Goal: Communication & Community: Ask a question

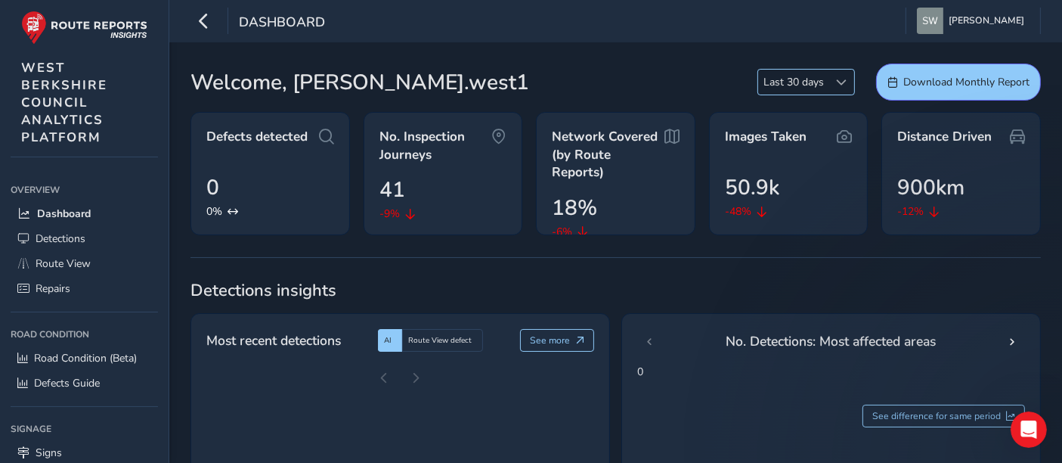
click at [785, 80] on span "Last 30 days" at bounding box center [793, 82] width 71 height 25
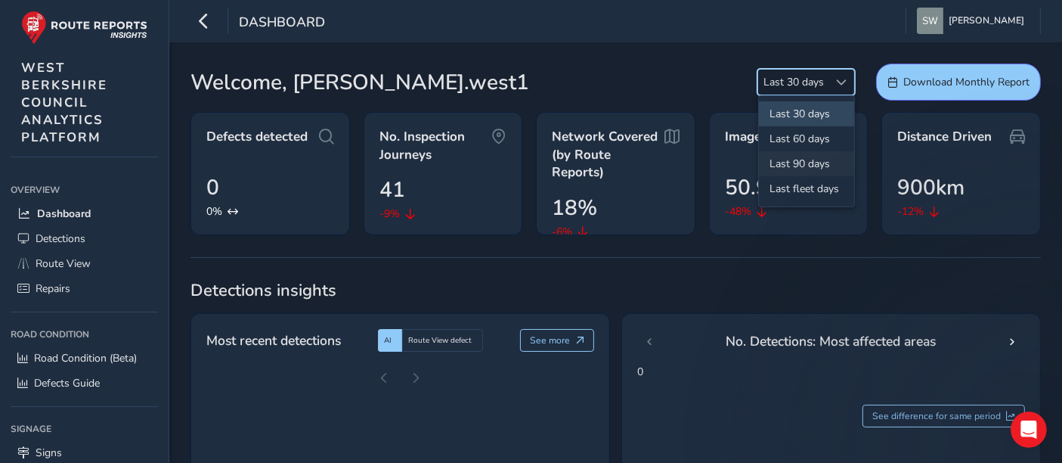
click at [797, 159] on li "Last 90 days" at bounding box center [806, 163] width 95 height 25
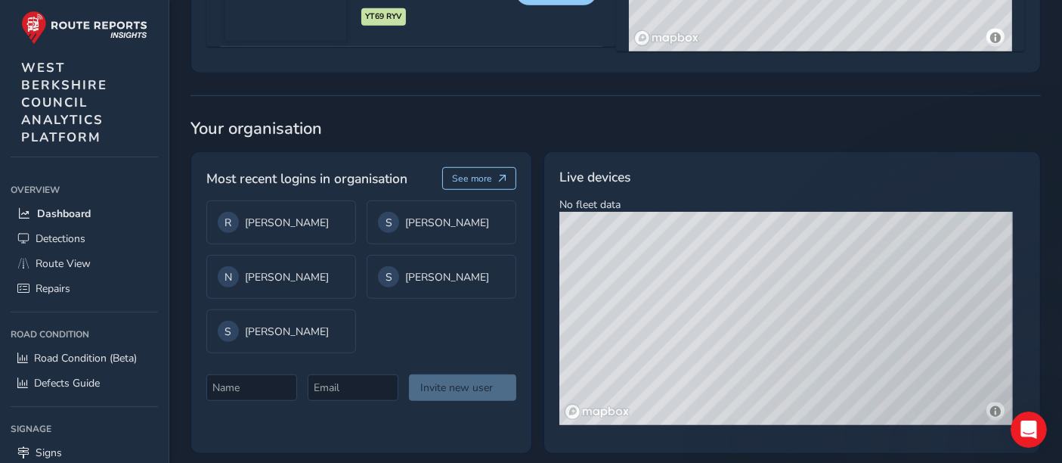
scroll to position [1144, 0]
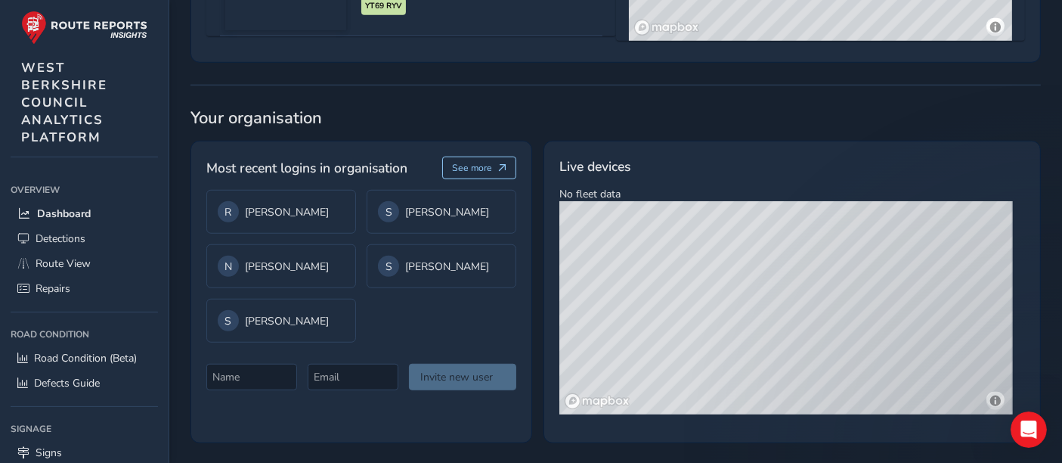
drag, startPoint x: 649, startPoint y: 338, endPoint x: 1064, endPoint y: 286, distance: 418.3
drag, startPoint x: 776, startPoint y: 238, endPoint x: 800, endPoint y: 376, distance: 140.4
click at [800, 376] on div "© Mapbox © OpenStreetMap Improve this map © Maxar" at bounding box center [785, 307] width 453 height 213
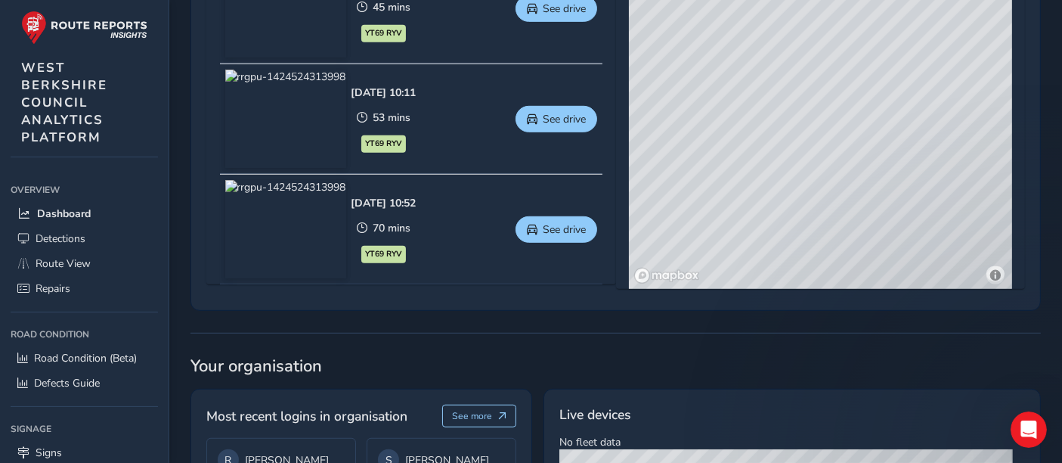
scroll to position [893, 0]
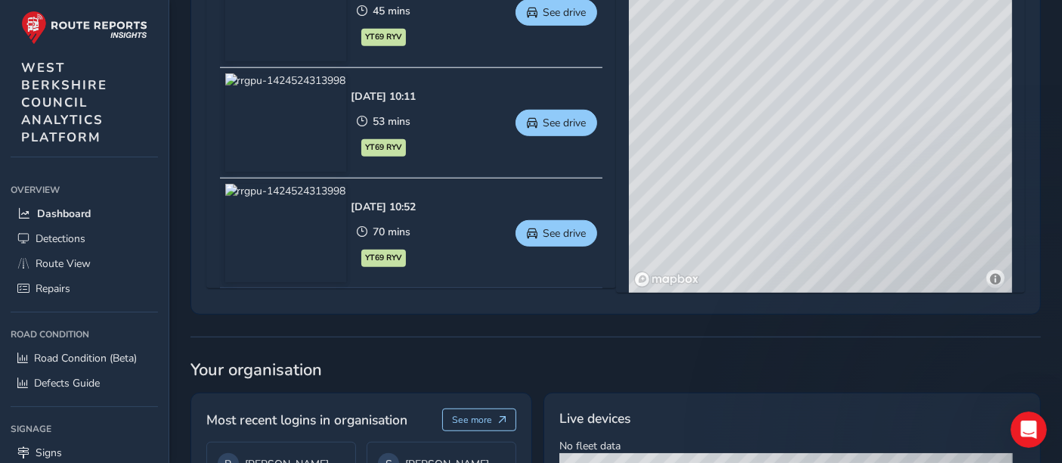
drag, startPoint x: 699, startPoint y: 169, endPoint x: 911, endPoint y: 175, distance: 211.8
click at [911, 175] on div "© Mapbox © OpenStreetMap Improve this map © Maxar" at bounding box center [820, 70] width 383 height 446
drag, startPoint x: 932, startPoint y: 109, endPoint x: 782, endPoint y: 237, distance: 197.3
click at [782, 237] on div "© Mapbox © OpenStreetMap Improve this map © Maxar" at bounding box center [820, 70] width 383 height 446
drag, startPoint x: 845, startPoint y: 266, endPoint x: 715, endPoint y: 115, distance: 199.4
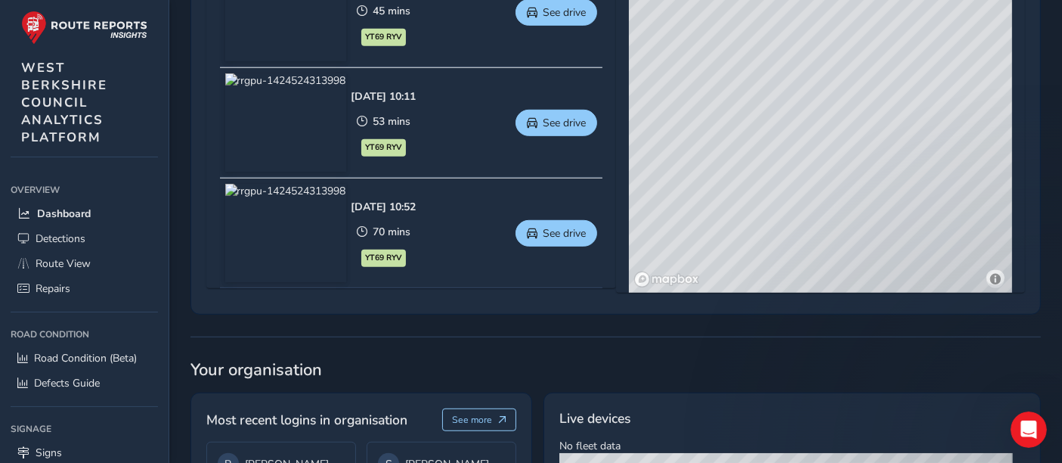
click at [715, 115] on div "© Mapbox © OpenStreetMap Improve this map © Maxar" at bounding box center [820, 70] width 383 height 446
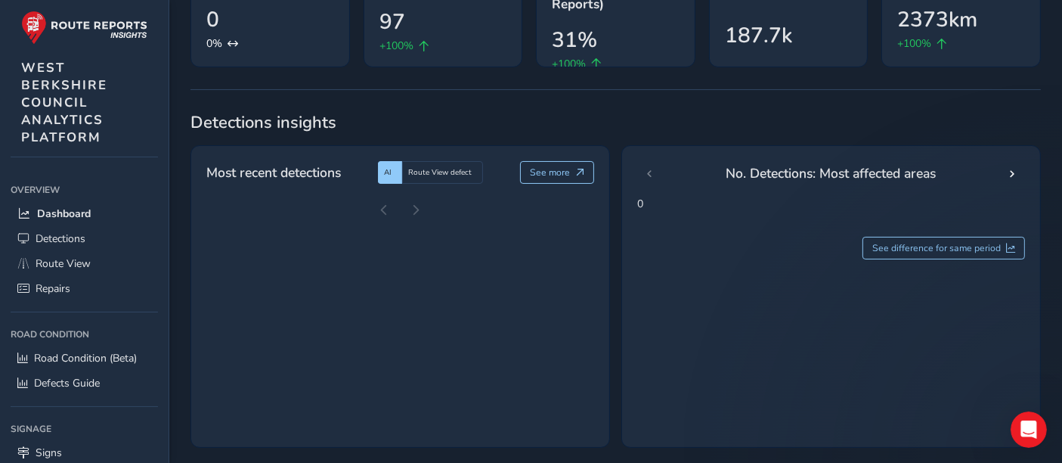
scroll to position [0, 0]
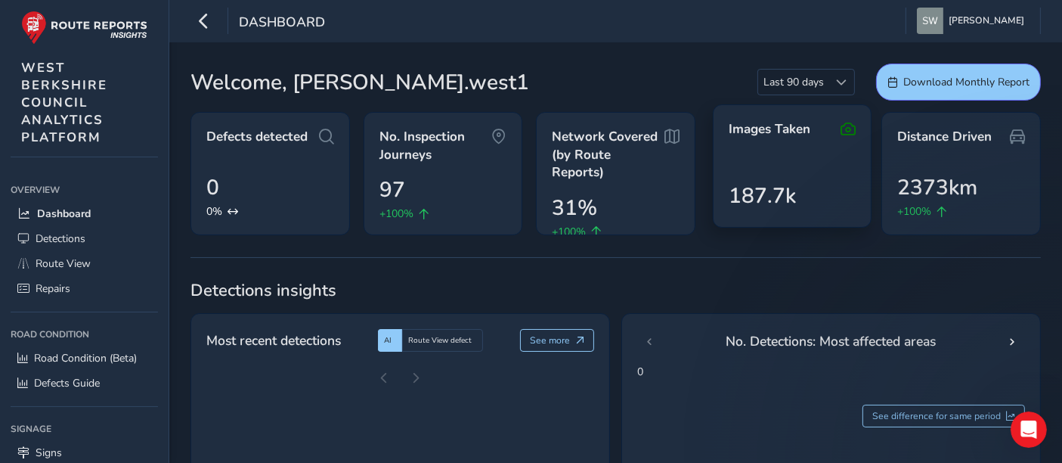
click at [850, 126] on icon at bounding box center [848, 129] width 15 height 18
click at [787, 182] on span "187.7k" at bounding box center [762, 196] width 67 height 32
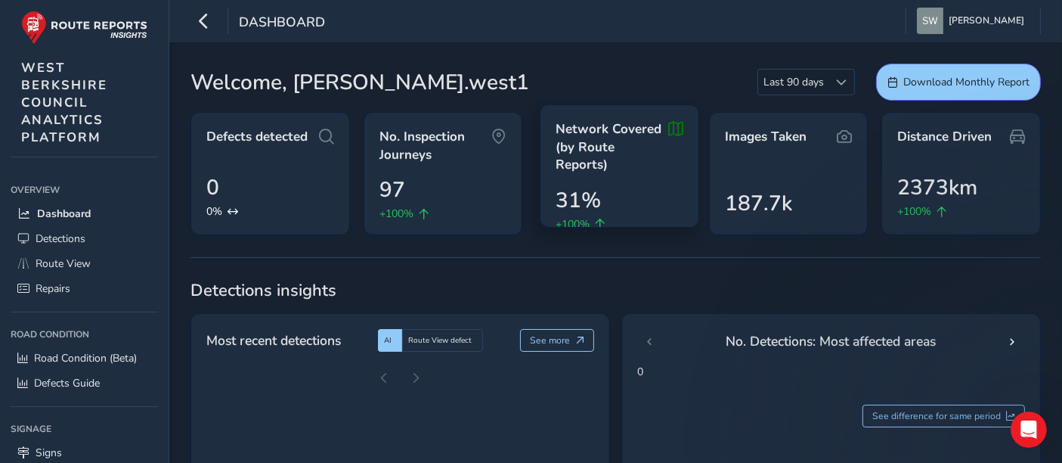
click at [640, 145] on span "Network Covered (by Route Reports)" at bounding box center [612, 147] width 113 height 54
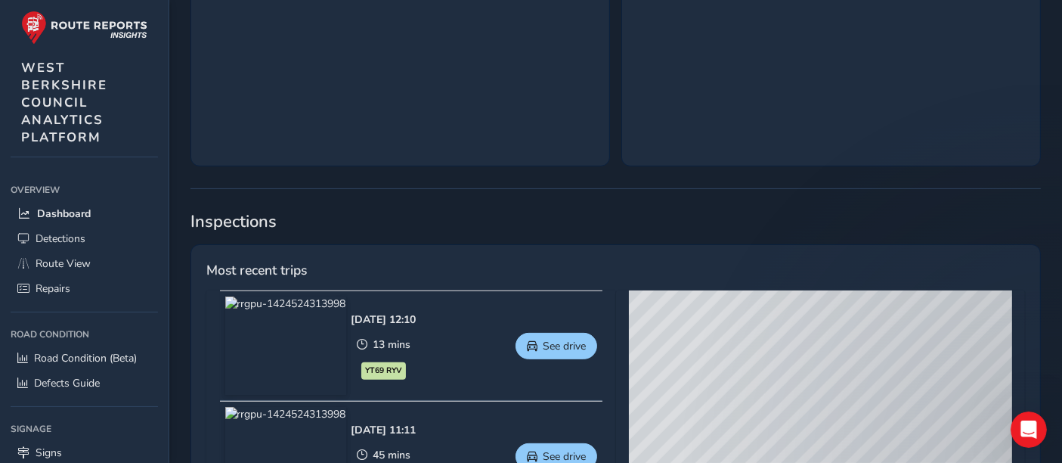
scroll to position [587, 0]
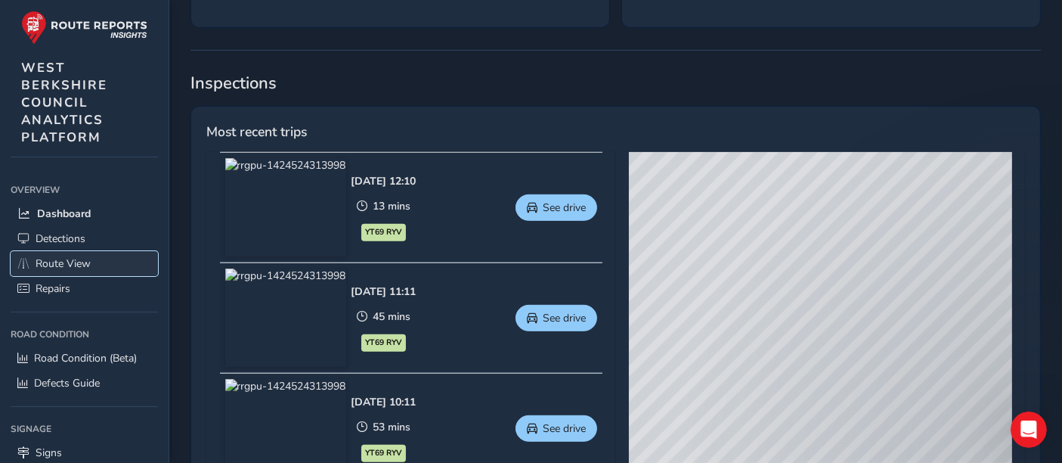
click at [67, 256] on span "Route View" at bounding box center [63, 263] width 55 height 14
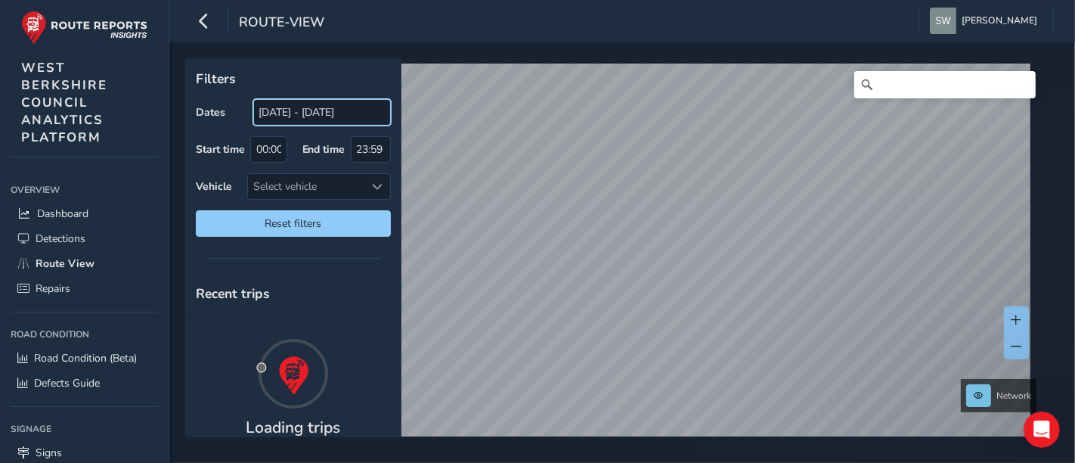
click at [286, 113] on input "19/08/2025 - 18/09/2025" at bounding box center [322, 112] width 138 height 26
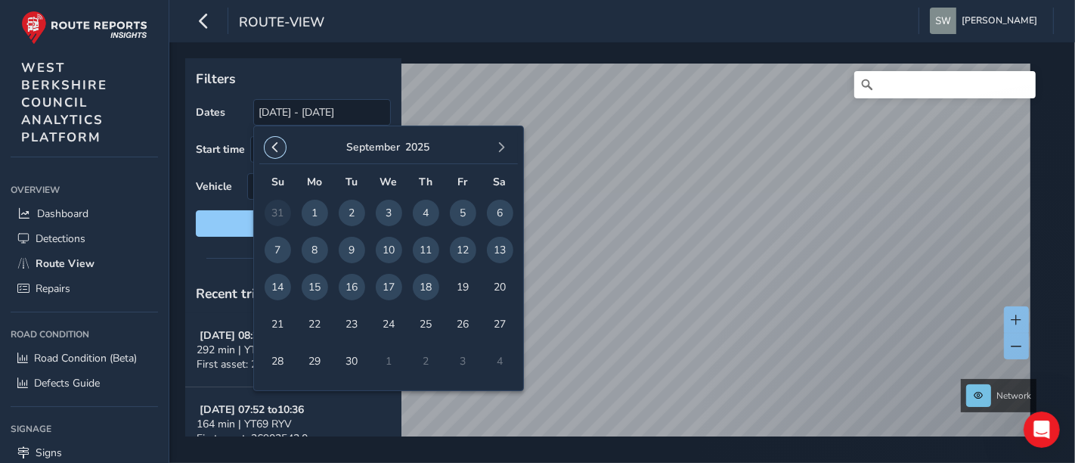
click at [276, 150] on span "button" at bounding box center [275, 147] width 11 height 11
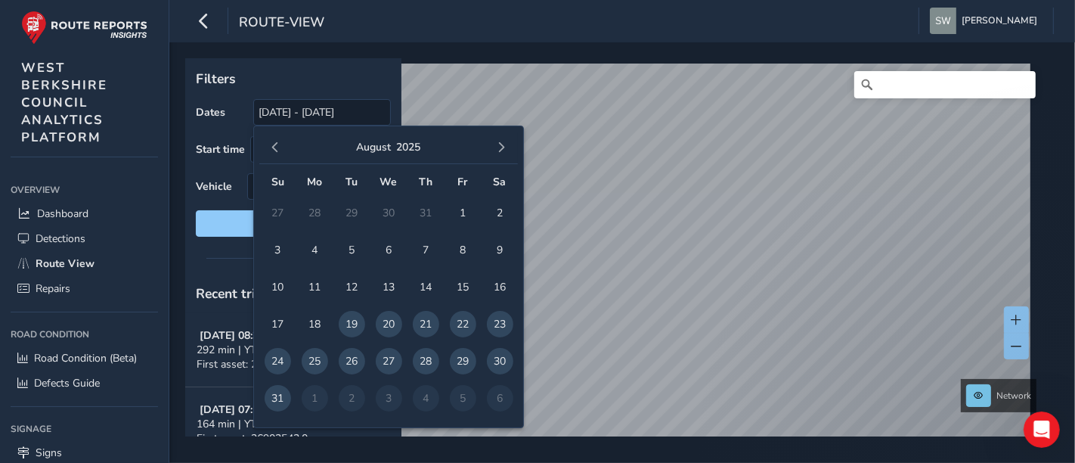
click at [276, 150] on span "button" at bounding box center [275, 147] width 11 height 11
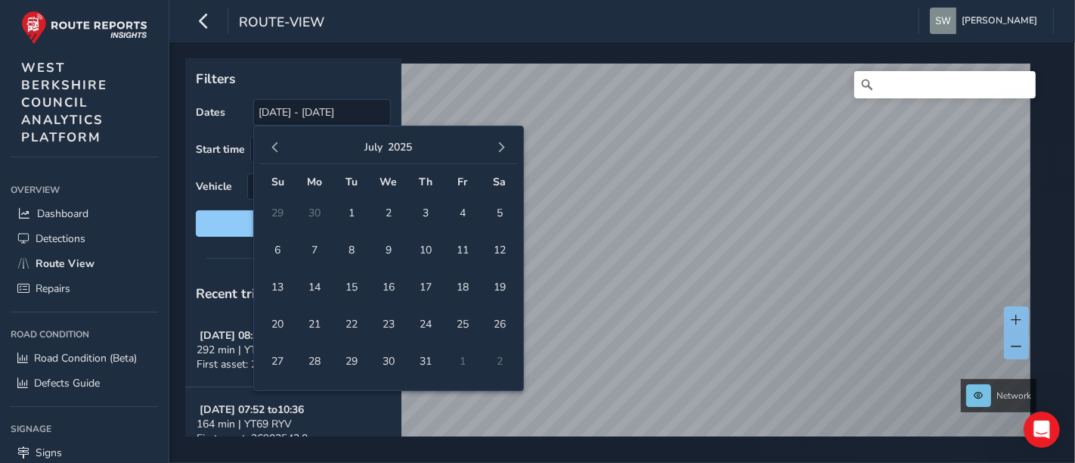
click at [276, 150] on span "button" at bounding box center [275, 147] width 11 height 11
click at [277, 211] on span "1" at bounding box center [278, 213] width 26 height 26
type input "01/06/2025"
click at [339, 76] on p "Filters" at bounding box center [293, 79] width 195 height 20
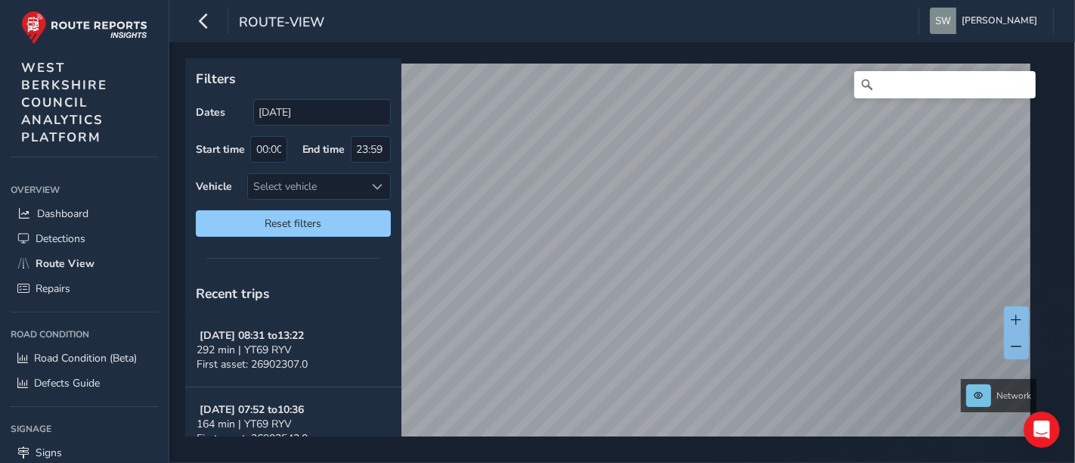
click at [1061, 296] on div "Filters Dates 01/06/2025 Start time 00:00 End time 23:59 Vehicle Select vehicle…" at bounding box center [622, 252] width 906 height 420
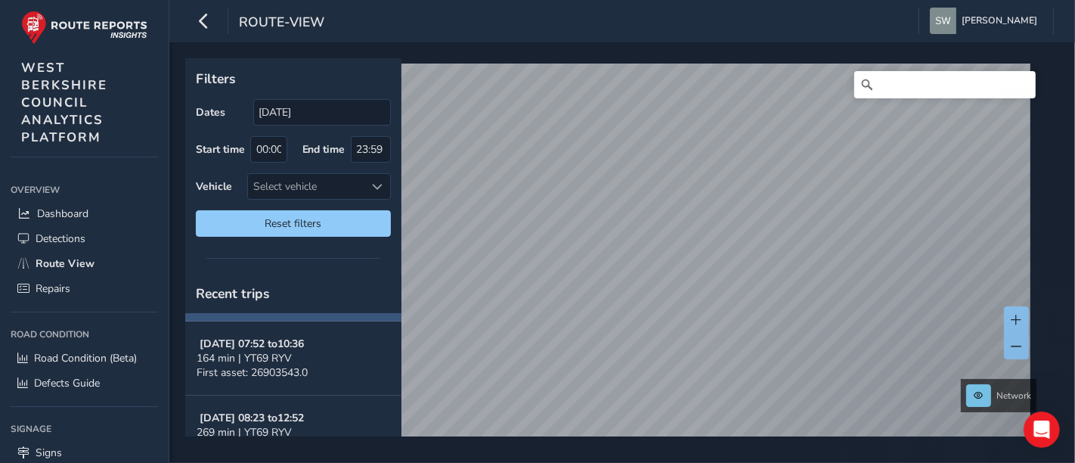
scroll to position [84, 0]
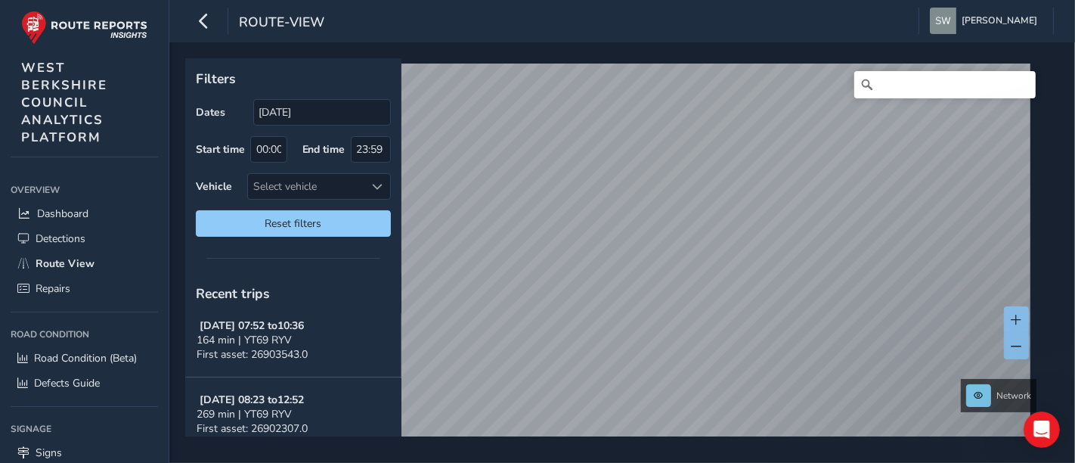
click at [246, 353] on span "First asset: 26903543.0" at bounding box center [252, 354] width 111 height 14
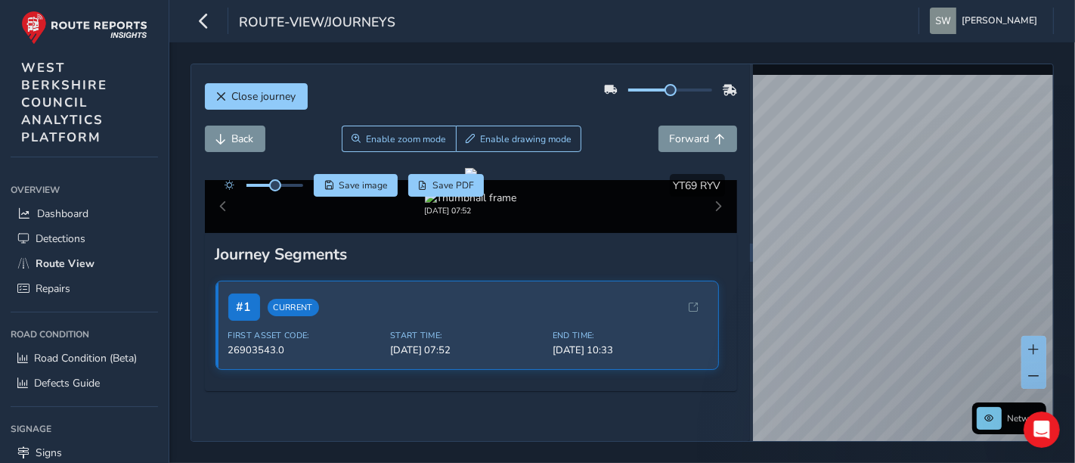
click at [950, 40] on div "route-view/journeys Steve West Colour Scheme: Dark Dim Light Logout Close journ…" at bounding box center [622, 231] width 906 height 463
click at [606, 54] on div "Close journey Back Enable zoom mode Enable drawing mode Forward Click and Drag …" at bounding box center [622, 252] width 906 height 420
click at [280, 87] on button "Close journey" at bounding box center [256, 96] width 103 height 26
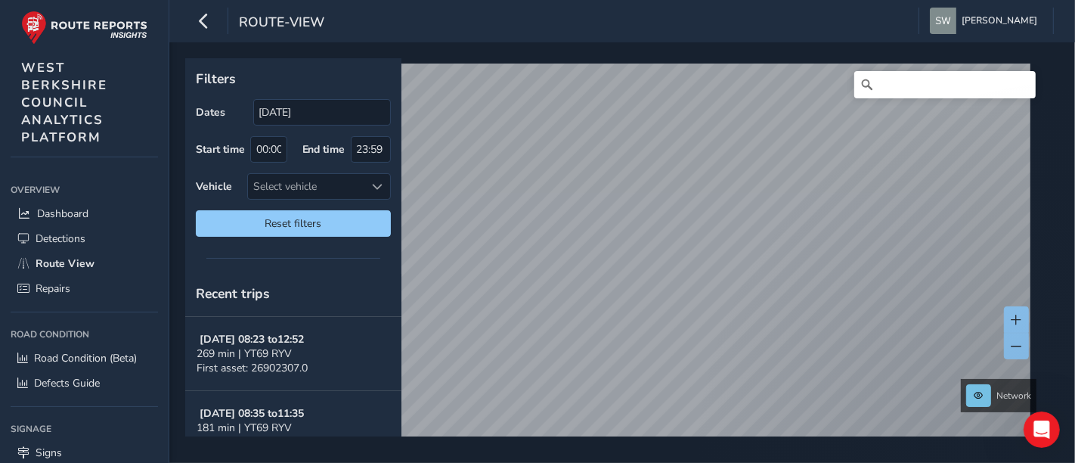
scroll to position [168, 0]
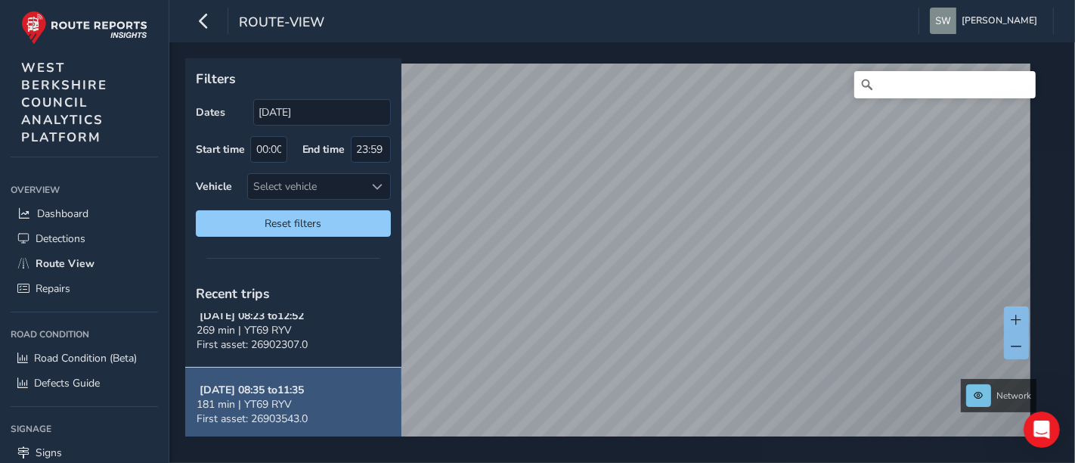
click at [269, 395] on strong "Aug 18, 08:35 to 11:35" at bounding box center [252, 389] width 104 height 14
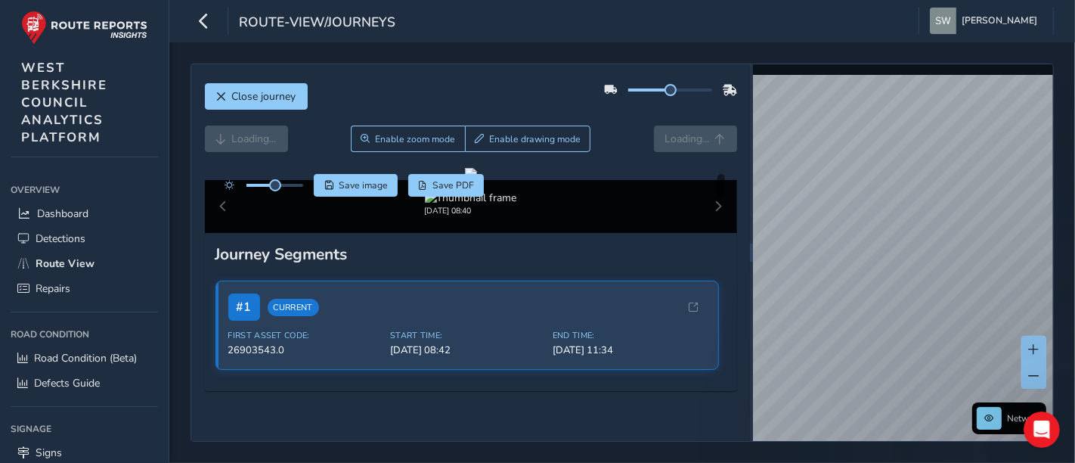
click at [797, 0] on html "route-view/journeys Steve West Colour Scheme: Dark Dim Light Logout Close journ…" at bounding box center [537, 231] width 1075 height 463
click at [287, 91] on span "Close journey" at bounding box center [264, 96] width 64 height 14
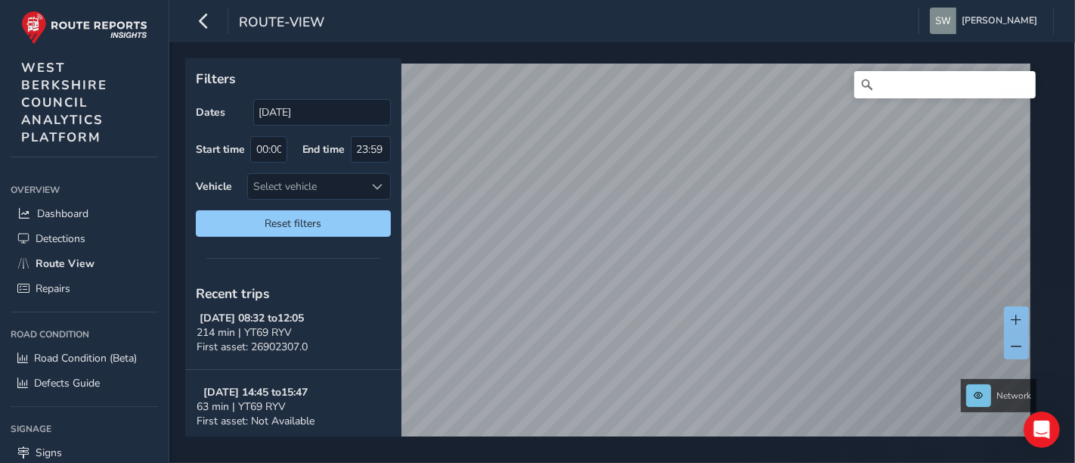
scroll to position [1175, 0]
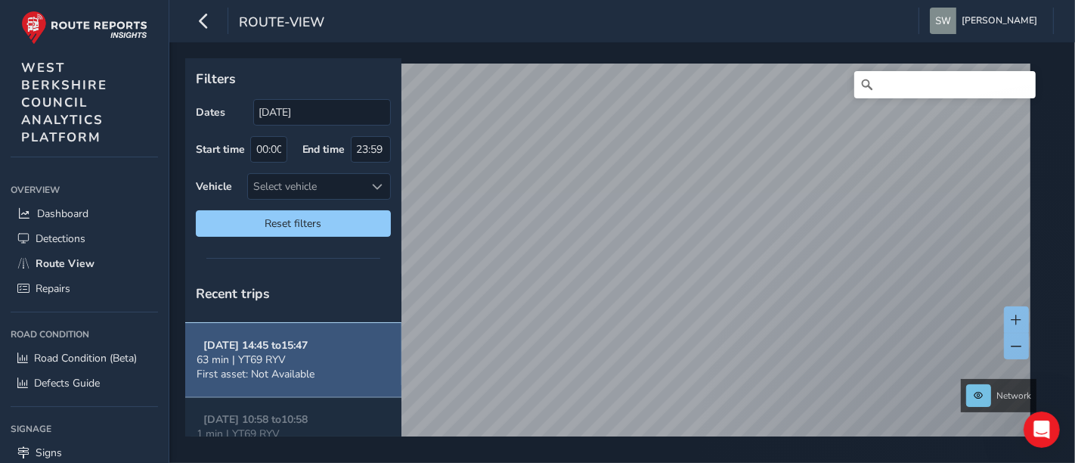
click at [307, 374] on span "First asset: Not Available" at bounding box center [256, 374] width 118 height 14
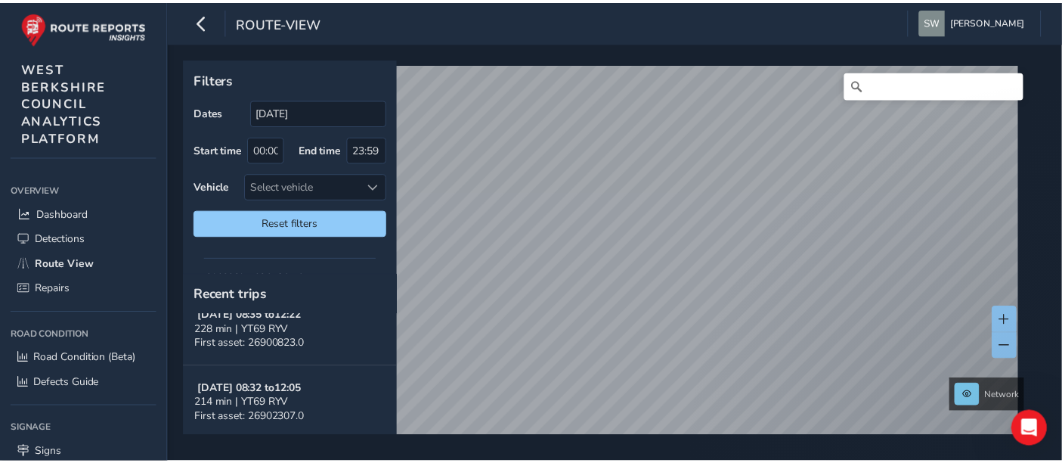
scroll to position [1092, 0]
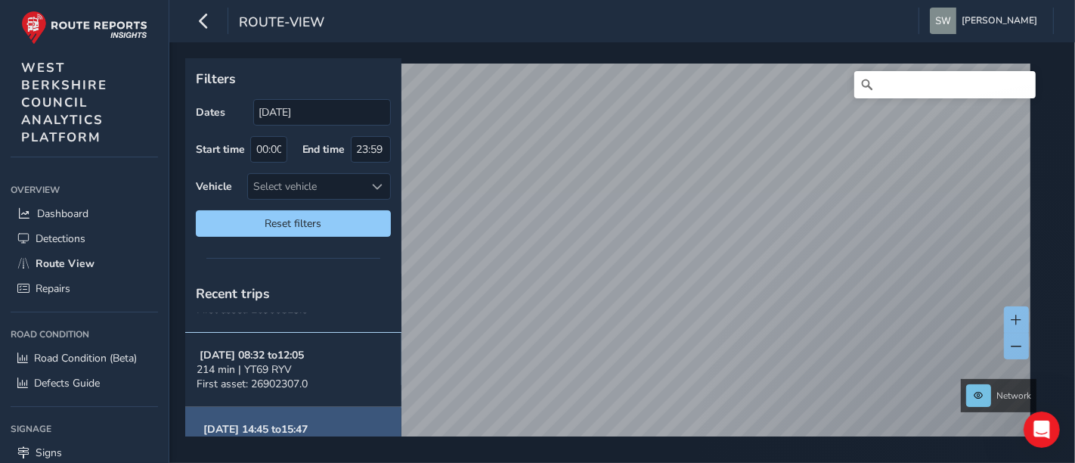
click at [286, 357] on strong "Jul 10, 08:32 to 12:05" at bounding box center [252, 355] width 104 height 14
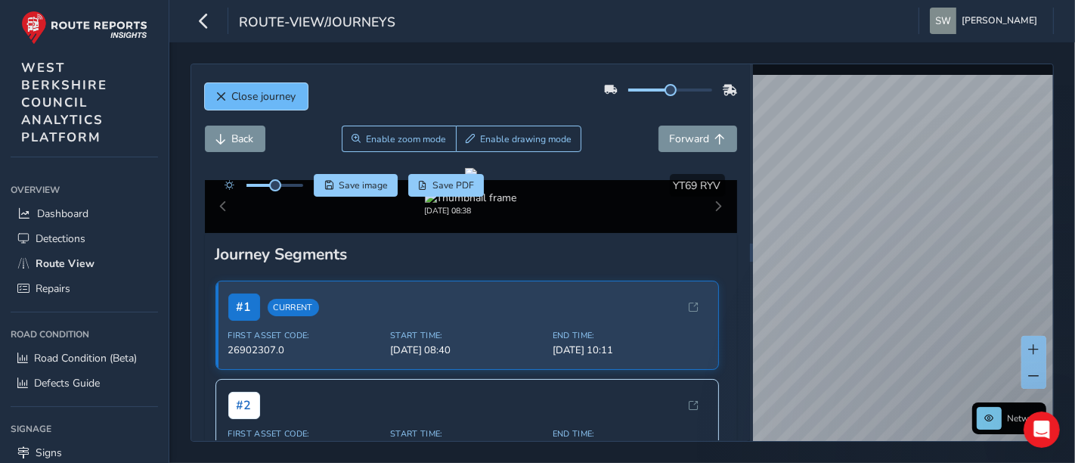
click at [266, 91] on span "Close journey" at bounding box center [264, 96] width 64 height 14
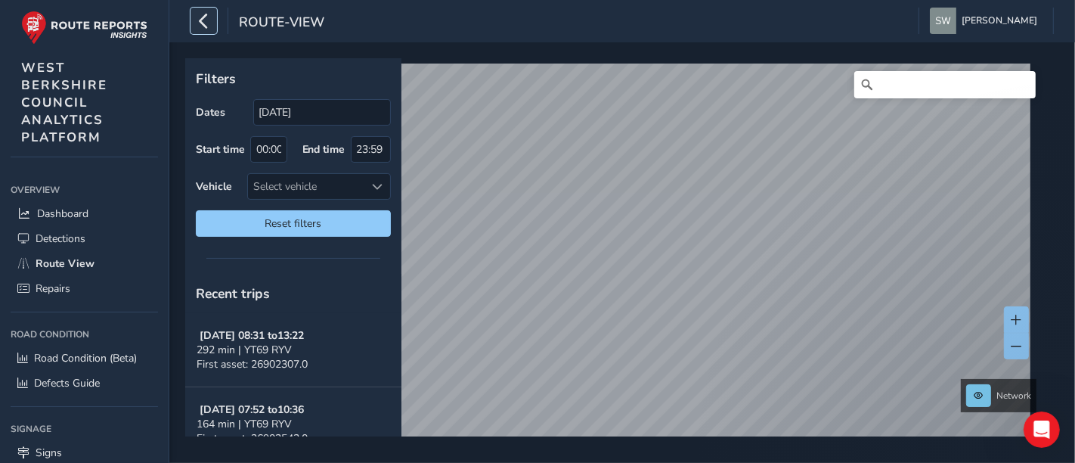
click at [201, 9] on icon "button" at bounding box center [204, 21] width 16 height 26
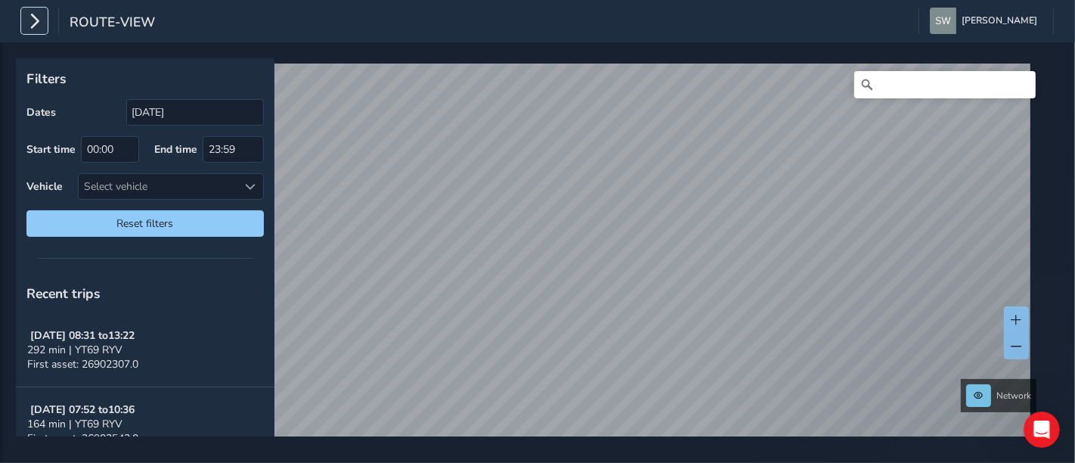
click at [38, 23] on icon "button" at bounding box center [34, 21] width 16 height 26
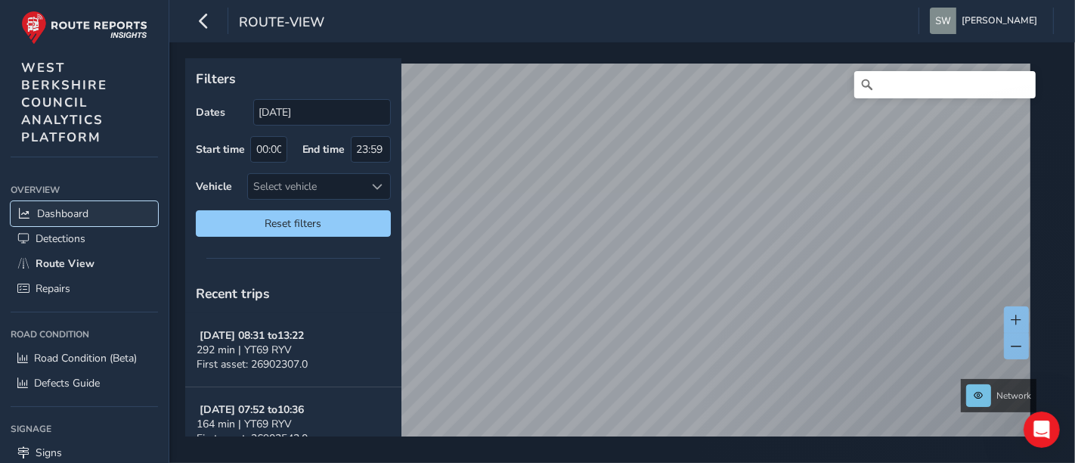
click at [54, 207] on span "Dashboard" at bounding box center [62, 213] width 51 height 14
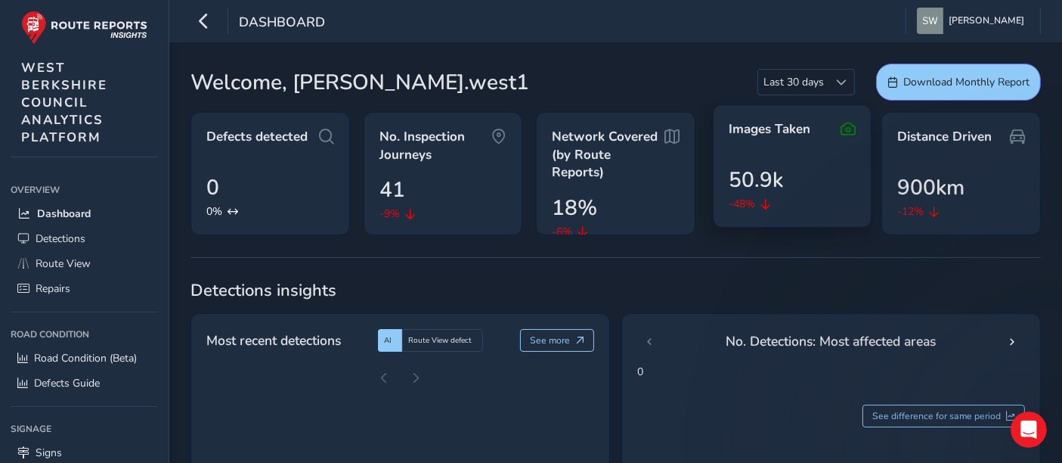
click at [844, 130] on icon at bounding box center [848, 129] width 15 height 18
click at [766, 204] on icon at bounding box center [765, 204] width 11 height 11
click at [760, 172] on span "50.9k" at bounding box center [756, 180] width 54 height 32
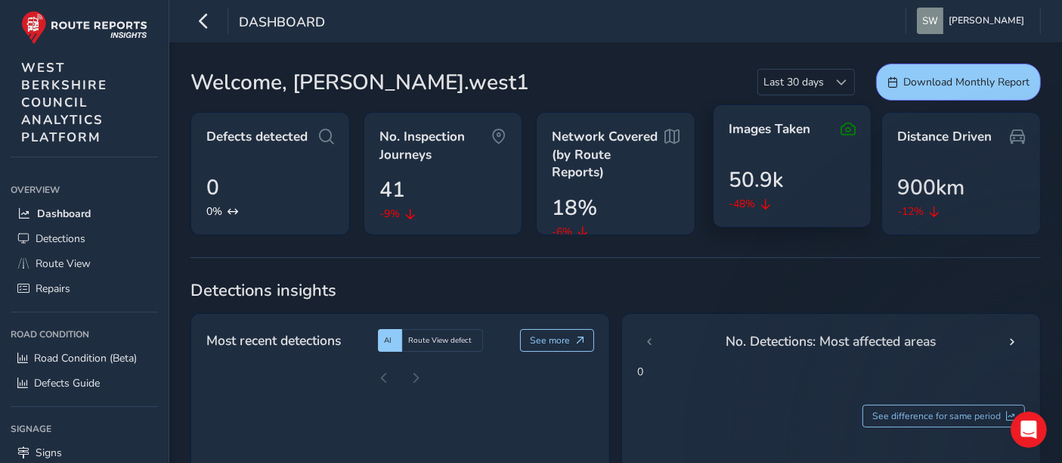
click at [760, 110] on div "Images Taken 50.9k -48%" at bounding box center [792, 165] width 159 height 123
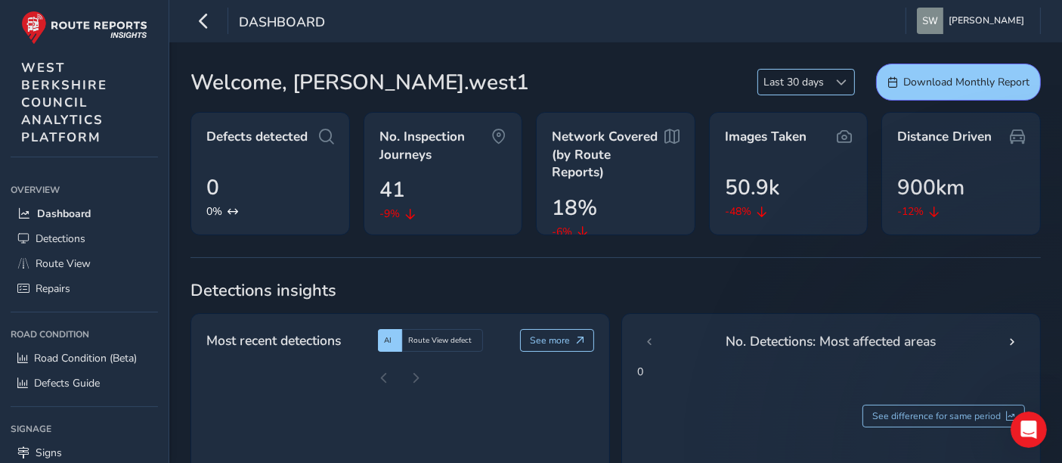
click at [847, 85] on span at bounding box center [842, 82] width 11 height 11
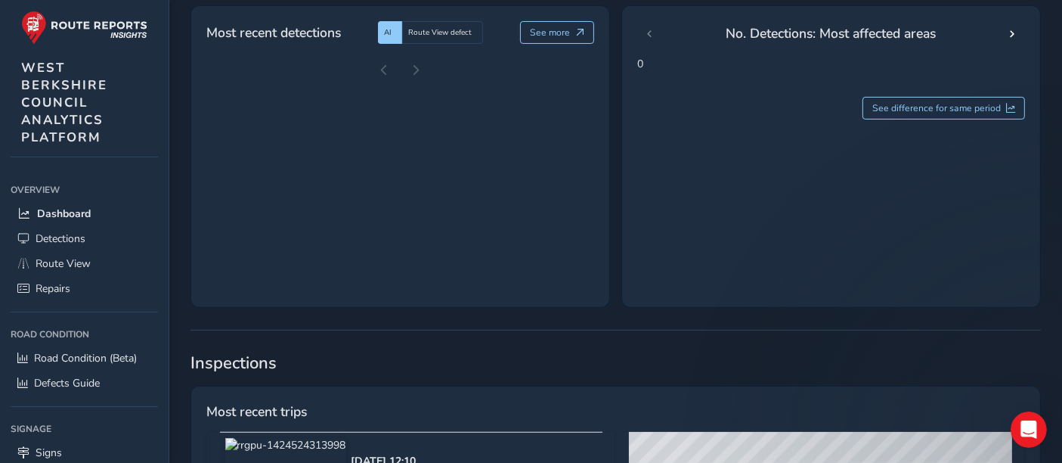
scroll to position [503, 0]
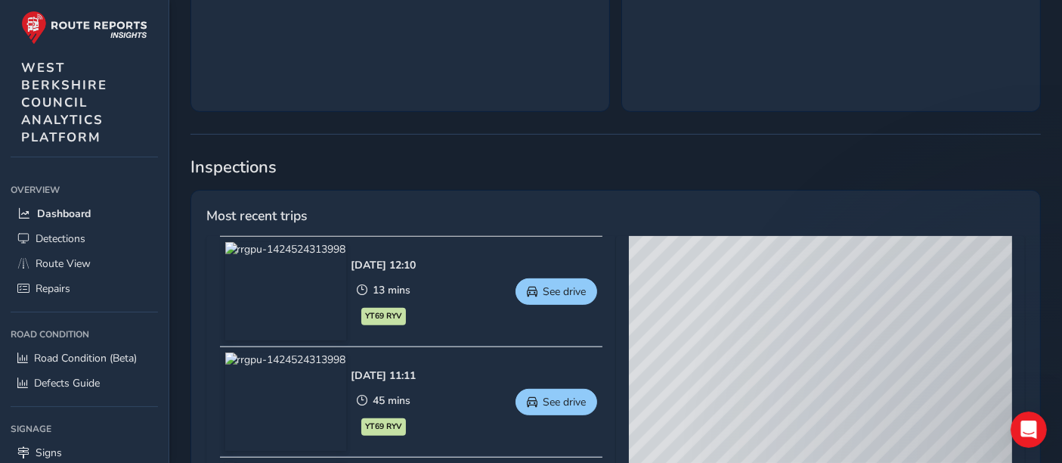
drag, startPoint x: 680, startPoint y: 366, endPoint x: 931, endPoint y: 348, distance: 251.6
click at [931, 348] on div "© Mapbox © OpenStreetMap Improve this map © Maxar" at bounding box center [820, 459] width 383 height 446
click at [301, 279] on img at bounding box center [285, 291] width 121 height 98
click at [546, 296] on span "See drive" at bounding box center [564, 291] width 43 height 14
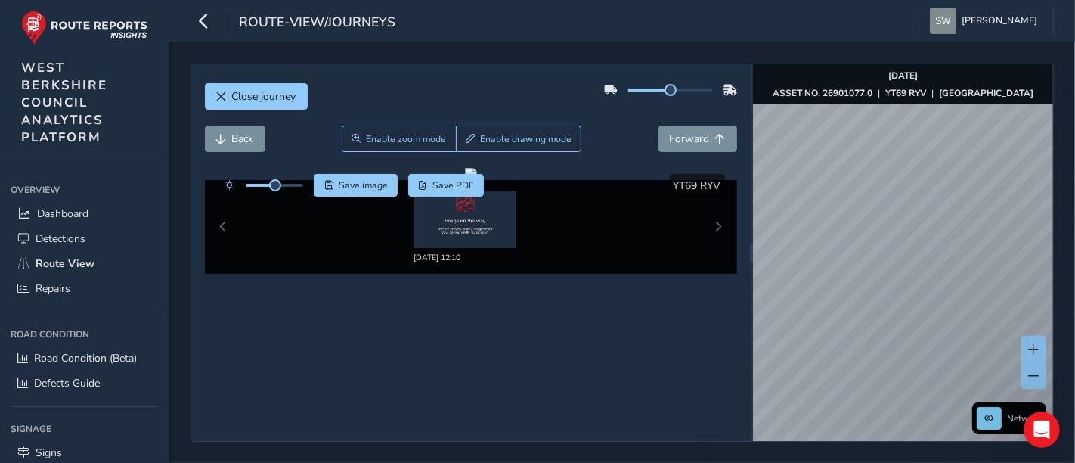
click at [609, 339] on div "Close journey Back Enable zoom mode Enable drawing mode Forward Click and Drag …" at bounding box center [621, 252] width 863 height 378
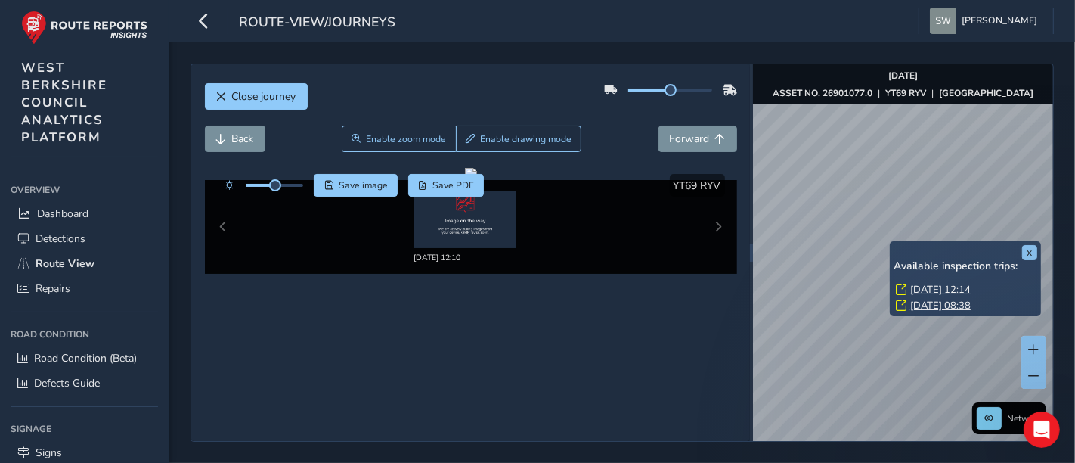
click at [912, 303] on link "Wed, 20 Aug, 08:38" at bounding box center [940, 306] width 60 height 14
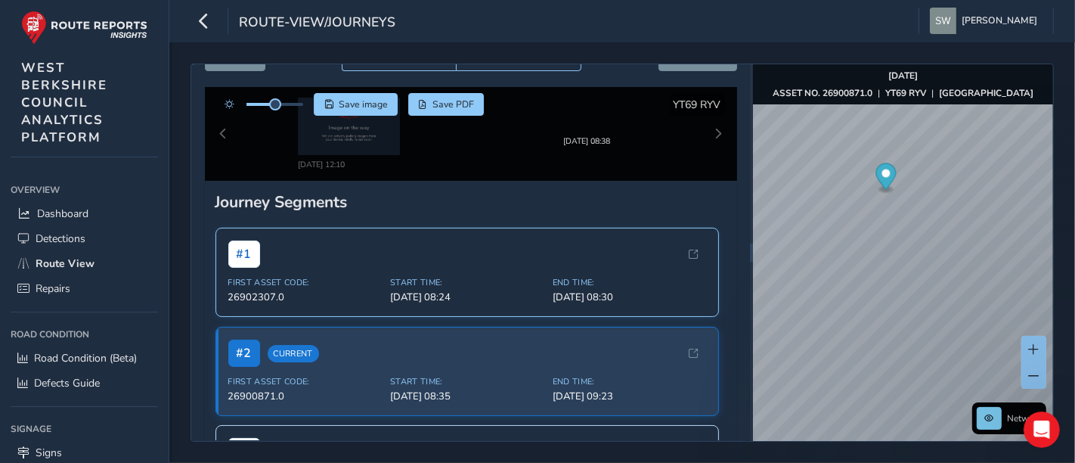
scroll to position [84, 0]
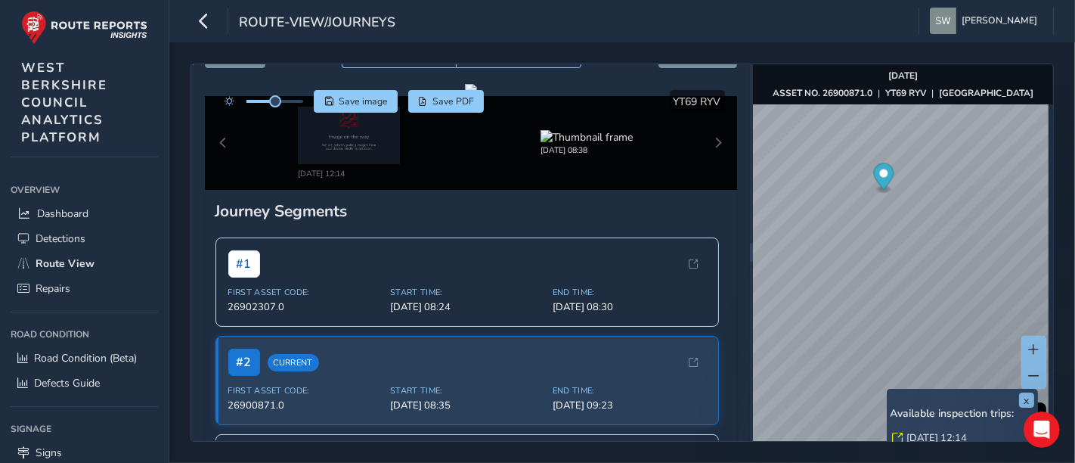
click at [891, 390] on div "x Available inspection trips: Thu, 11 Sep, 12:14 Wed, 20 Aug, 08:38" at bounding box center [962, 427] width 151 height 76
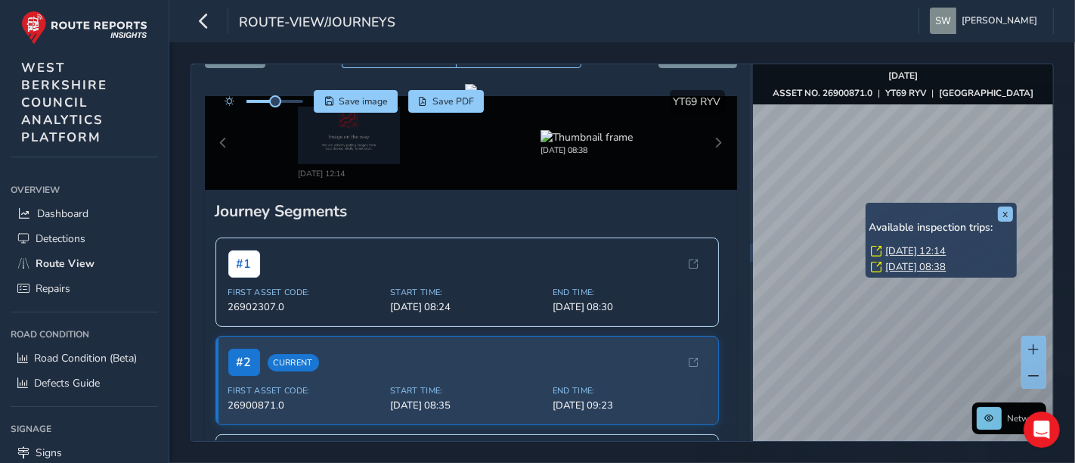
click at [892, 269] on link "Wed, 20 Aug, 08:38" at bounding box center [916, 267] width 60 height 14
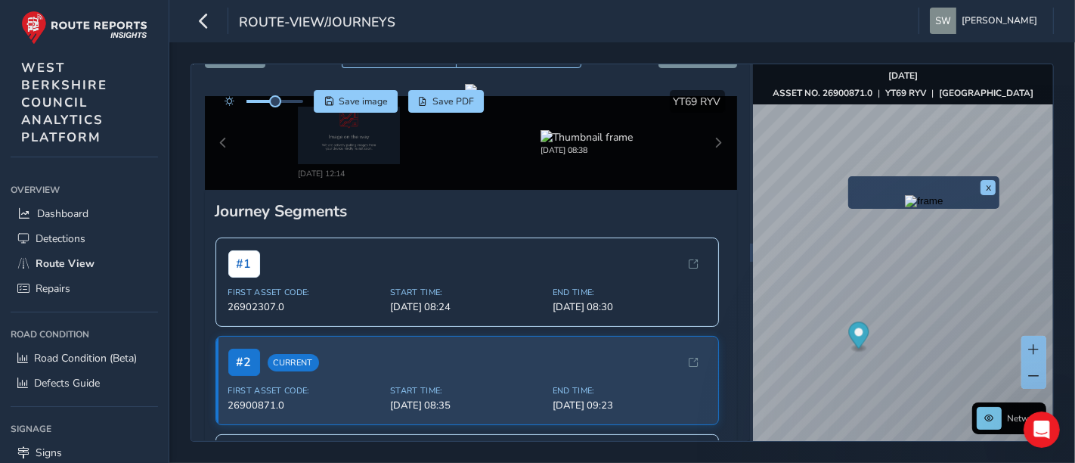
click at [850, 182] on div "x" at bounding box center [923, 192] width 151 height 33
click at [905, 207] on img "Preview frame" at bounding box center [924, 201] width 38 height 12
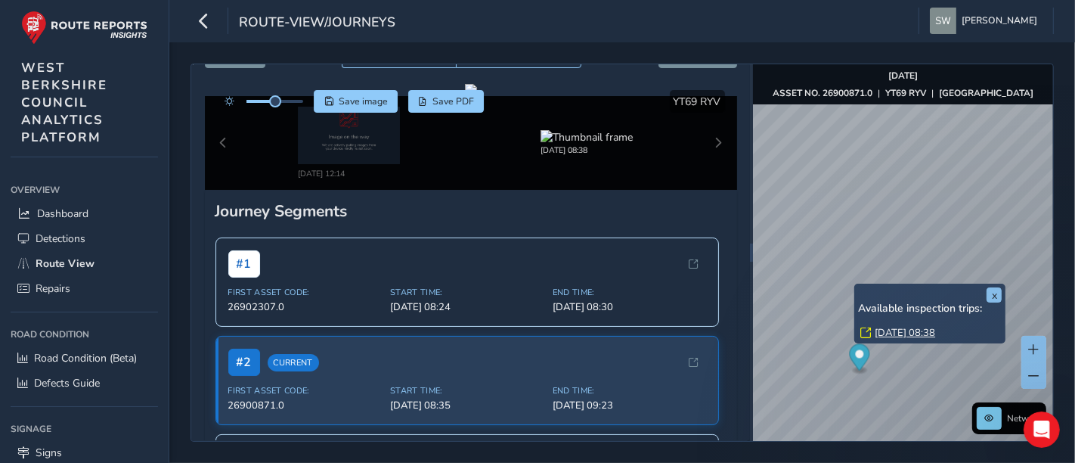
click at [881, 329] on link "Wed, 20 Aug, 08:38" at bounding box center [905, 333] width 60 height 14
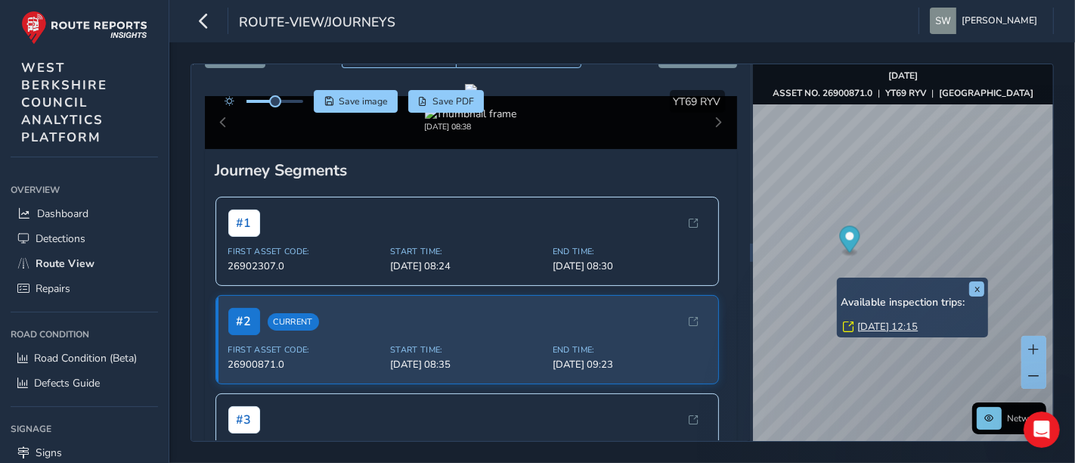
click at [838, 277] on div "x Available inspection trips: Thu, 11 Sep, 12:15" at bounding box center [912, 307] width 151 height 60
click at [868, 323] on link "Thu, 11 Sep, 12:15" at bounding box center [887, 327] width 60 height 14
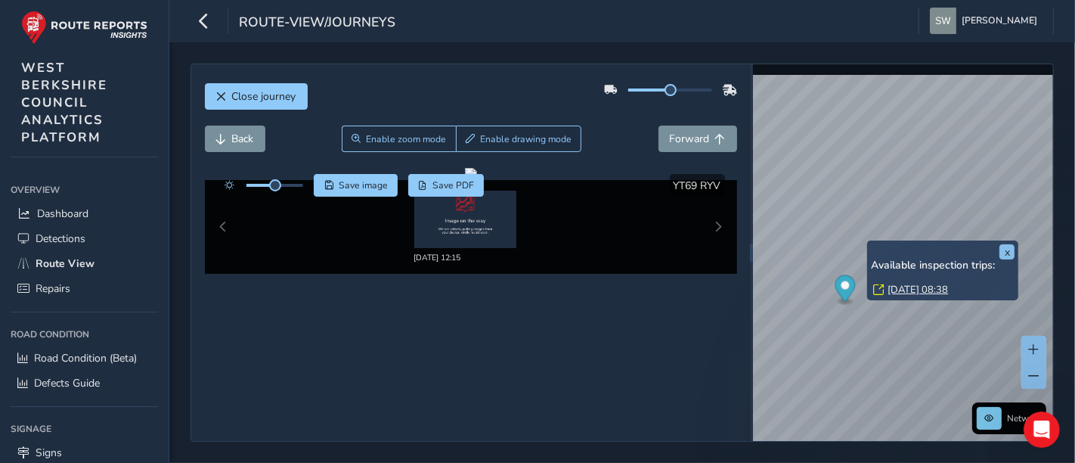
click at [897, 290] on link "Wed, 20 Aug, 08:38" at bounding box center [917, 290] width 60 height 14
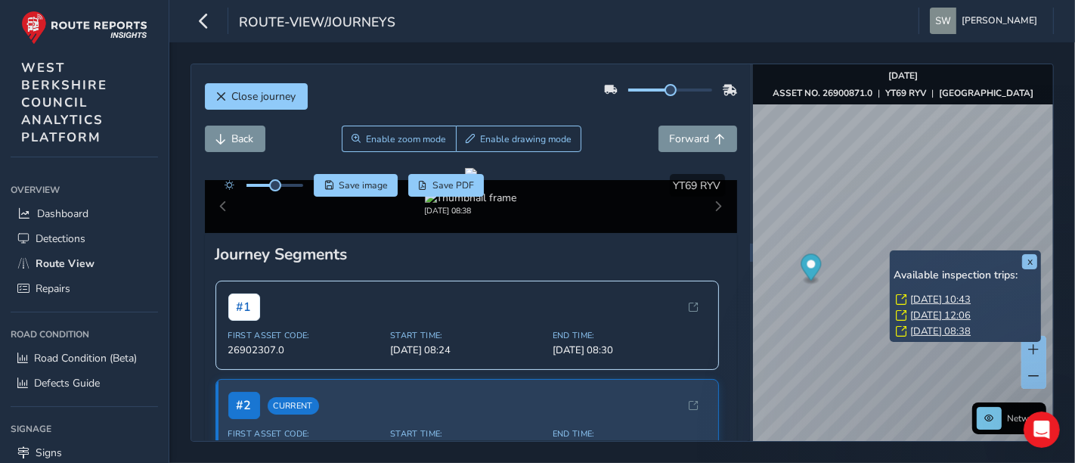
click at [917, 327] on link "Wed, 20 Aug, 08:38" at bounding box center [940, 331] width 60 height 14
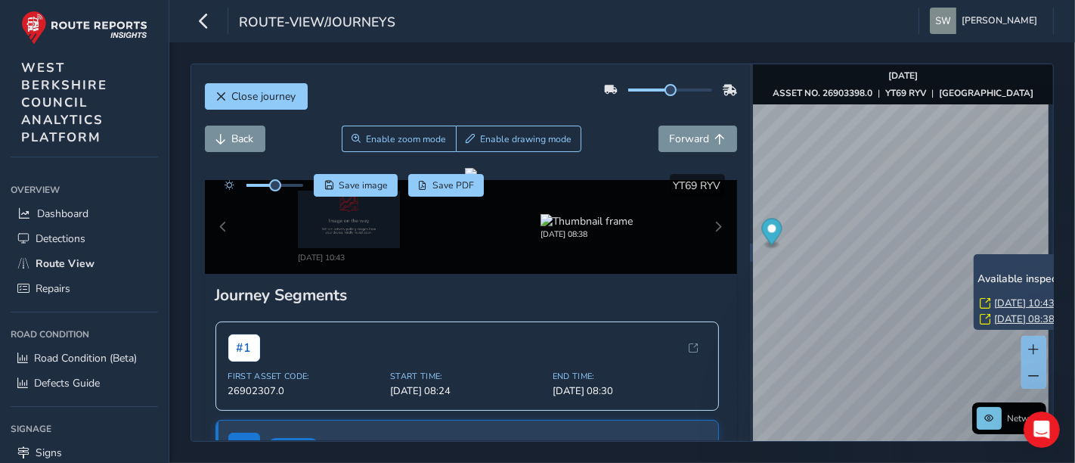
click at [999, 312] on link "Wed, 20 Aug, 08:38" at bounding box center [1024, 319] width 60 height 14
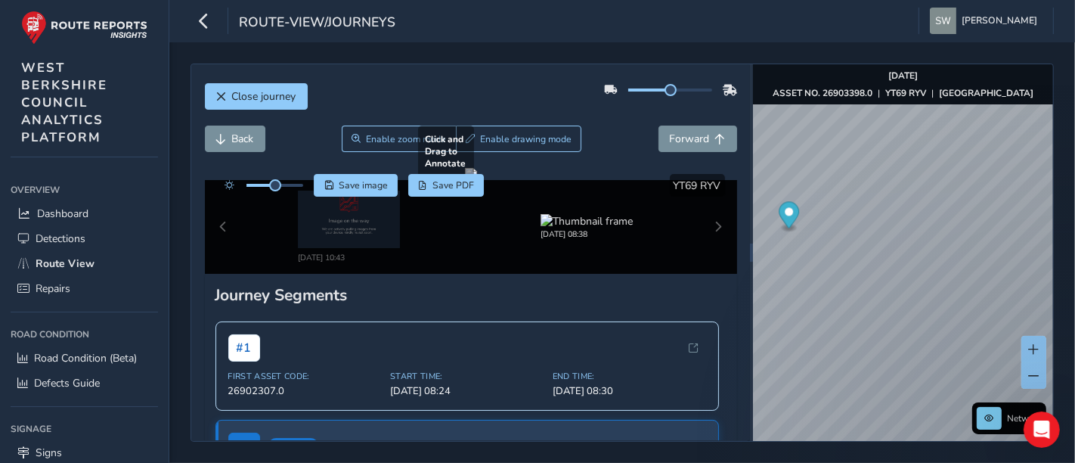
click at [633, 250] on div "Close journey Back Enable zoom mode Enable drawing mode Forward Click and Drag …" at bounding box center [621, 252] width 863 height 378
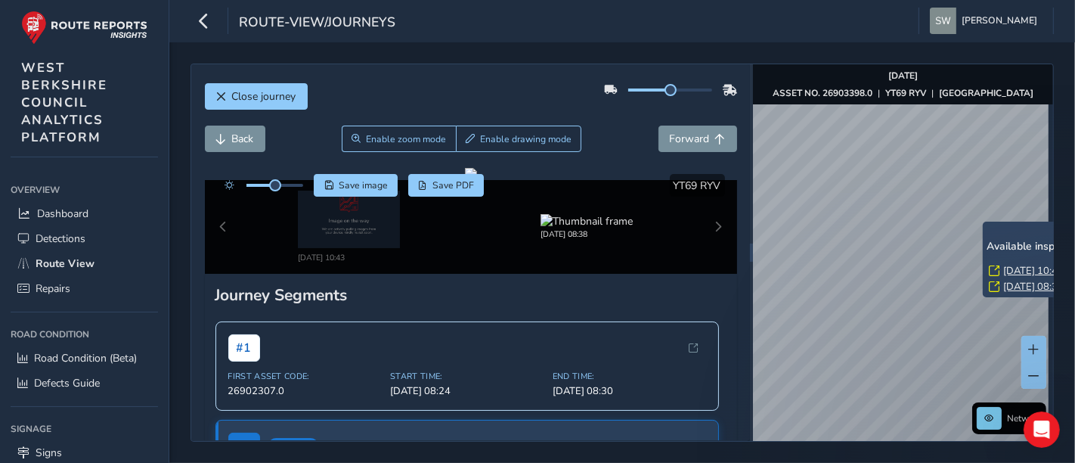
click at [1011, 283] on link "Wed, 20 Aug, 08:38" at bounding box center [1033, 287] width 60 height 14
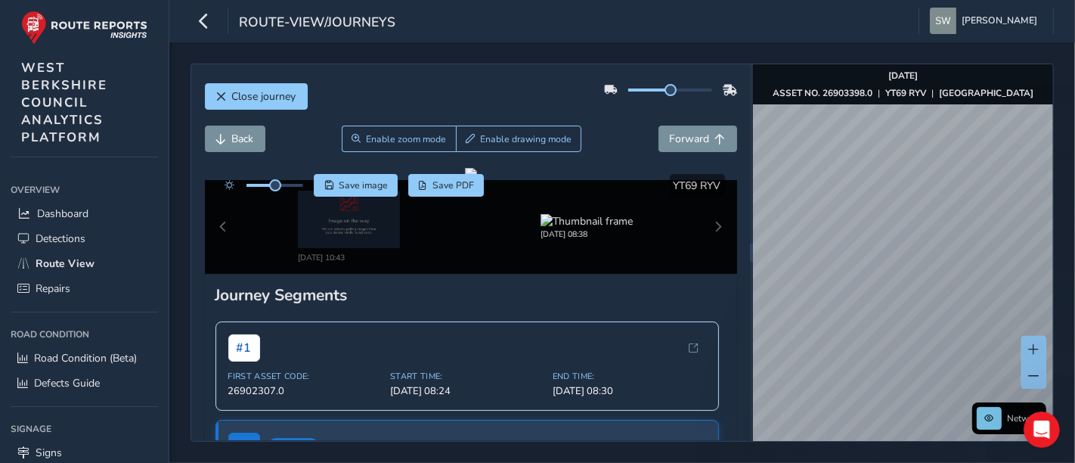
click at [1074, 251] on div "Close journey Back Enable zoom mode Enable drawing mode Forward Click and Drag …" at bounding box center [622, 252] width 906 height 420
click at [1074, 240] on div "Close journey Back Enable zoom mode Enable drawing mode Forward Click and Drag …" at bounding box center [622, 252] width 906 height 420
click at [1074, 238] on div "Close journey Back Enable zoom mode Enable drawing mode Forward Click and Drag …" at bounding box center [622, 252] width 906 height 420
click at [1074, 240] on div "Close journey Back Enable zoom mode Enable drawing mode Forward Click and Drag …" at bounding box center [622, 252] width 906 height 420
click at [1074, 258] on div "Close journey Back Enable zoom mode Enable drawing mode Forward Click and Drag …" at bounding box center [622, 252] width 906 height 420
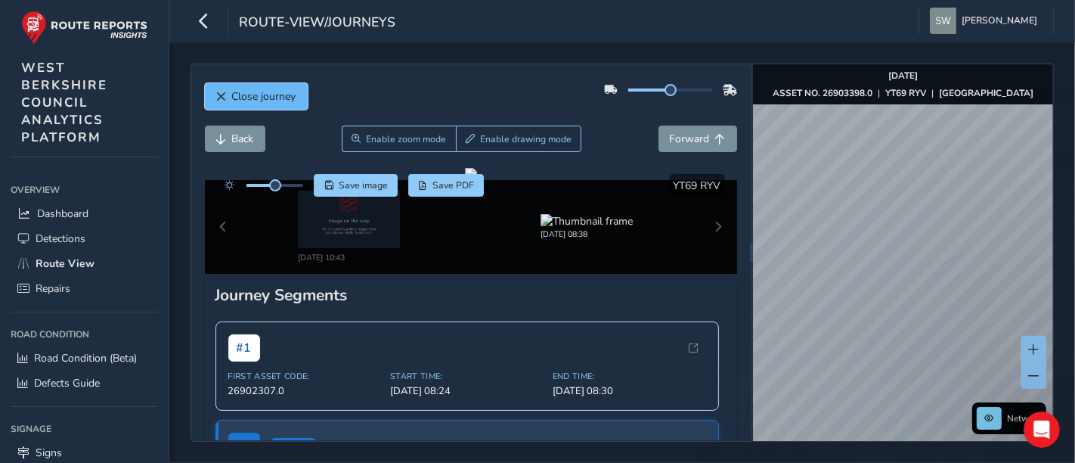
click at [269, 98] on span "Close journey" at bounding box center [264, 96] width 64 height 14
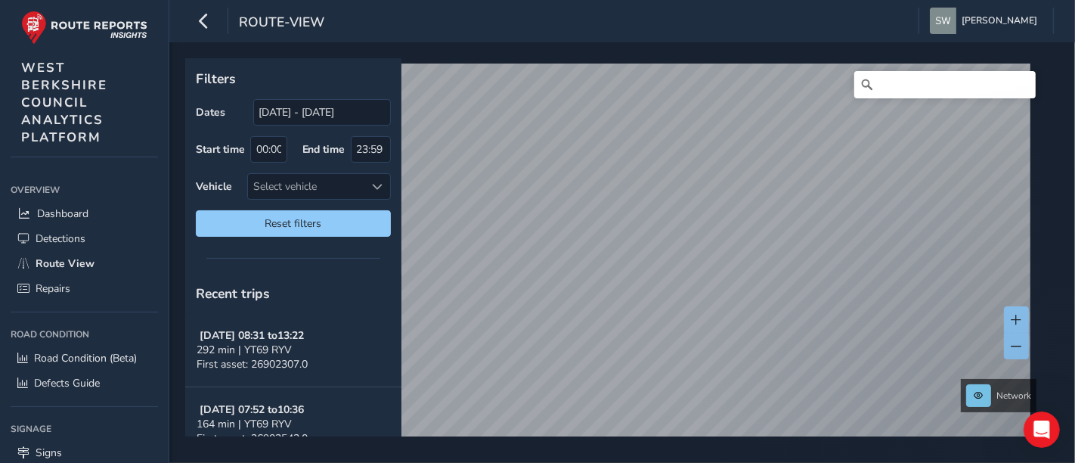
click at [1074, 197] on div "Filters Dates 19/08/2025 - 18/09/2025 Start time 00:00 End time 23:59 Vehicle S…" at bounding box center [622, 252] width 906 height 420
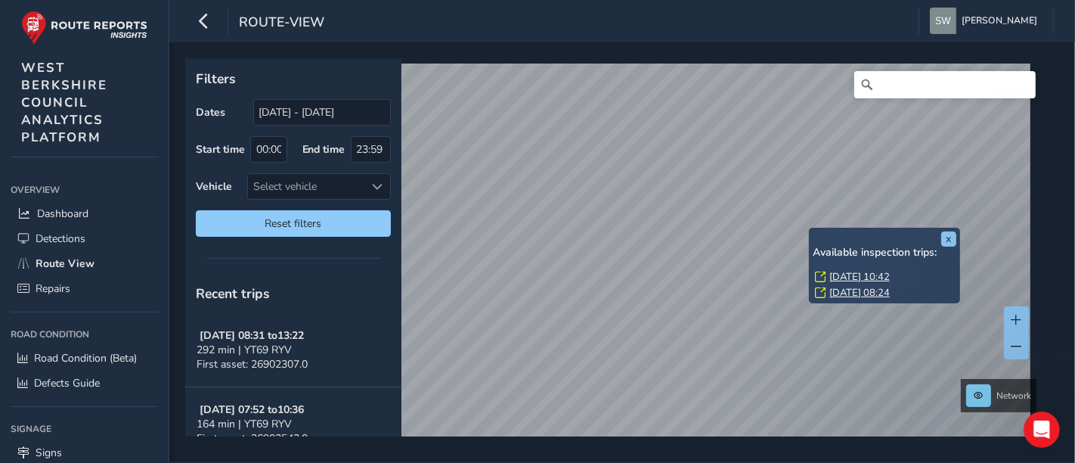
click at [831, 273] on link "Thu, 11 Sep, 10:42" at bounding box center [859, 277] width 60 height 14
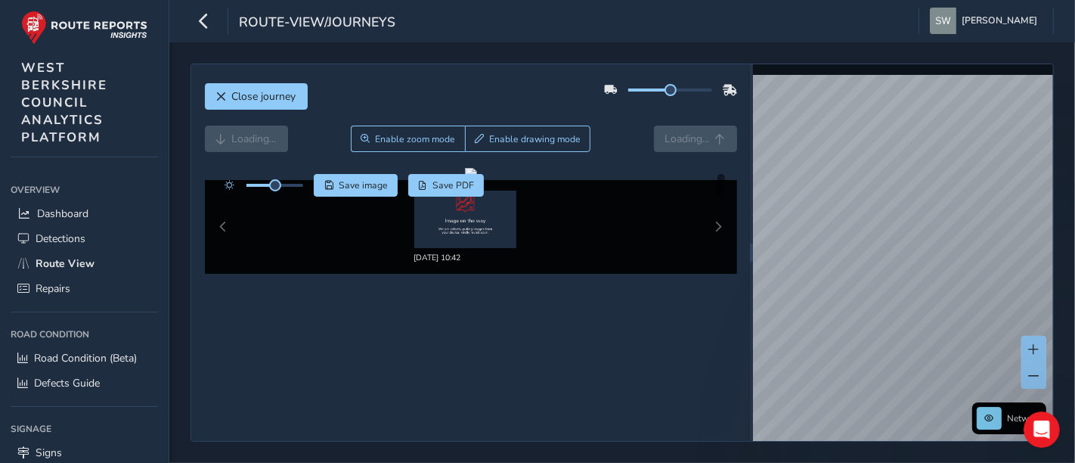
click at [1074, 198] on div "Close journey Loading... Enable zoom mode Enable drawing mode Loading... Click …" at bounding box center [622, 252] width 906 height 420
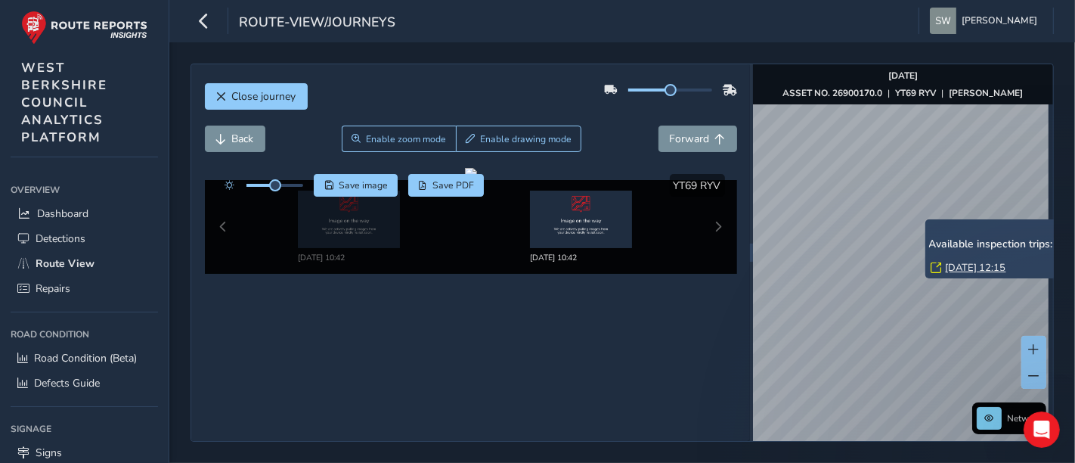
click at [965, 271] on link "Thu, 11 Sep, 12:15" at bounding box center [976, 268] width 60 height 14
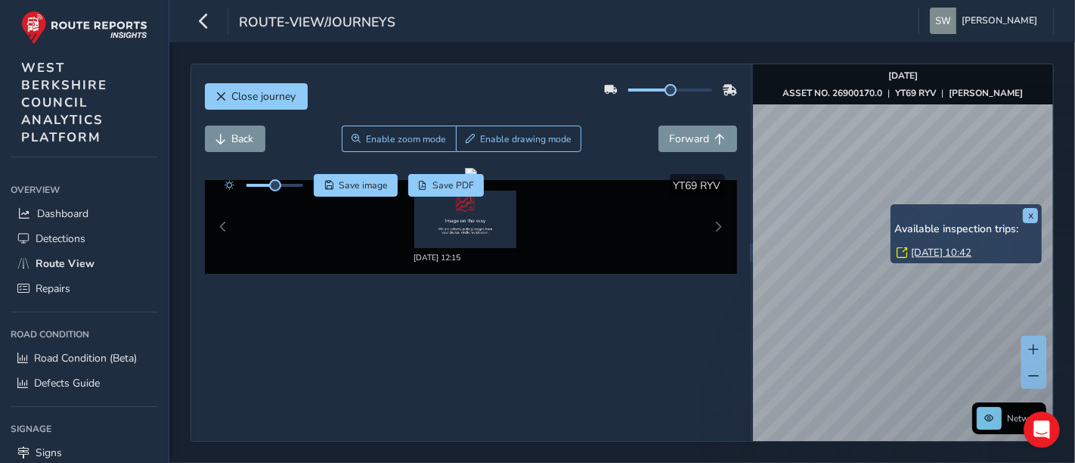
click at [918, 251] on link "Thu, 11 Sep, 10:42" at bounding box center [941, 253] width 60 height 14
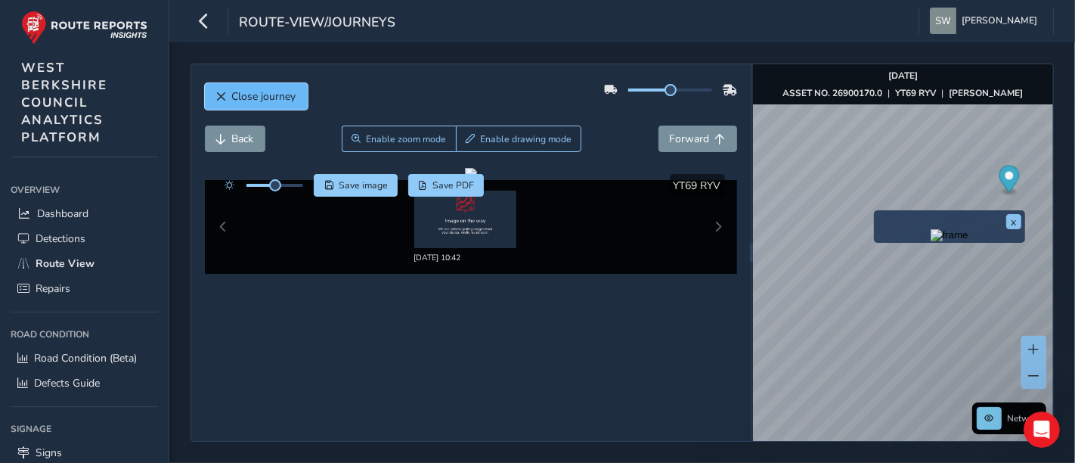
click at [298, 94] on button "Close journey" at bounding box center [256, 96] width 103 height 26
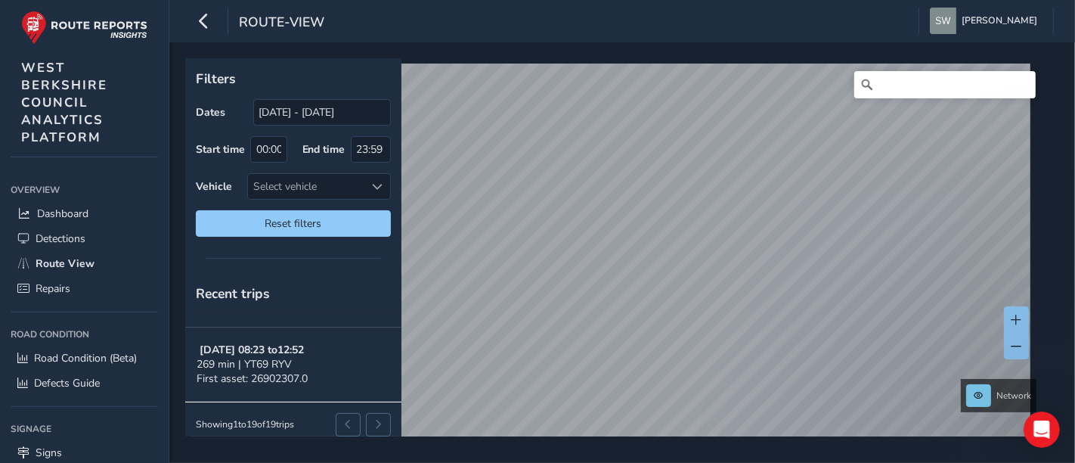
scroll to position [143, 0]
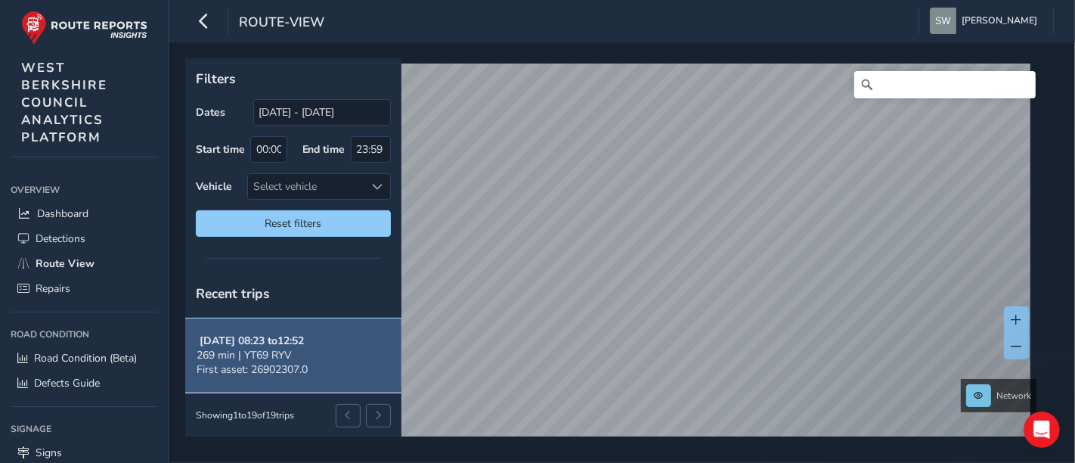
click at [324, 342] on button "Aug 20, 08:23 to 12:52 269 min | YT69 RYV First asset: 26902307.0" at bounding box center [293, 355] width 216 height 74
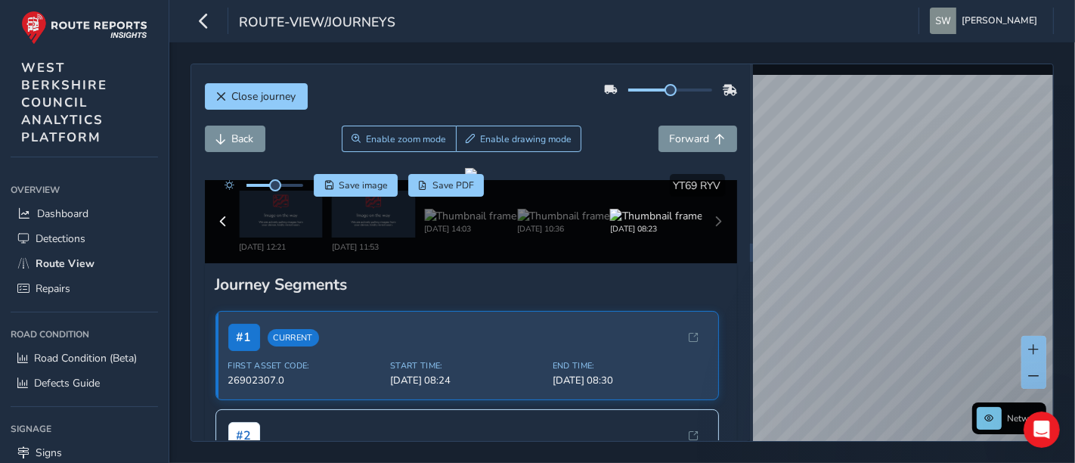
click at [775, 0] on html "route-view/journeys Steve West Colour Scheme: Dark Dim Light Logout Close journ…" at bounding box center [537, 231] width 1075 height 463
click at [1074, 228] on div "Close journey Back Enable zoom mode Enable drawing mode Forward Click and Drag …" at bounding box center [622, 252] width 906 height 420
click at [293, 98] on span "Close journey" at bounding box center [264, 96] width 64 height 14
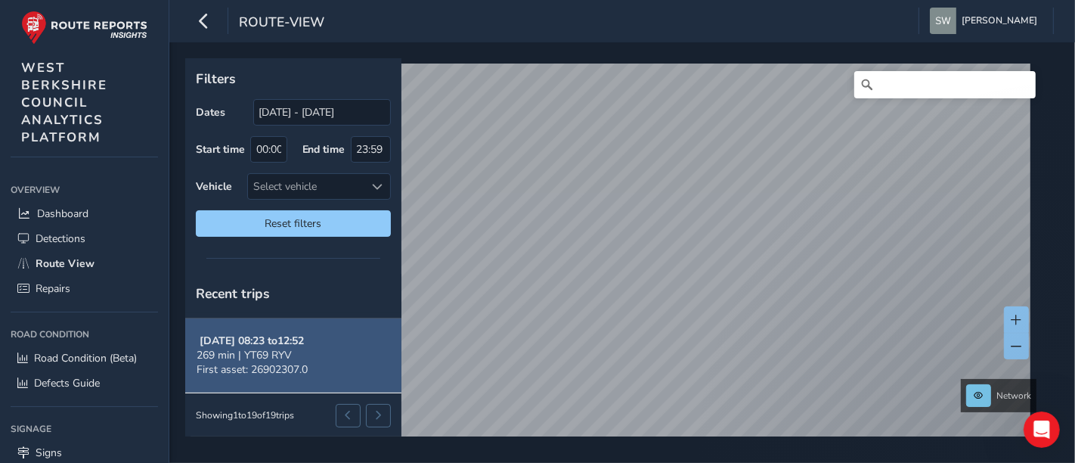
scroll to position [59, 0]
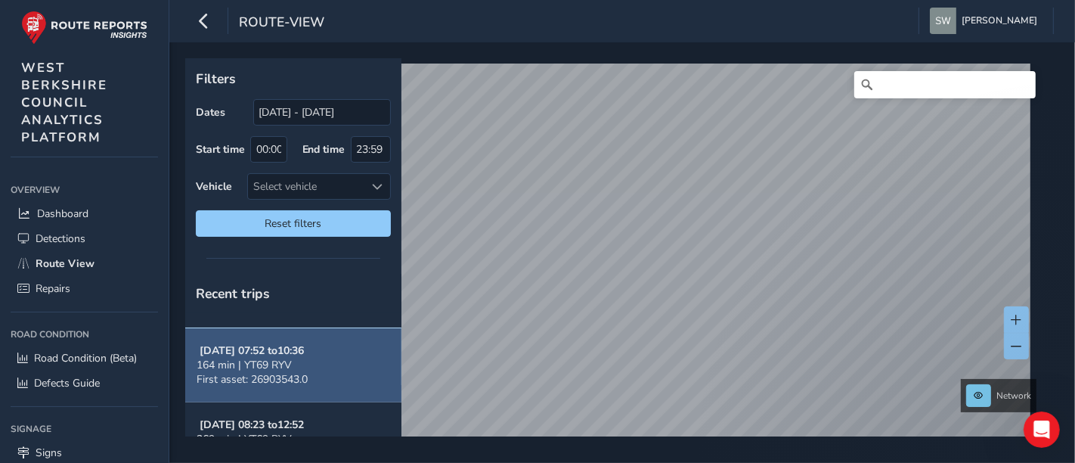
click at [305, 340] on button "Aug 21, 07:52 to 10:36 164 min | YT69 RYV First asset: 26903543.0" at bounding box center [293, 365] width 216 height 74
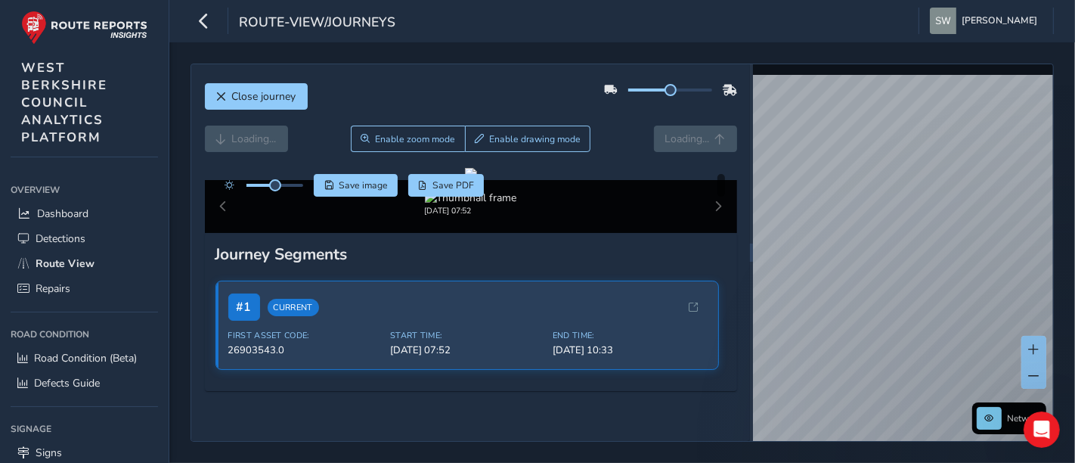
click at [814, 12] on div "route-view/journeys Steve West Colour Scheme: Dark Dim Light Logout Close journ…" at bounding box center [622, 231] width 906 height 463
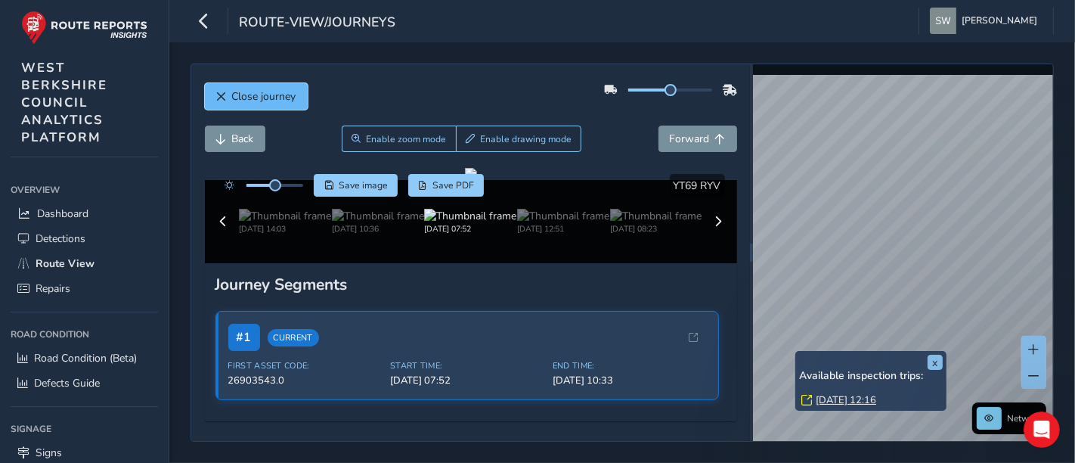
click at [264, 104] on button "Close journey" at bounding box center [256, 96] width 103 height 26
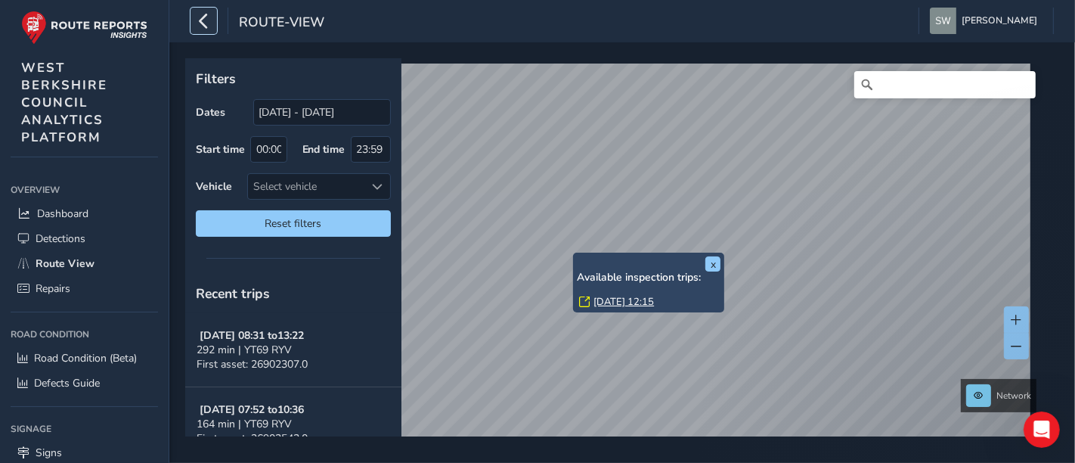
click at [203, 23] on icon "button" at bounding box center [204, 21] width 16 height 26
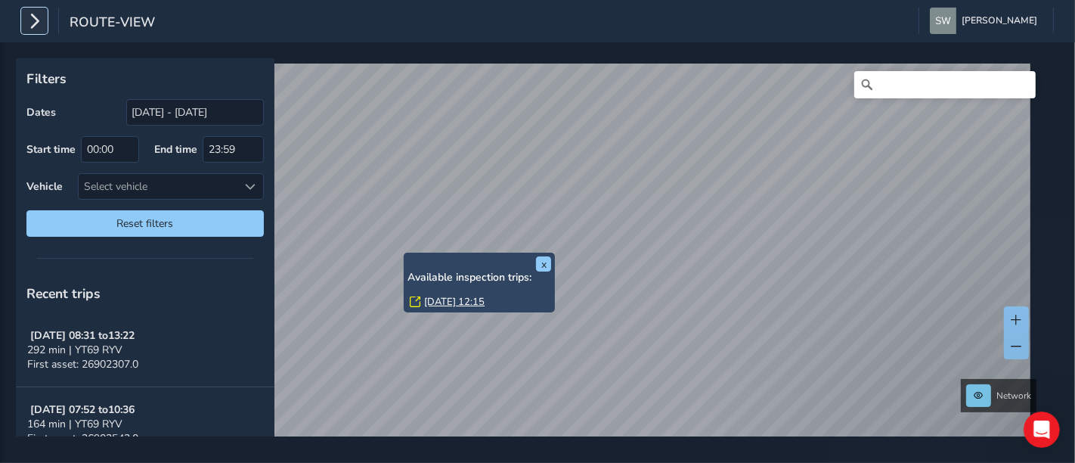
click at [31, 26] on icon "button" at bounding box center [34, 21] width 16 height 26
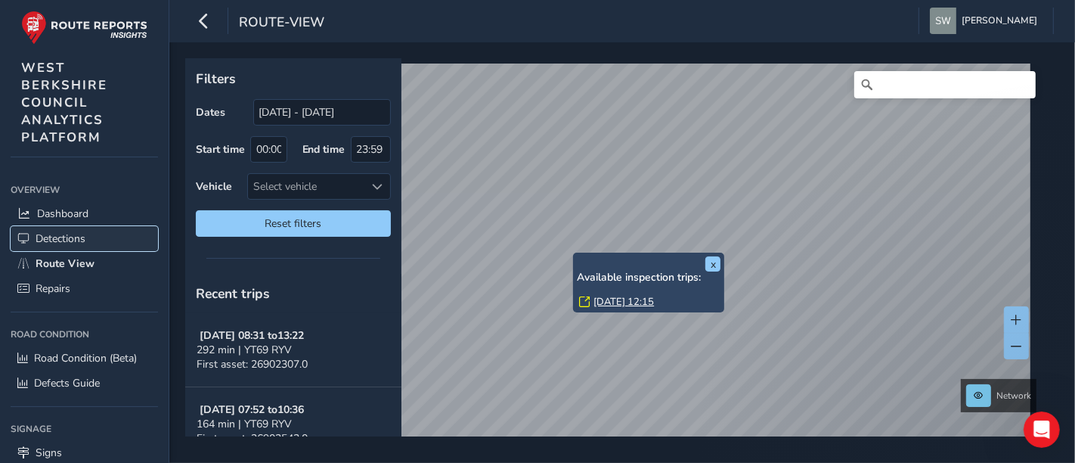
click at [53, 226] on link "Detections" at bounding box center [84, 238] width 147 height 25
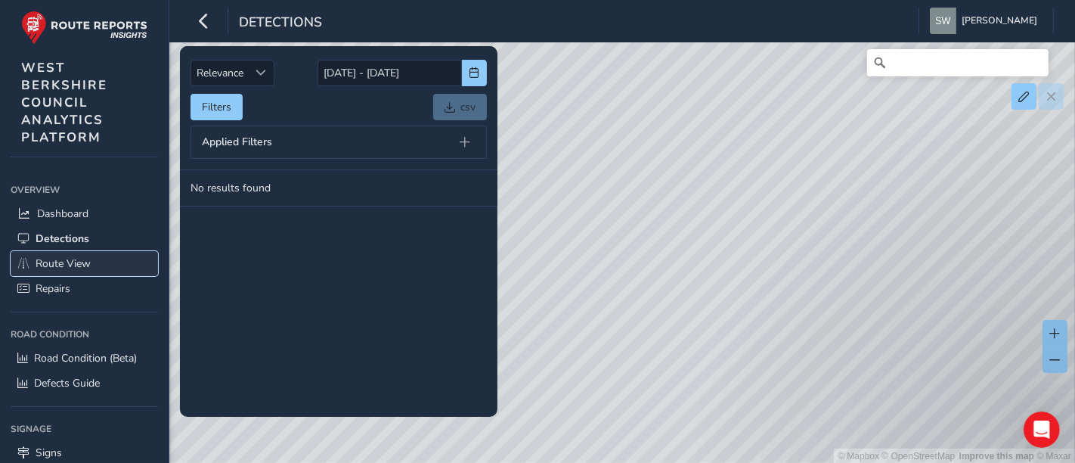
click at [63, 260] on span "Route View" at bounding box center [63, 263] width 55 height 14
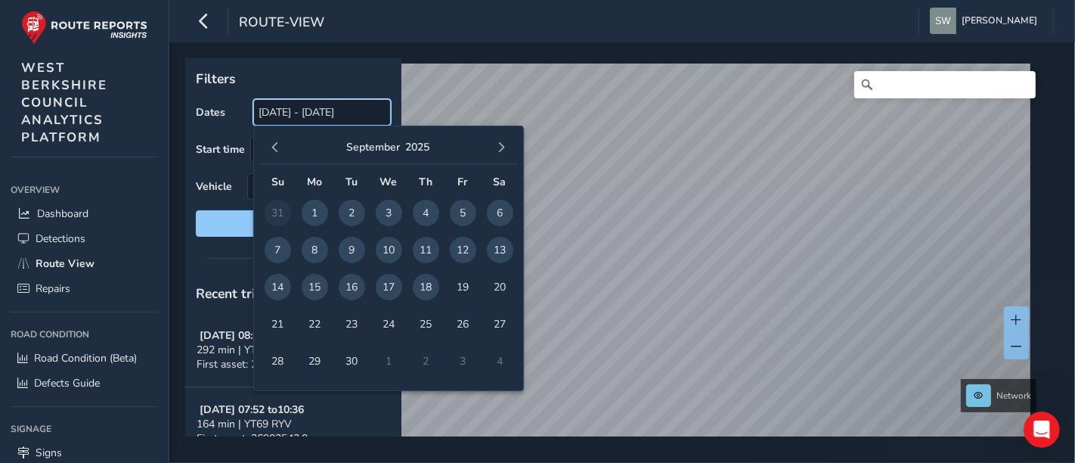
click at [269, 101] on input "19/08/2025 - 18/09/2025" at bounding box center [322, 112] width 138 height 26
click at [287, 110] on input "19/08/2025 - 18/09/2025" at bounding box center [322, 112] width 138 height 26
click at [290, 112] on input "19/08/2025 - 18/09/2025" at bounding box center [322, 112] width 138 height 26
click at [287, 111] on input "19/08/2025 - 18/09/2025" at bounding box center [322, 112] width 138 height 26
click at [328, 108] on input "19/08/2025 - 18/09/2025" at bounding box center [322, 112] width 138 height 26
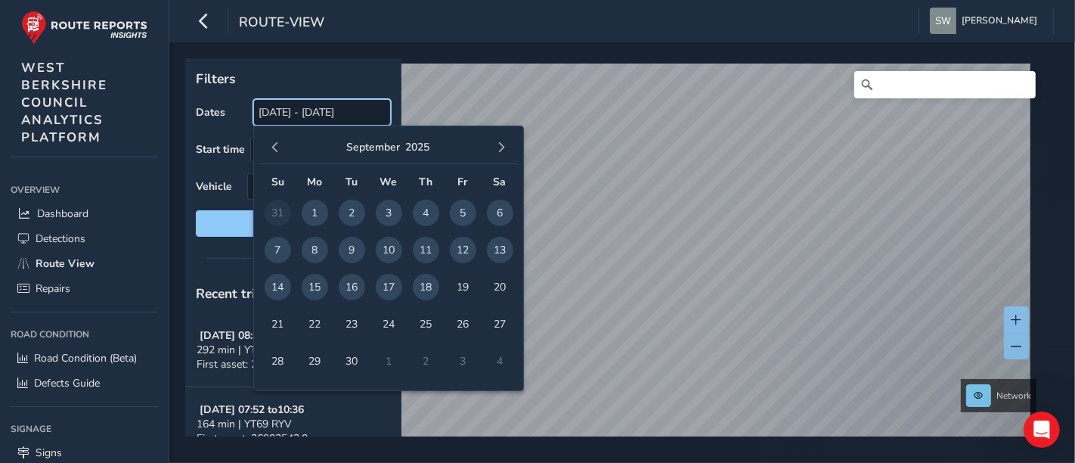
click at [325, 109] on input "19/08/2025 - 18/09/2025" at bounding box center [322, 112] width 138 height 26
drag, startPoint x: 324, startPoint y: 109, endPoint x: 302, endPoint y: 105, distance: 22.2
click at [321, 109] on input "19/08/2025 - 18/09/2025" at bounding box center [322, 112] width 138 height 26
click at [283, 101] on input "19/08/2025 - 18/09/2025" at bounding box center [322, 112] width 138 height 26
click at [181, 154] on div "Filters Dates 19/08/2025 - 18/09/2025 Start time 00:00 End time 23:59 Vehicle S…" at bounding box center [622, 252] width 906 height 420
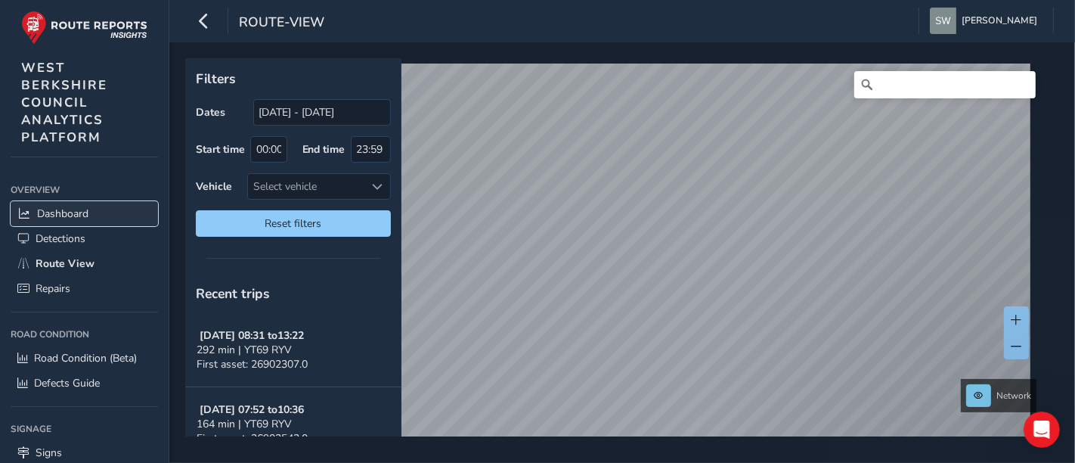
click at [73, 212] on span "Dashboard" at bounding box center [62, 213] width 51 height 14
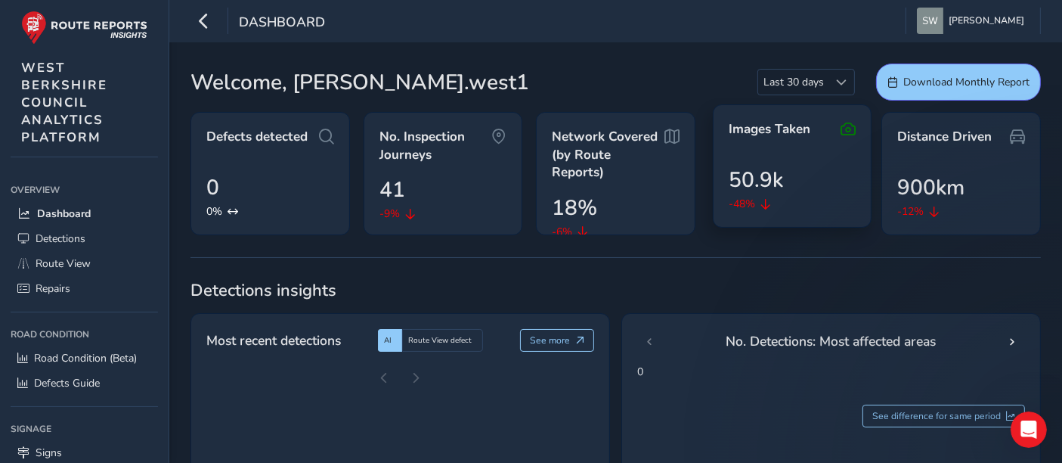
click at [800, 126] on span "Images Taken" at bounding box center [770, 129] width 82 height 18
click at [847, 125] on icon at bounding box center [848, 129] width 15 height 18
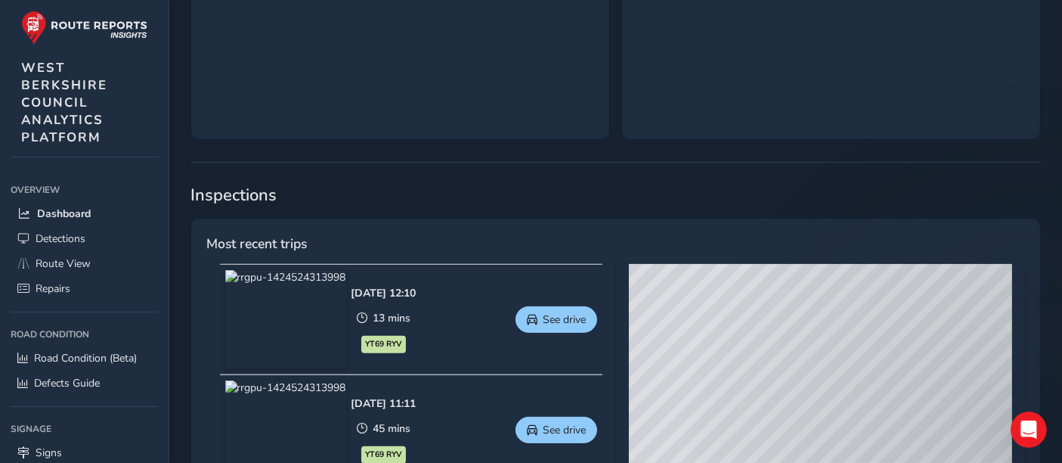
scroll to position [503, 0]
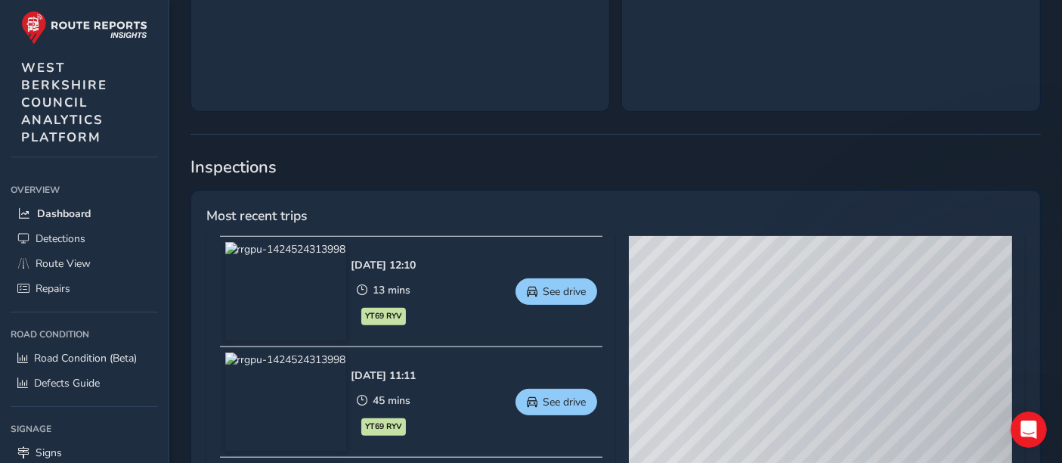
click at [787, 305] on div "© Mapbox © OpenStreetMap Improve this map © Maxar" at bounding box center [820, 459] width 383 height 446
click at [854, 274] on div "© Mapbox © OpenStreetMap Improve this map © Maxar" at bounding box center [820, 459] width 383 height 446
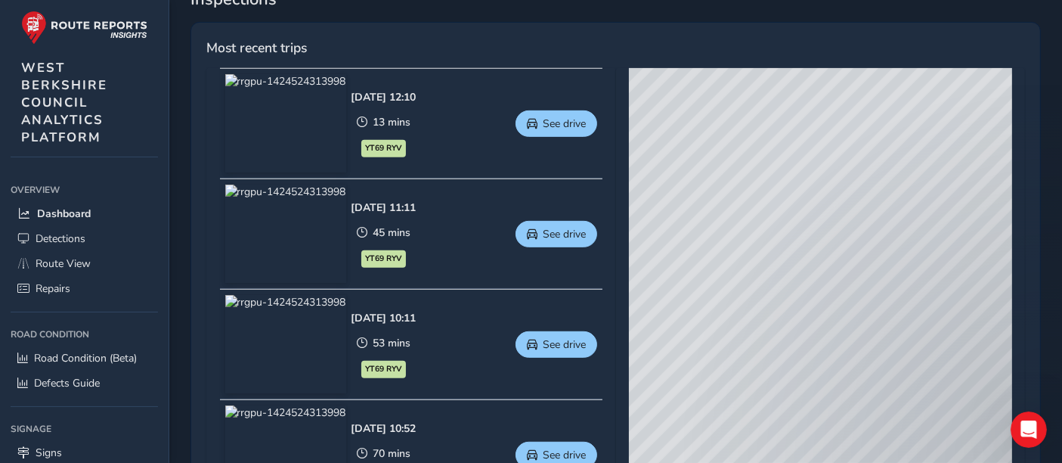
scroll to position [756, 0]
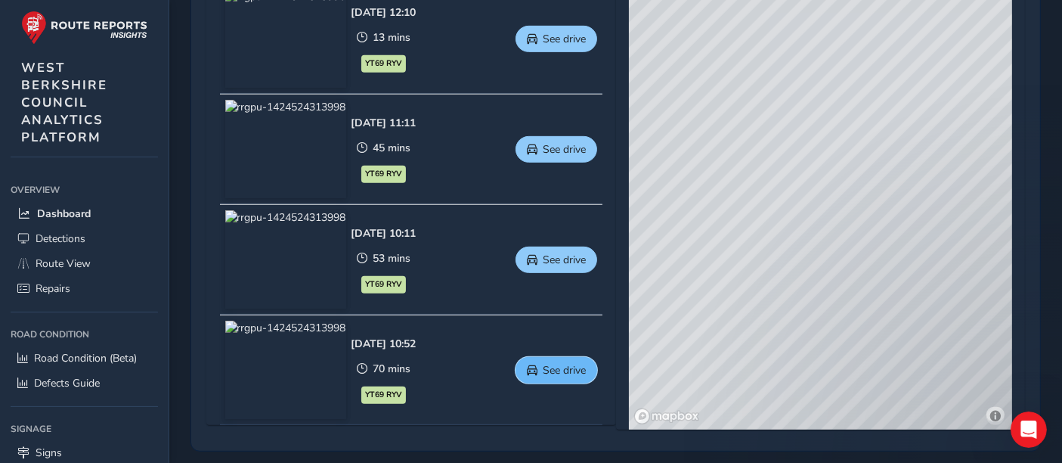
click at [568, 369] on span "See drive" at bounding box center [564, 370] width 43 height 14
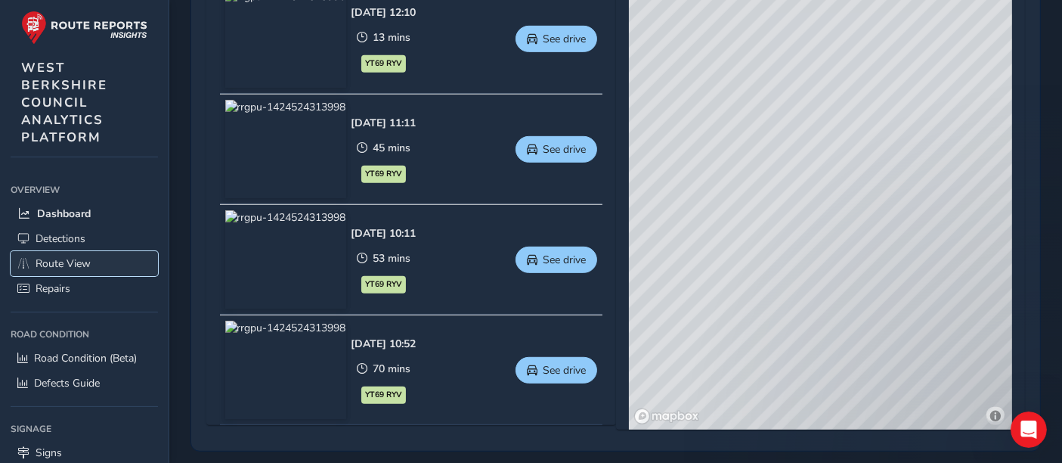
click at [79, 258] on span "Route View" at bounding box center [63, 263] width 55 height 14
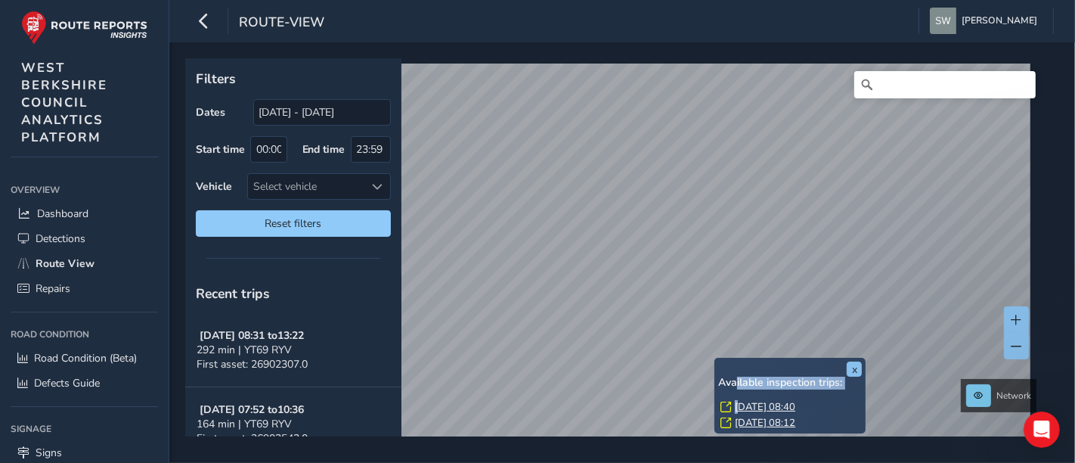
drag, startPoint x: 389, startPoint y: 183, endPoint x: 736, endPoint y: 383, distance: 400.6
click at [736, 383] on div "Available inspection trips: Wed, 10 Sep, 08:40 Thu, 21 Aug, 08:12" at bounding box center [790, 403] width 144 height 55
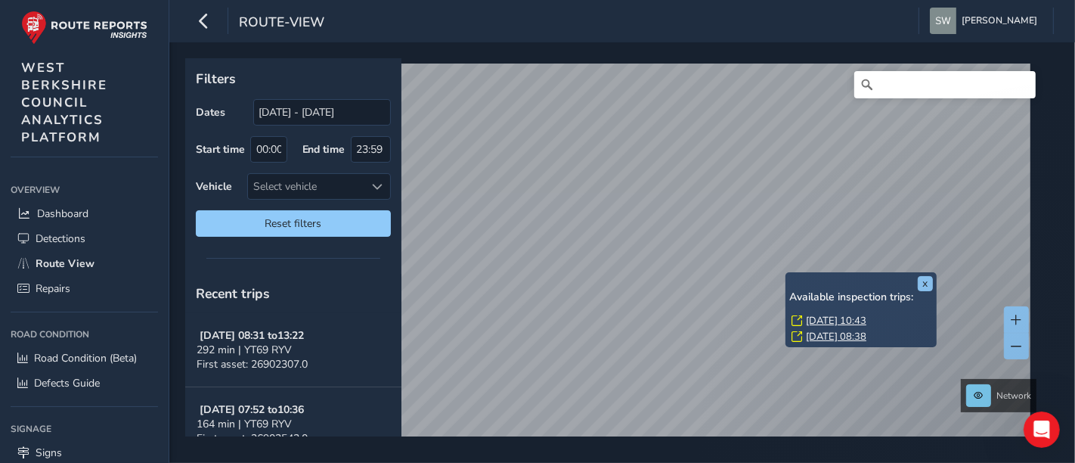
click at [814, 335] on link "Wed, 20 Aug, 08:38" at bounding box center [836, 337] width 60 height 14
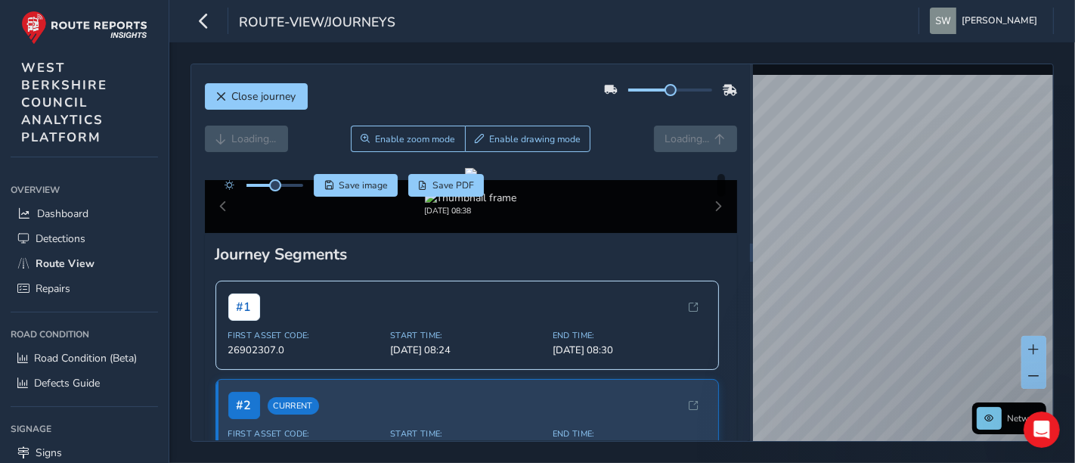
click at [1074, 267] on div "Close journey Loading... Enable zoom mode Enable drawing mode Loading... Click …" at bounding box center [622, 252] width 906 height 420
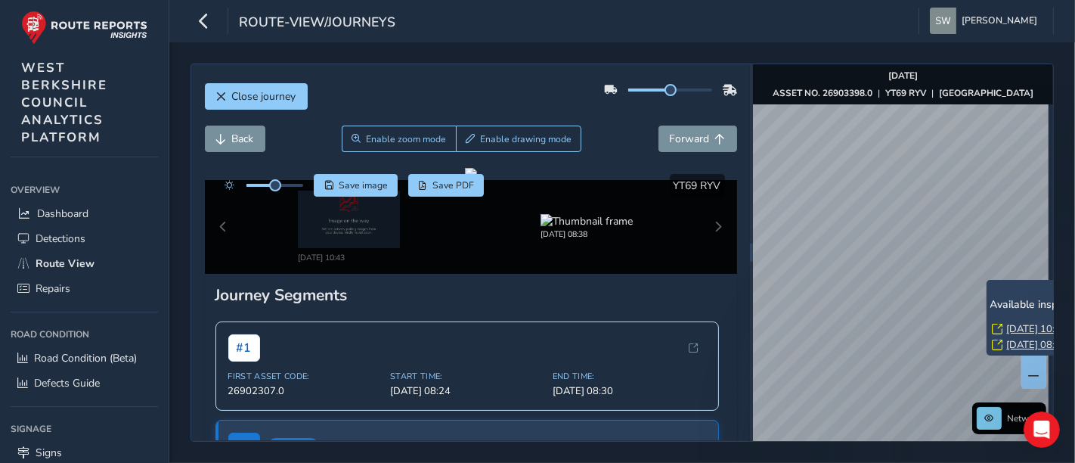
click at [1011, 339] on link "Wed, 20 Aug, 08:38" at bounding box center [1037, 345] width 60 height 14
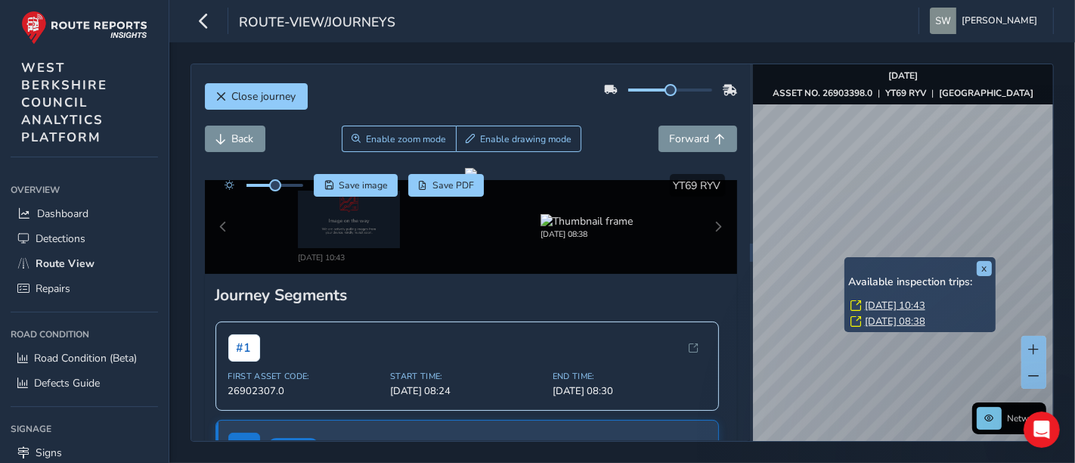
click at [847, 260] on div "x Available inspection trips: Thu, 11 Sep, 10:43 Wed, 20 Aug, 08:38" at bounding box center [919, 295] width 151 height 76
click at [869, 314] on link "Wed, 20 Aug, 08:38" at bounding box center [895, 321] width 60 height 14
click at [872, 317] on link "Wed, 20 Aug, 08:38" at bounding box center [895, 321] width 60 height 14
click at [875, 322] on link "Wed, 20 Aug, 08:38" at bounding box center [895, 321] width 60 height 14
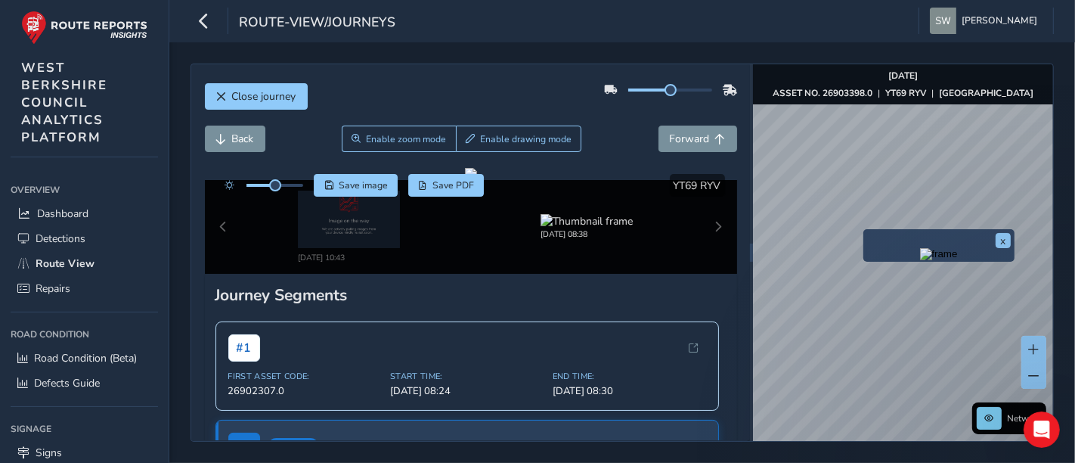
click at [864, 232] on div "x" at bounding box center [938, 245] width 151 height 33
click at [920, 260] on img "Preview frame" at bounding box center [939, 254] width 38 height 12
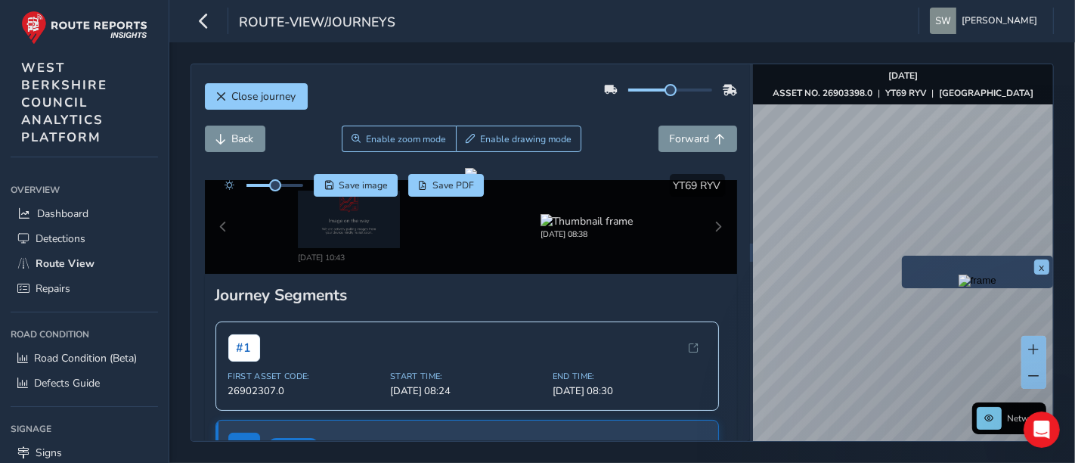
click at [958, 286] on img "Preview frame" at bounding box center [977, 280] width 38 height 12
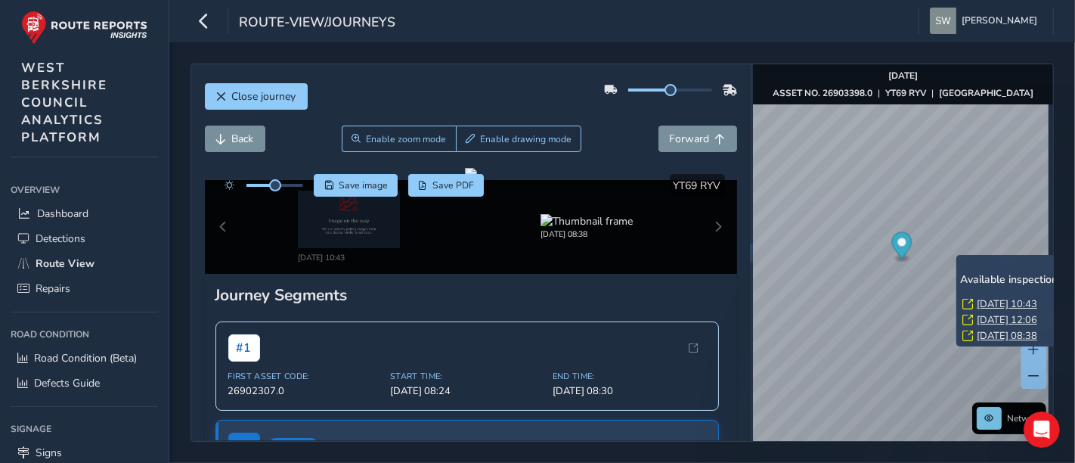
click at [979, 331] on link "Wed, 20 Aug, 08:38" at bounding box center [1007, 336] width 60 height 14
click at [981, 301] on link "Thu, 11 Sep, 10:43" at bounding box center [1007, 304] width 60 height 14
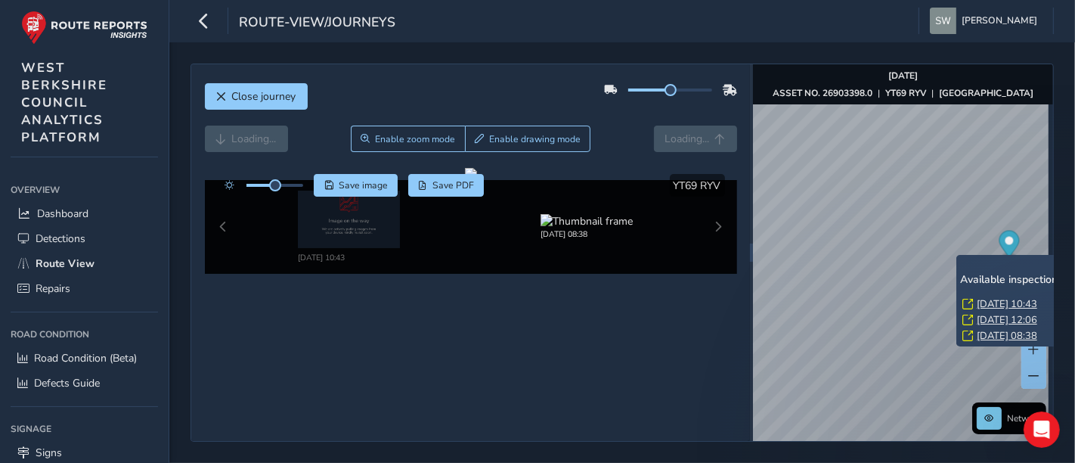
click at [988, 317] on link "Wed, 27 Aug, 12:06" at bounding box center [1007, 320] width 60 height 14
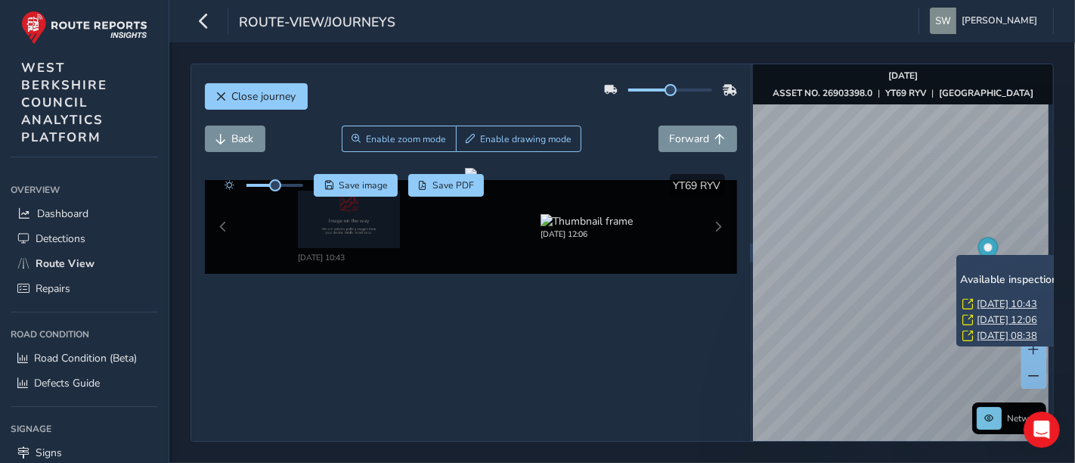
click at [988, 303] on link "Thu, 11 Sep, 10:43" at bounding box center [1007, 304] width 60 height 14
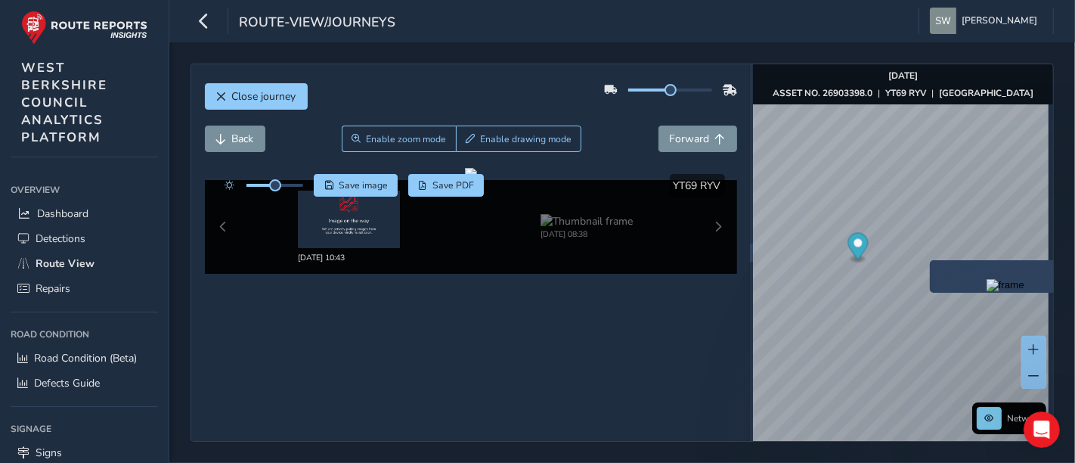
click at [931, 262] on div "x" at bounding box center [1005, 276] width 151 height 33
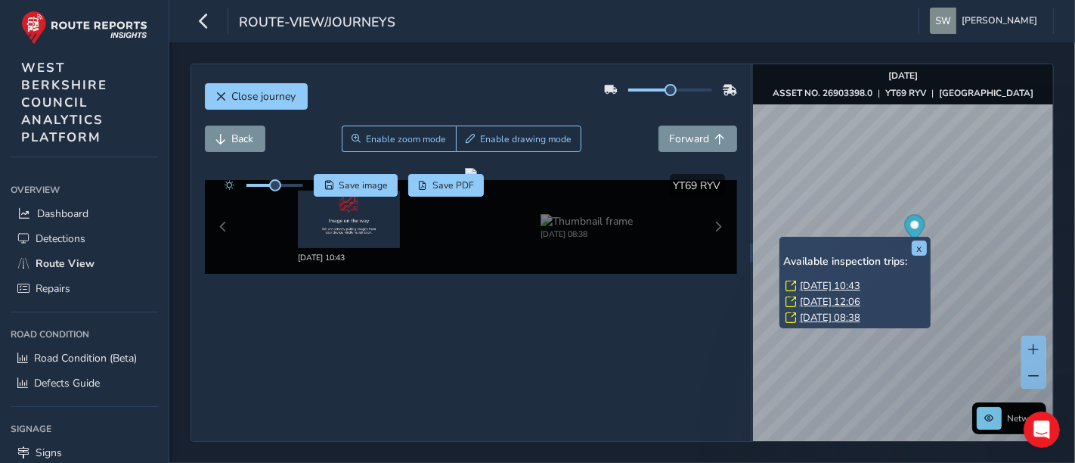
click at [811, 313] on link "Wed, 20 Aug, 08:38" at bounding box center [830, 318] width 60 height 14
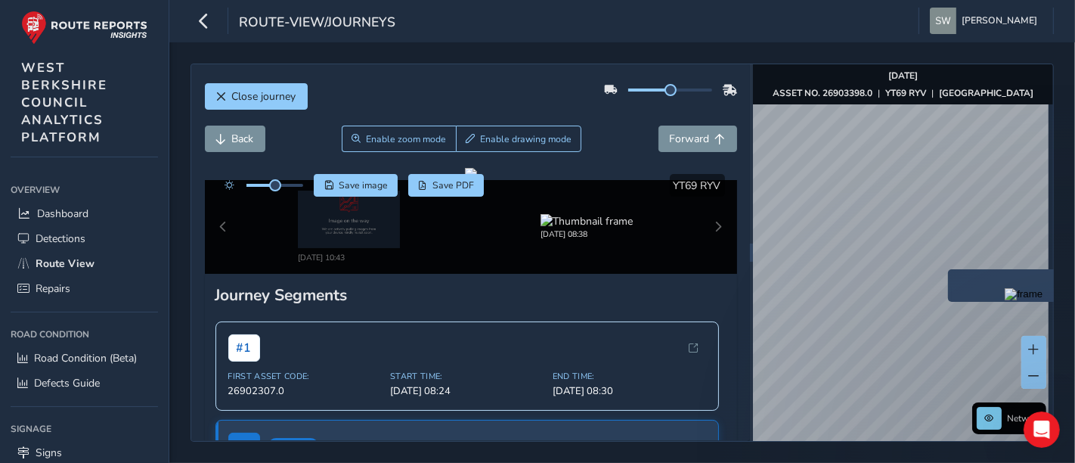
click at [1005, 300] on img "Preview frame" at bounding box center [1024, 294] width 38 height 12
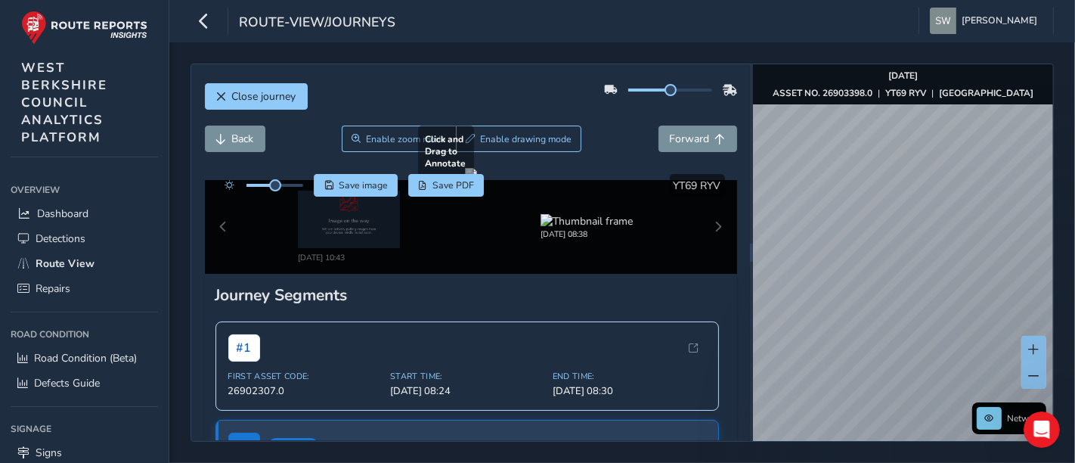
click at [684, 243] on div "Close journey Back Enable zoom mode Enable drawing mode Forward Click and Drag …" at bounding box center [621, 252] width 863 height 378
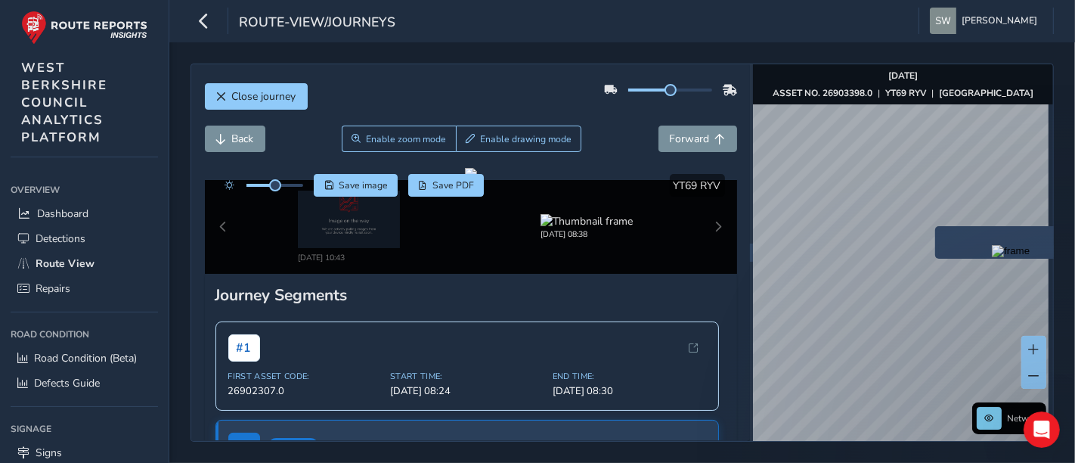
click at [992, 257] on img "Preview frame" at bounding box center [1011, 251] width 38 height 12
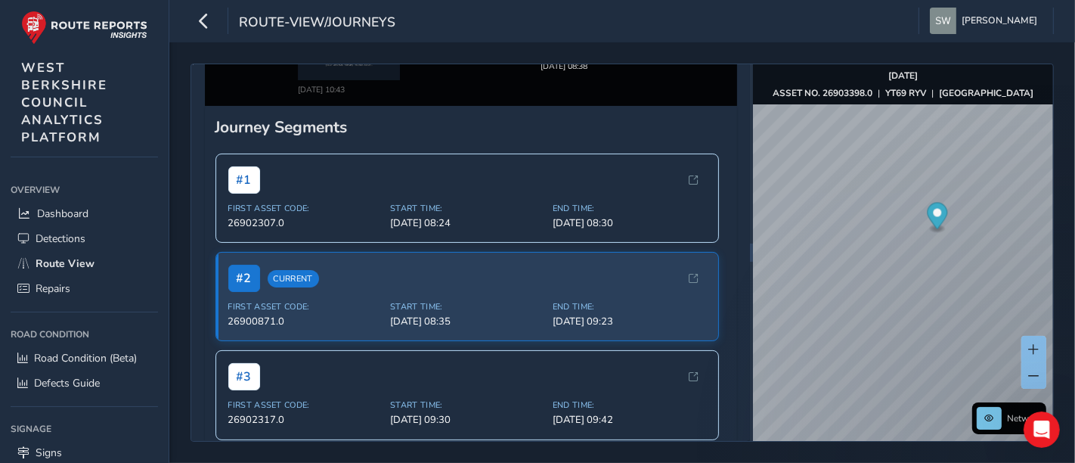
scroll to position [84, 0]
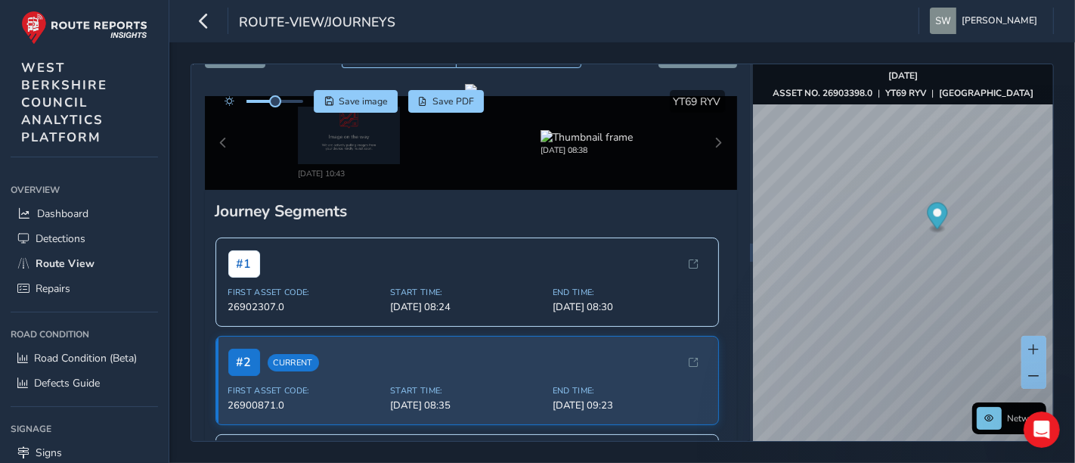
click at [706, 190] on div "Sep 11 2025, 10:43 Aug 20 2025, 08:38" at bounding box center [471, 143] width 532 height 94
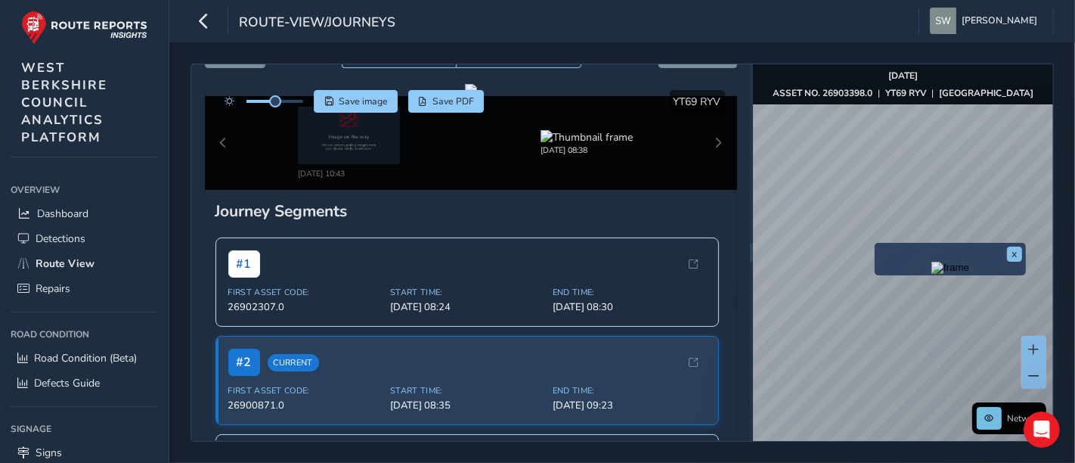
click at [931, 274] on img "Preview frame" at bounding box center [950, 268] width 38 height 12
click at [734, 314] on div "Close journey Back Enable zoom mode Enable drawing mode Forward Click and Drag …" at bounding box center [621, 252] width 863 height 378
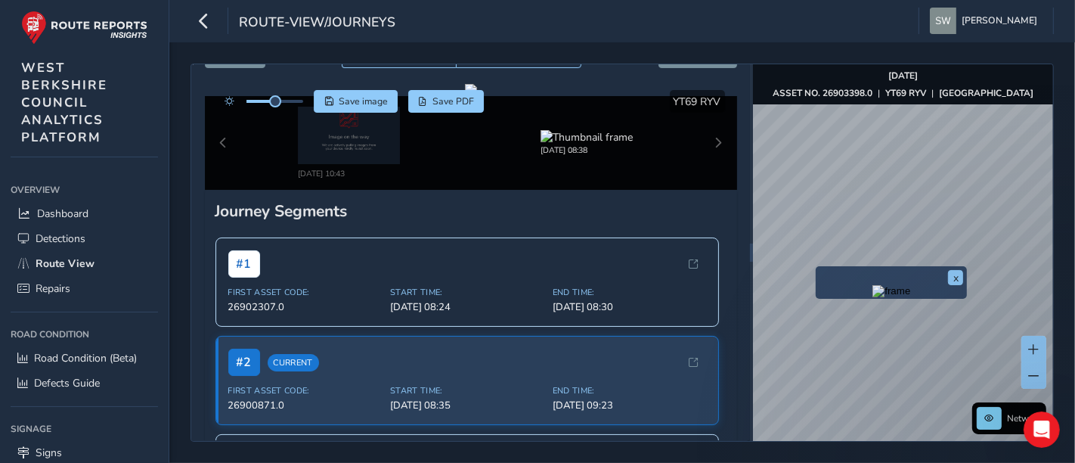
click at [872, 297] on img "Preview frame" at bounding box center [891, 291] width 38 height 12
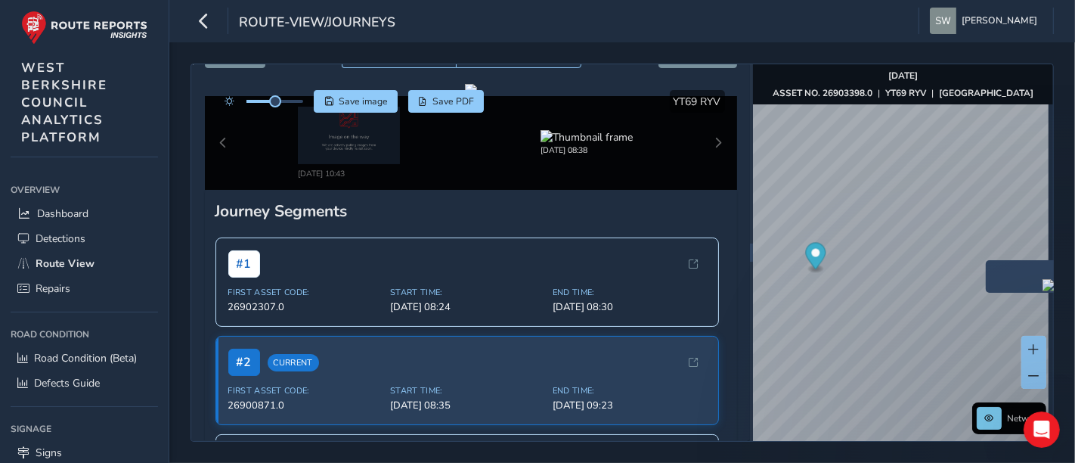
click at [1042, 291] on img "Preview frame" at bounding box center [1061, 285] width 38 height 12
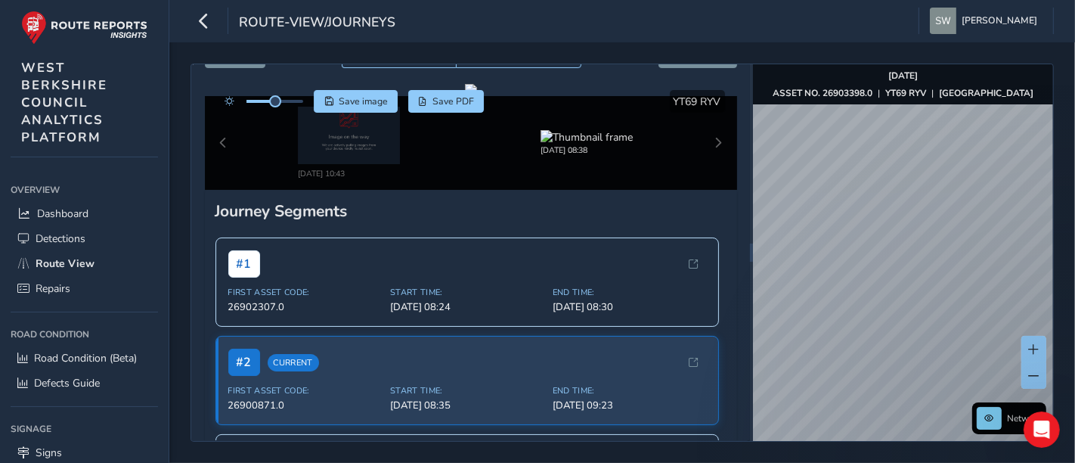
click at [1073, 297] on div "Close journey Back Enable zoom mode Enable drawing mode Forward Click and Drag …" at bounding box center [622, 252] width 906 height 420
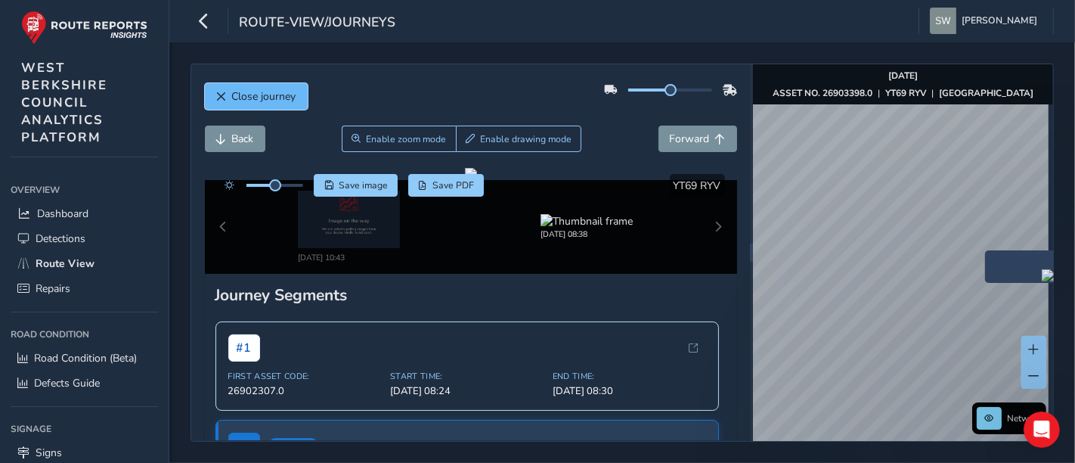
click at [259, 89] on span "Close journey" at bounding box center [264, 96] width 64 height 14
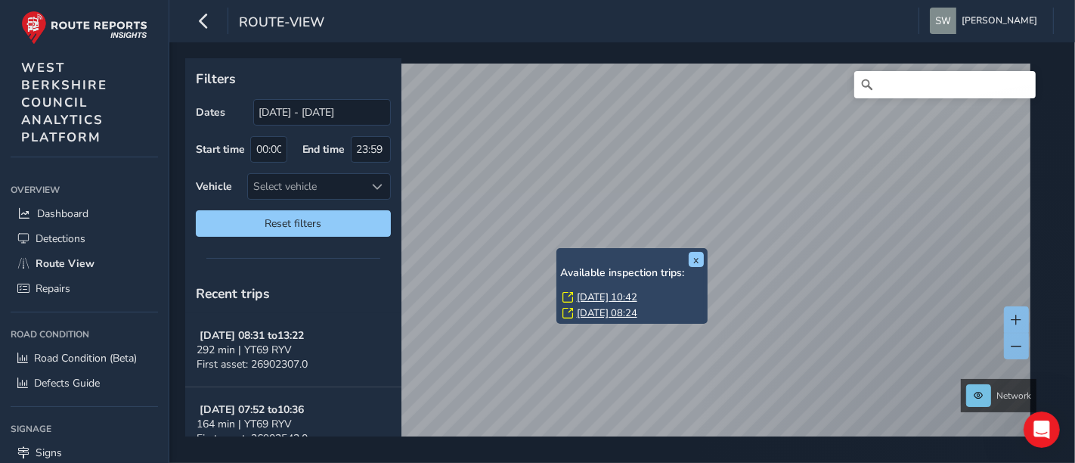
click at [585, 314] on link "Fri, 22 Aug, 08:24" at bounding box center [607, 313] width 60 height 14
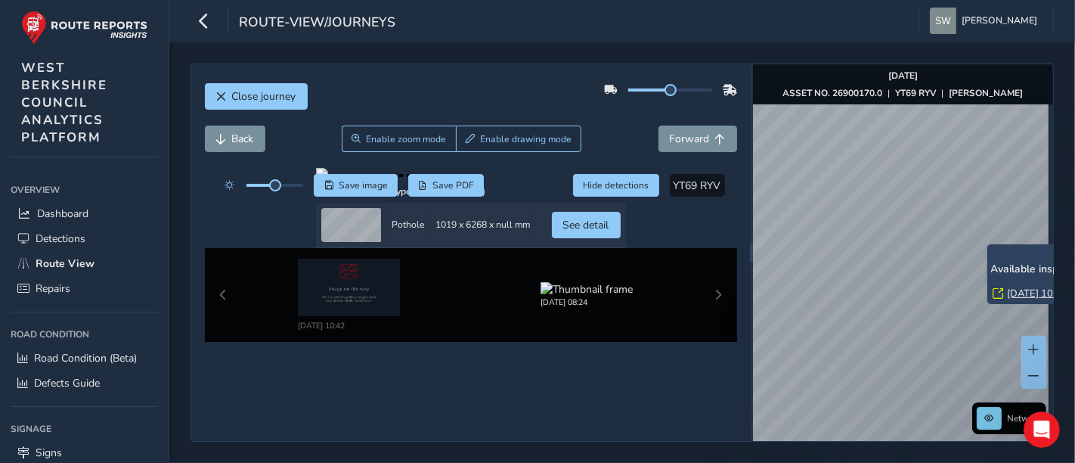
click at [1014, 295] on link "Thu, 11 Sep, 10:42" at bounding box center [1038, 293] width 60 height 14
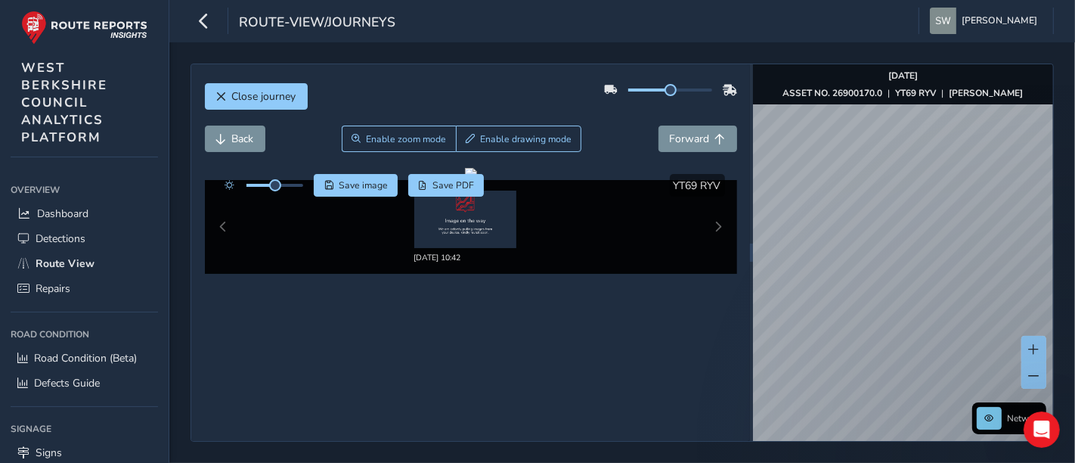
click at [1073, 319] on div "Close journey Back Enable zoom mode Enable drawing mode Forward Click and Drag …" at bounding box center [622, 252] width 906 height 420
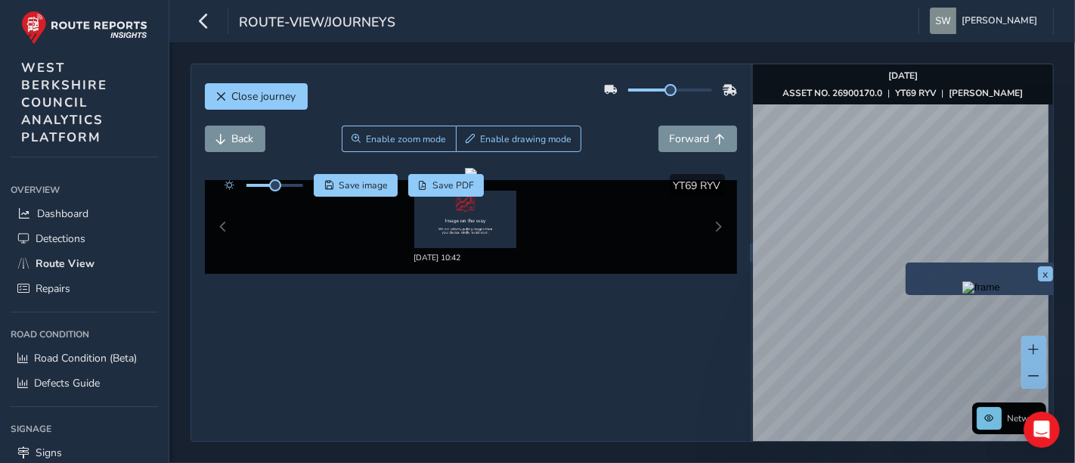
click at [908, 264] on div "x" at bounding box center [981, 278] width 151 height 33
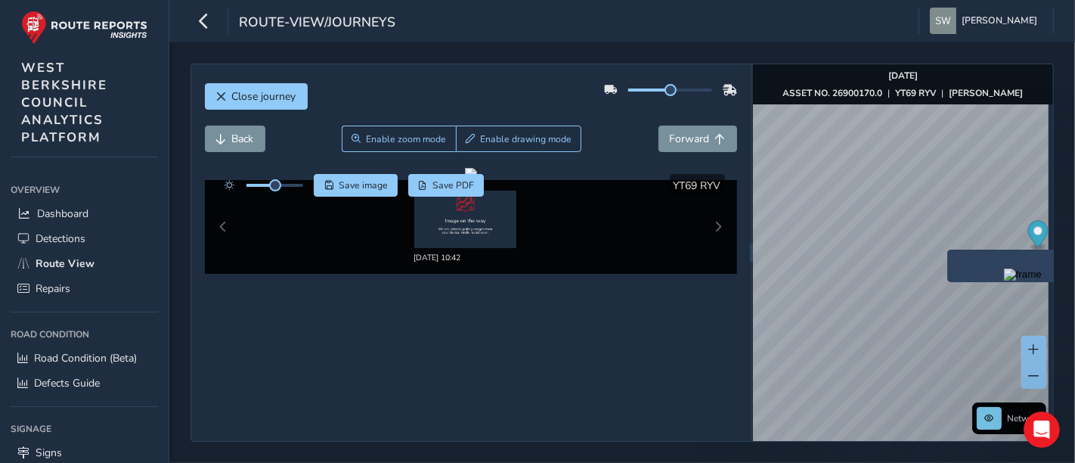
click at [980, 271] on div "Preview frame" at bounding box center [1023, 274] width 144 height 12
click at [1006, 272] on img "Preview frame" at bounding box center [1023, 274] width 38 height 12
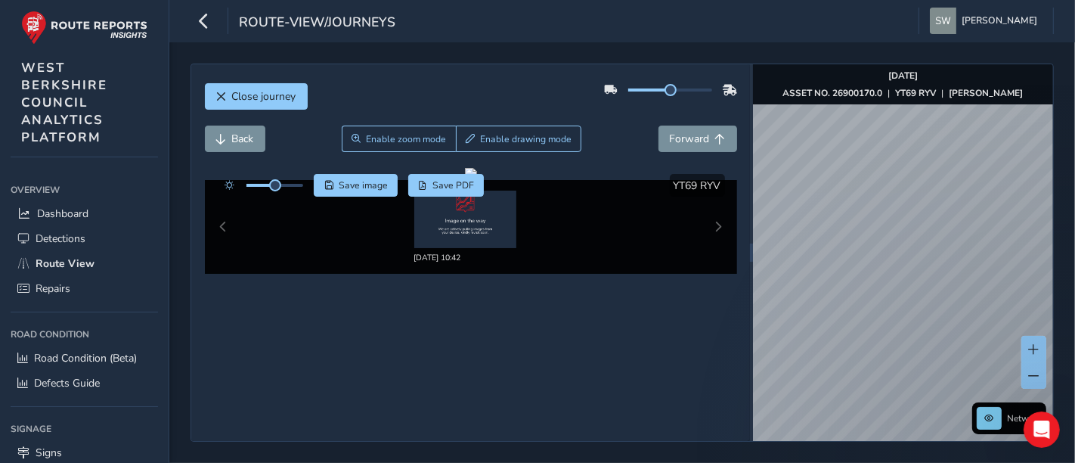
click at [745, 333] on div "Close journey Back Enable zoom mode Enable drawing mode Forward Click and Drag …" at bounding box center [621, 252] width 863 height 378
click at [1074, 313] on div "Close journey Back Enable zoom mode Enable drawing mode Forward Click and Drag …" at bounding box center [622, 252] width 906 height 420
click at [1074, 270] on div "Close journey Back Enable zoom mode Enable drawing mode Forward Click and Drag …" at bounding box center [622, 252] width 906 height 420
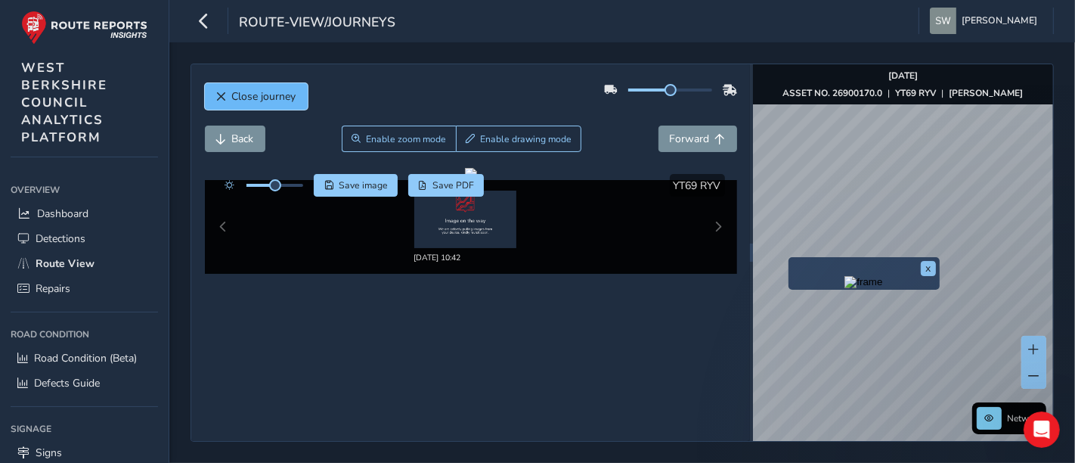
click at [255, 101] on span "Close journey" at bounding box center [264, 96] width 64 height 14
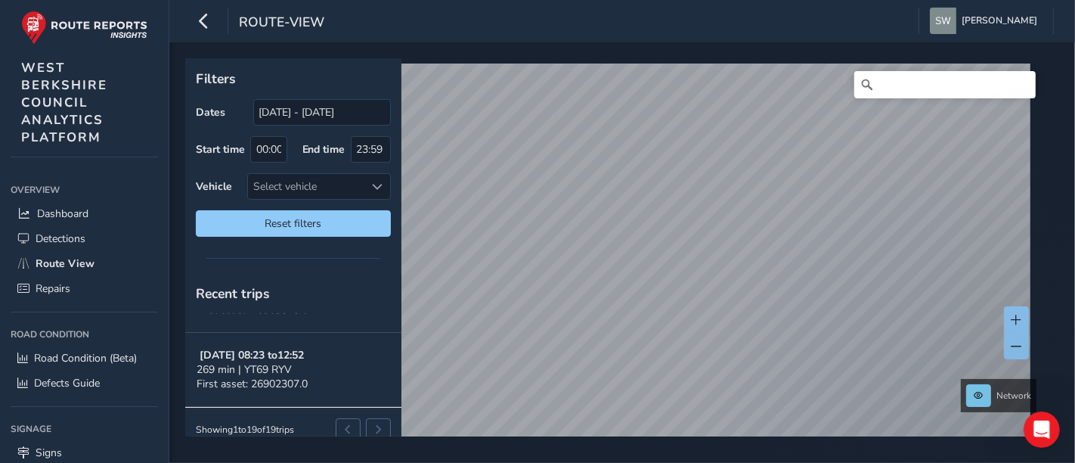
scroll to position [143, 0]
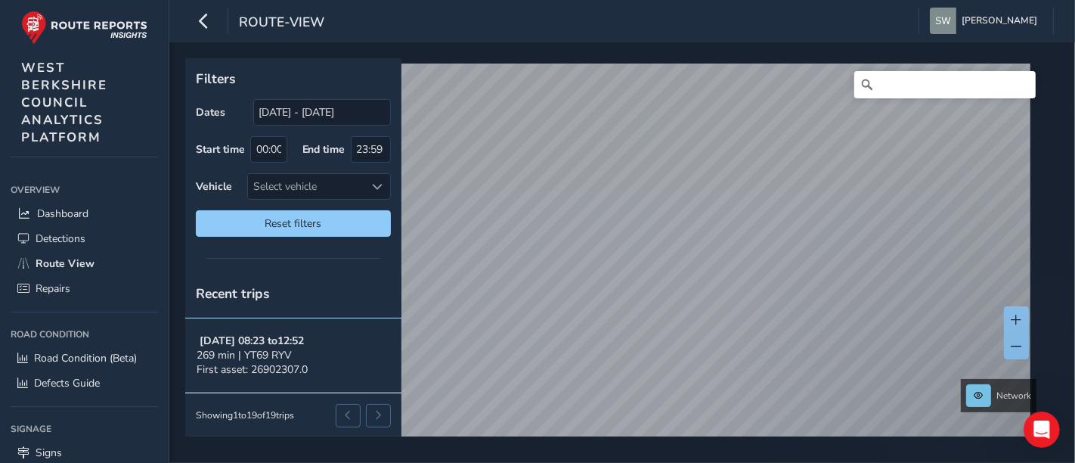
click at [368, 345] on button "Aug 20, 08:23 to 12:52 269 min | YT69 RYV First asset: 26902307.0" at bounding box center [293, 355] width 216 height 74
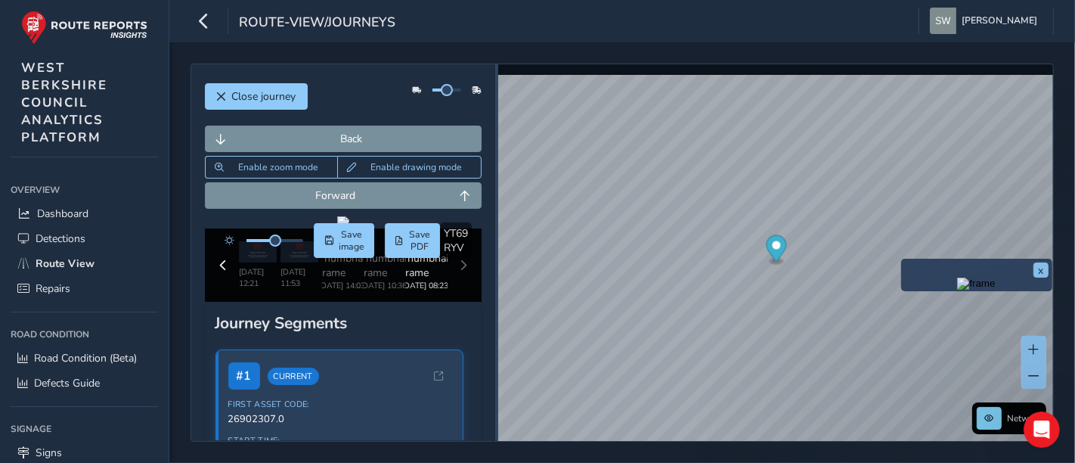
drag, startPoint x: 750, startPoint y: 253, endPoint x: 494, endPoint y: 273, distance: 256.3
click at [494, 273] on div "Close journey Back Enable zoom mode Enable drawing mode Forward Click and Drag …" at bounding box center [621, 252] width 863 height 378
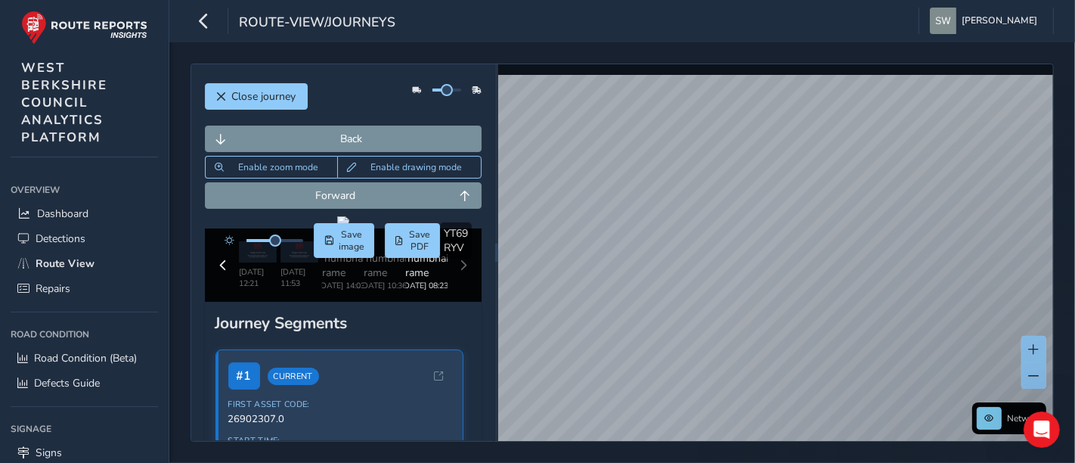
click at [731, 67] on div "Network © Mapbox © OpenStreetMap Improve this map © Maxar" at bounding box center [775, 252] width 555 height 376
click at [291, 89] on span "Close journey" at bounding box center [264, 96] width 64 height 14
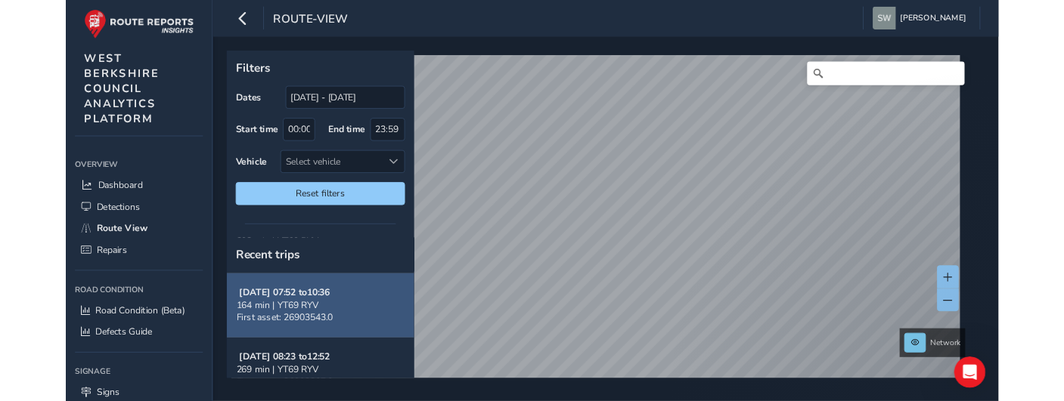
scroll to position [143, 0]
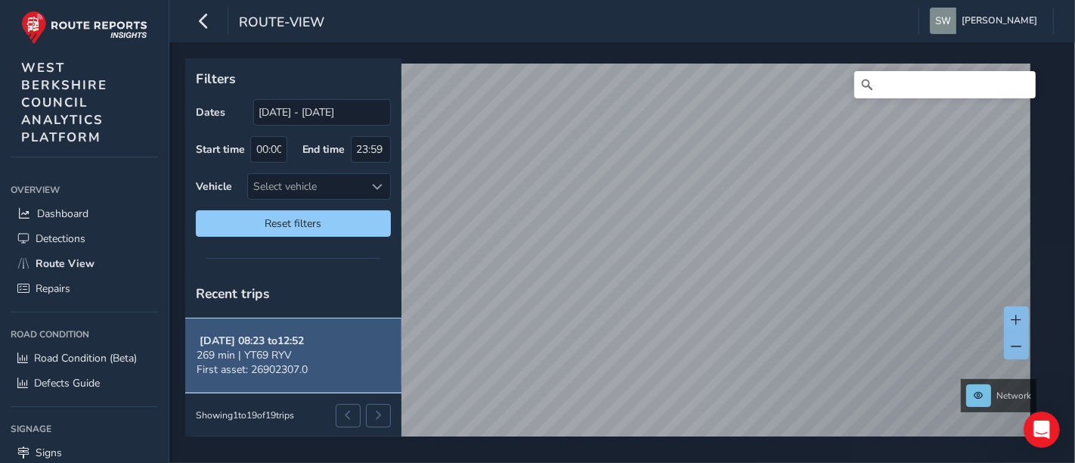
click at [286, 351] on span "269 min | YT69 RYV" at bounding box center [244, 355] width 95 height 14
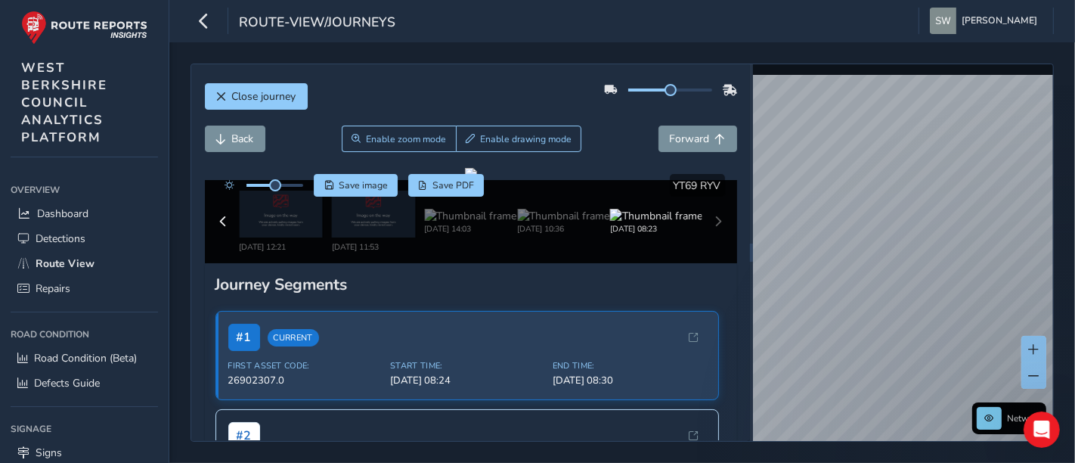
click at [819, 61] on div "Close journey Back Enable zoom mode Enable drawing mode Forward Click and Drag …" at bounding box center [622, 252] width 906 height 420
click at [217, 135] on span "Back" at bounding box center [221, 139] width 11 height 11
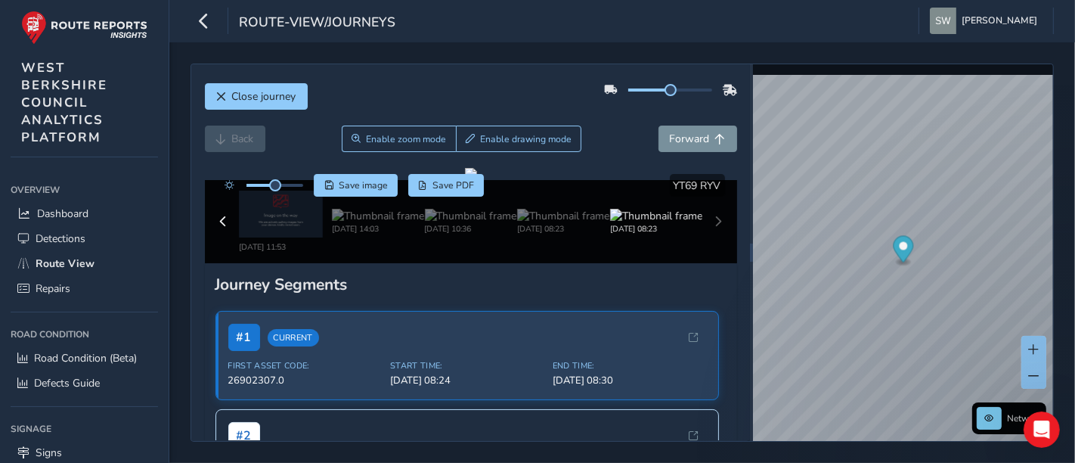
click at [217, 135] on div "Back Enable zoom mode Enable drawing mode Forward" at bounding box center [471, 138] width 532 height 26
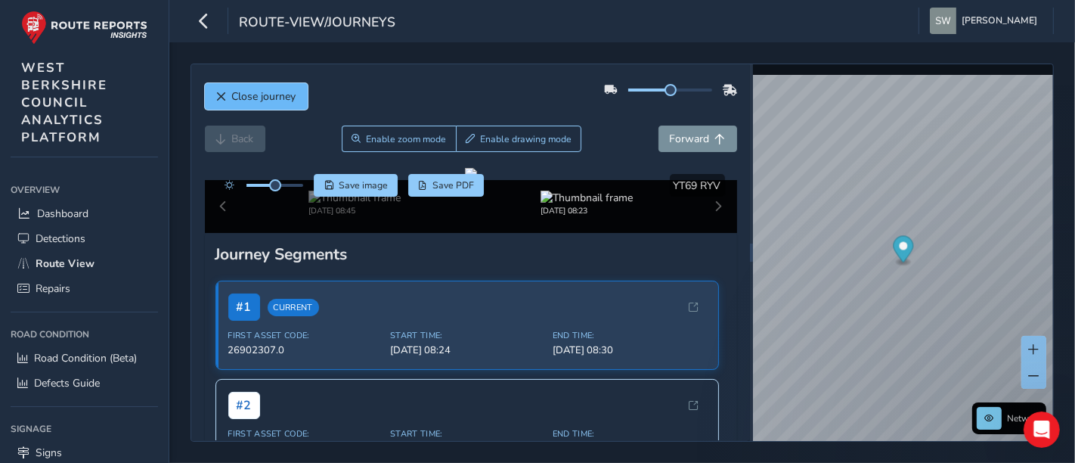
click at [235, 89] on span "Close journey" at bounding box center [264, 96] width 64 height 14
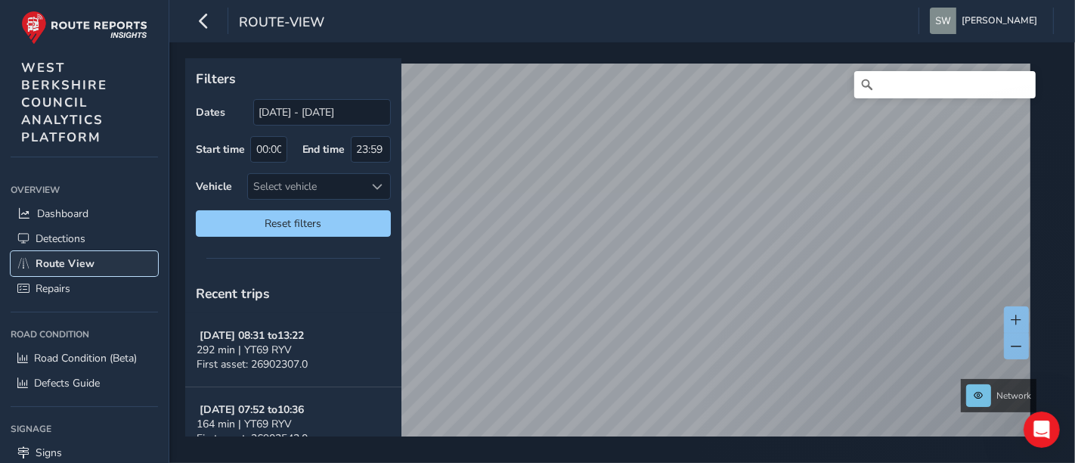
click at [78, 262] on span "Route View" at bounding box center [65, 263] width 59 height 14
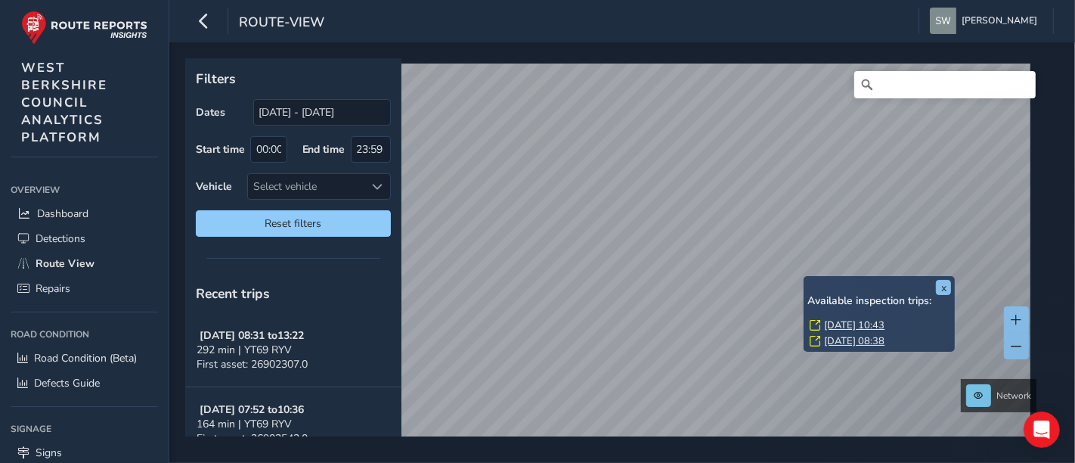
click at [842, 342] on link "Wed, 20 Aug, 08:38" at bounding box center [854, 341] width 60 height 14
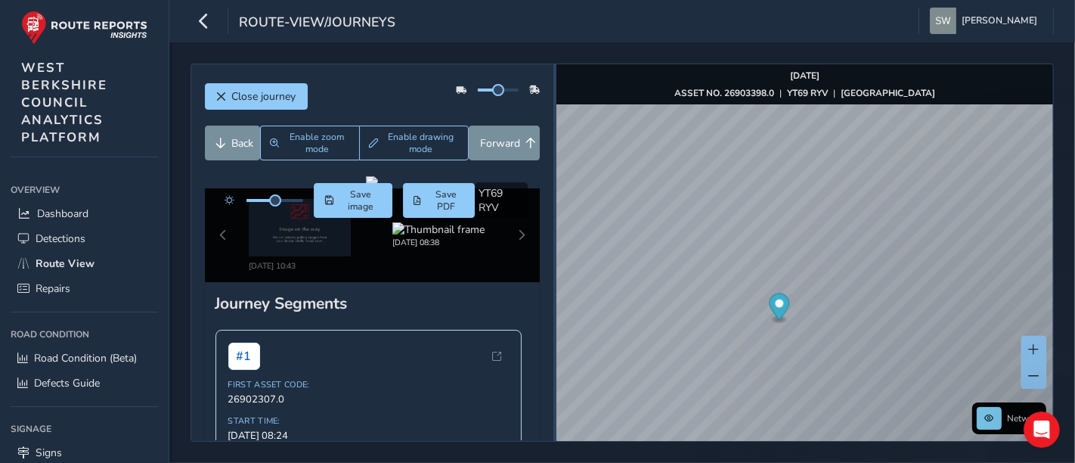
drag, startPoint x: 750, startPoint y: 357, endPoint x: 553, endPoint y: 368, distance: 197.6
click at [553, 368] on div at bounding box center [554, 252] width 3 height 376
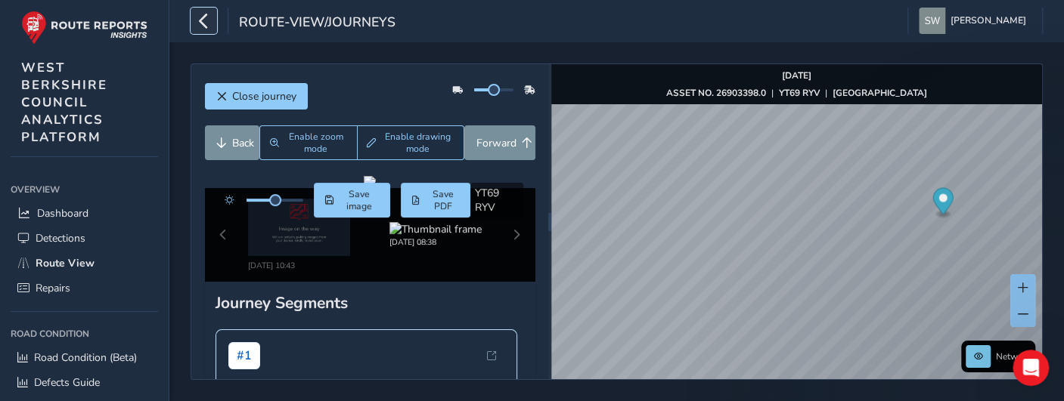
click at [202, 16] on icon "button" at bounding box center [204, 21] width 16 height 26
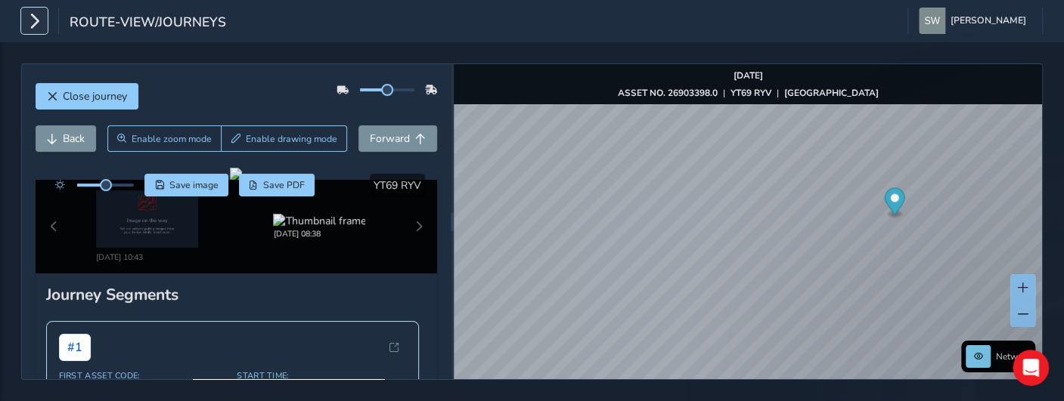
click at [36, 22] on icon "button" at bounding box center [34, 21] width 16 height 26
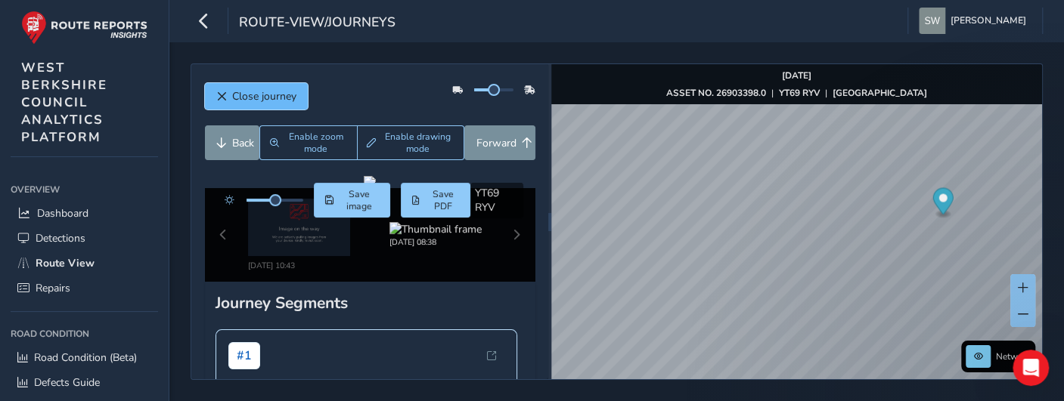
click at [250, 98] on span "Close journey" at bounding box center [264, 96] width 64 height 14
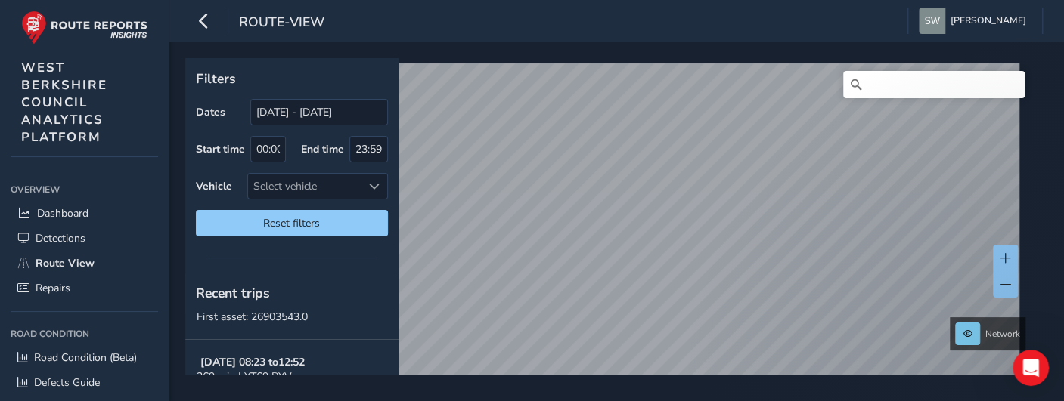
scroll to position [205, 0]
click at [1028, 238] on div "Network © Mapbox © OpenStreetMap Improve this map © Maxar" at bounding box center [611, 216] width 852 height 317
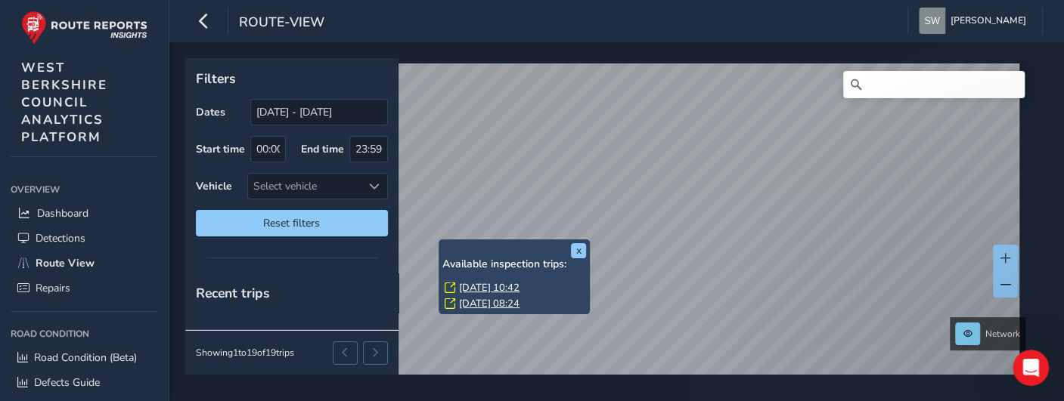
click at [470, 299] on link "Fri, 22 Aug, 08:24" at bounding box center [489, 304] width 60 height 14
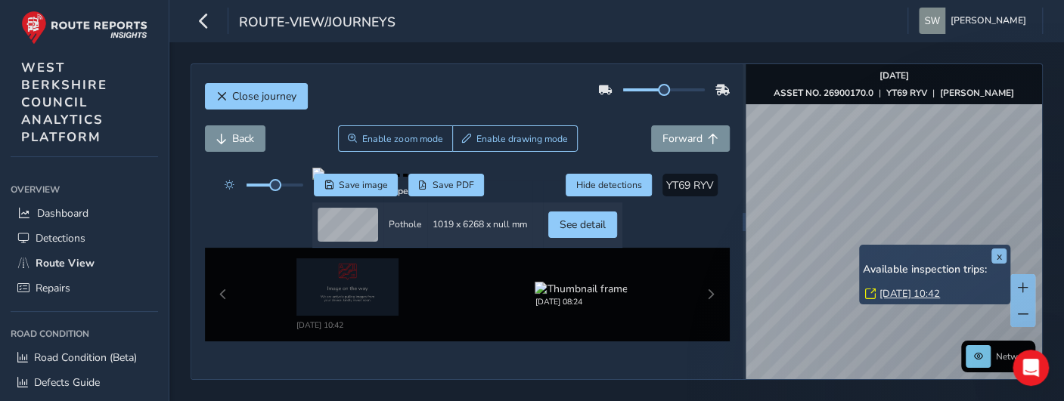
click at [885, 290] on link "Thu, 11 Sep, 10:42" at bounding box center [909, 294] width 60 height 14
click at [897, 293] on link "Thu, 11 Sep, 10:42" at bounding box center [909, 294] width 60 height 14
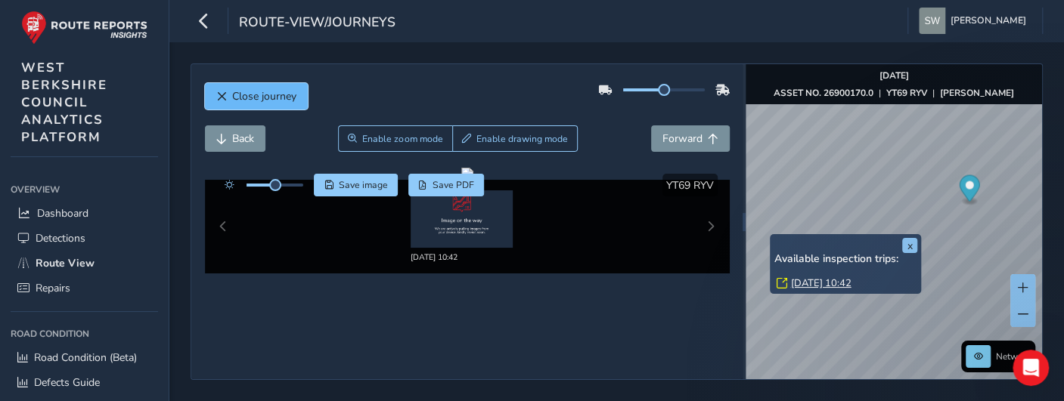
click at [278, 100] on span "Close journey" at bounding box center [264, 96] width 64 height 14
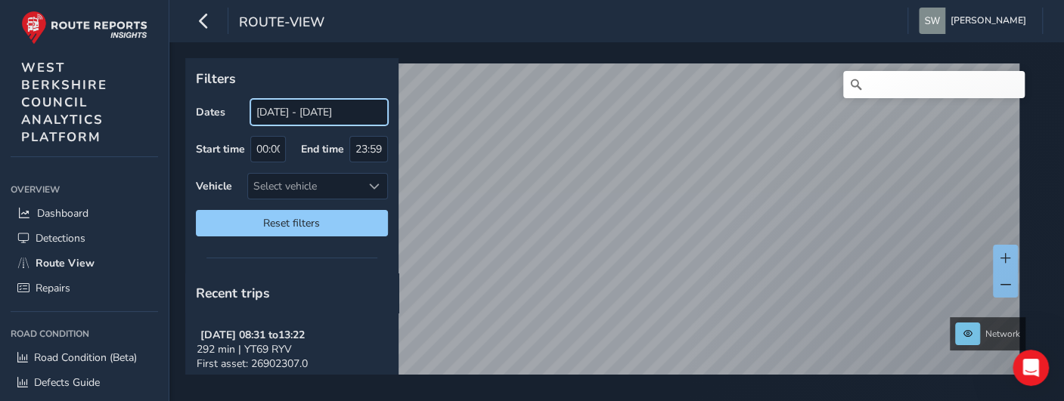
click at [354, 110] on input "19/08/2025 - 18/09/2025" at bounding box center [319, 112] width 138 height 26
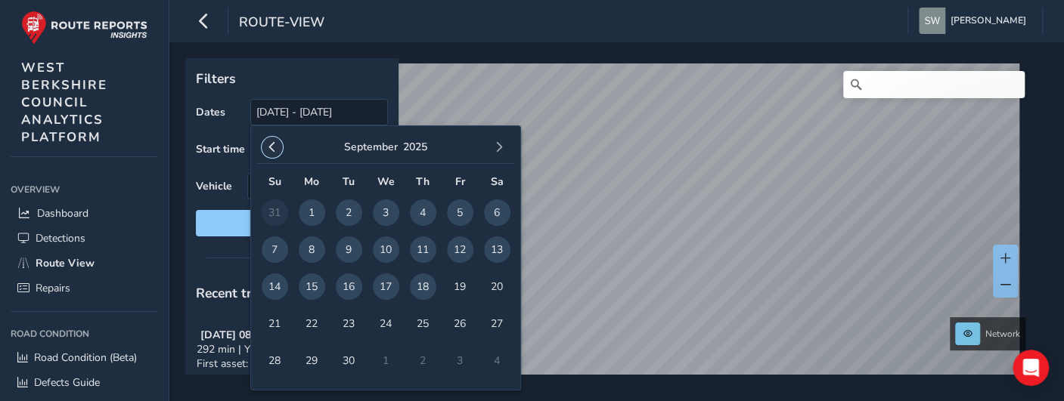
click at [274, 152] on span "button" at bounding box center [272, 147] width 11 height 11
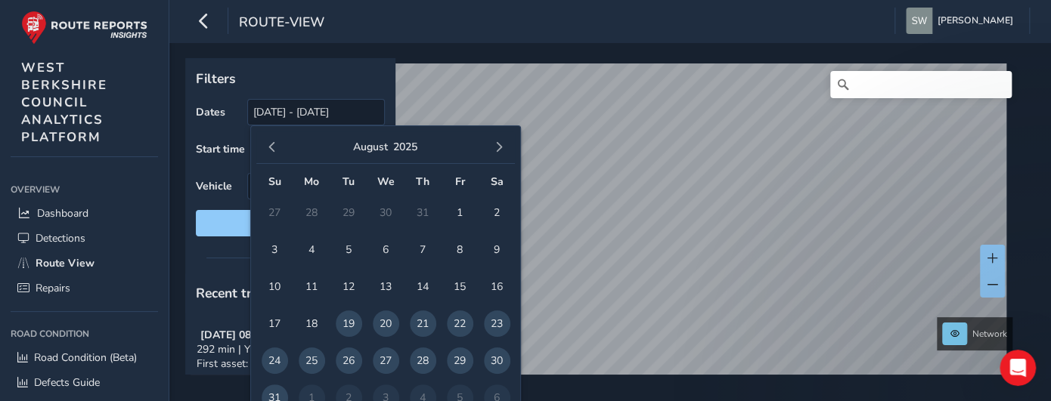
click at [274, 152] on span "button" at bounding box center [272, 147] width 11 height 11
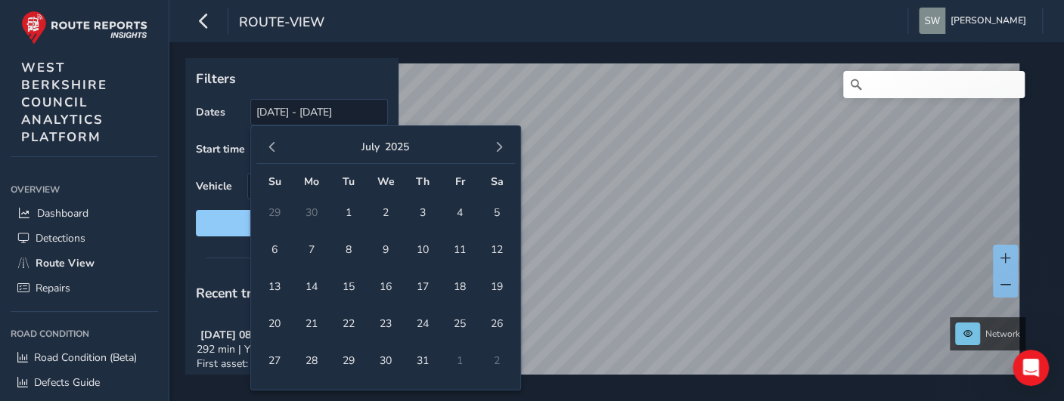
click at [274, 152] on span "button" at bounding box center [272, 147] width 11 height 11
click at [423, 284] on span "19" at bounding box center [423, 287] width 26 height 26
type input "19/06/2025"
click at [381, 78] on p "Filters" at bounding box center [292, 79] width 192 height 20
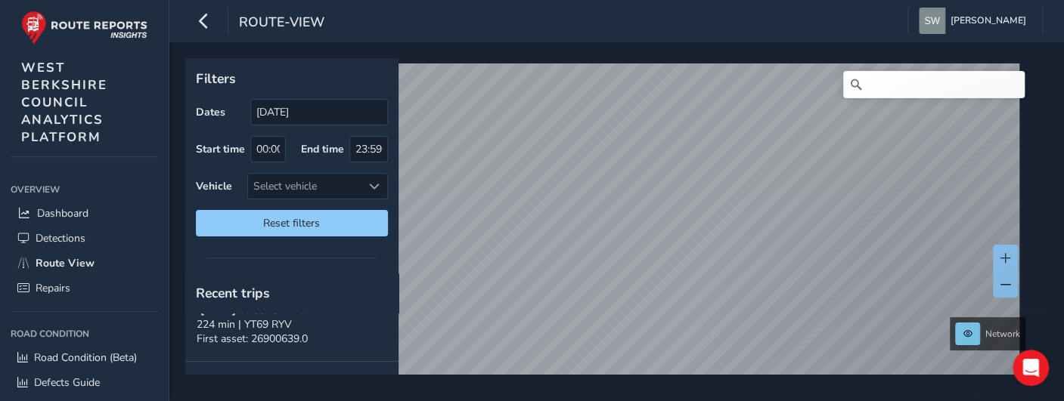
scroll to position [516, 0]
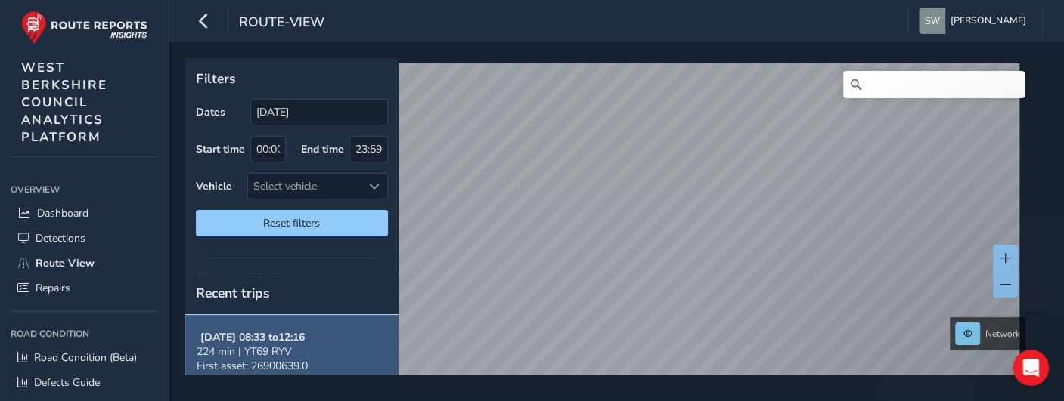
click at [347, 336] on button "Aug 06, 08:33 to 12:16 224 min | YT69 RYV First asset: 26900639.0" at bounding box center [291, 352] width 213 height 74
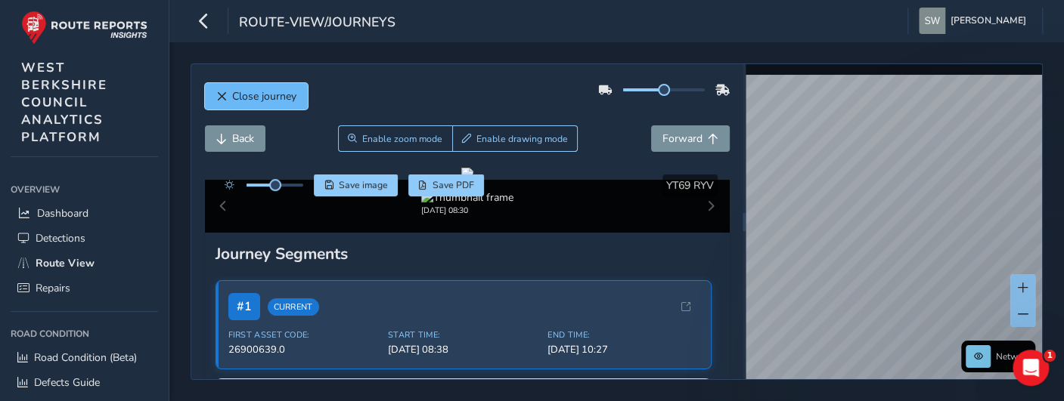
click at [300, 101] on button "Close journey" at bounding box center [256, 96] width 103 height 26
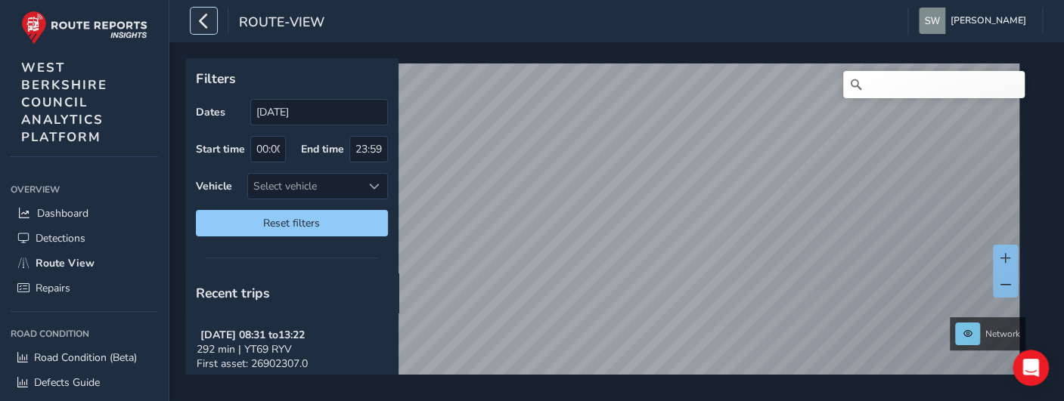
click at [203, 20] on icon "button" at bounding box center [204, 21] width 16 height 26
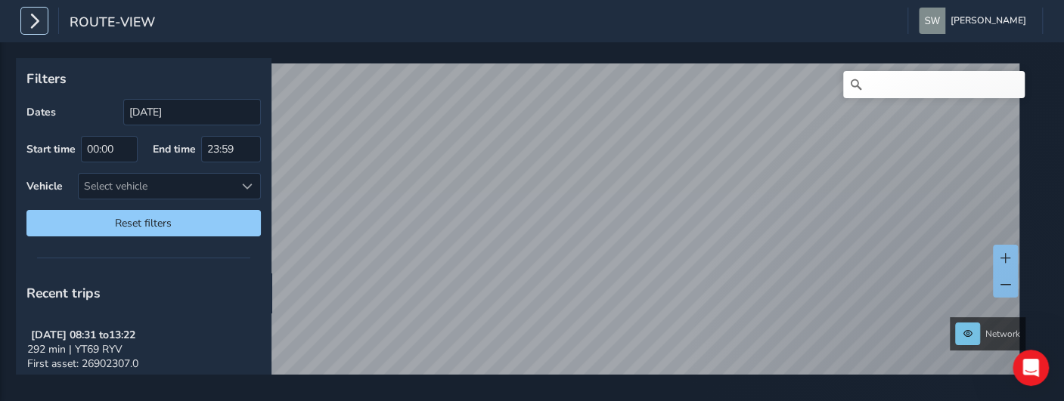
click at [33, 16] on icon "button" at bounding box center [34, 21] width 16 height 26
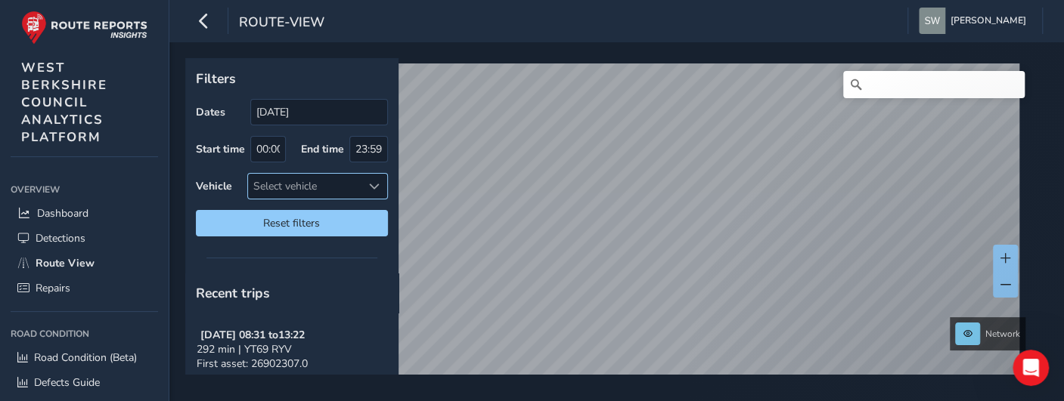
click at [330, 184] on div "Select vehicle" at bounding box center [305, 186] width 114 height 25
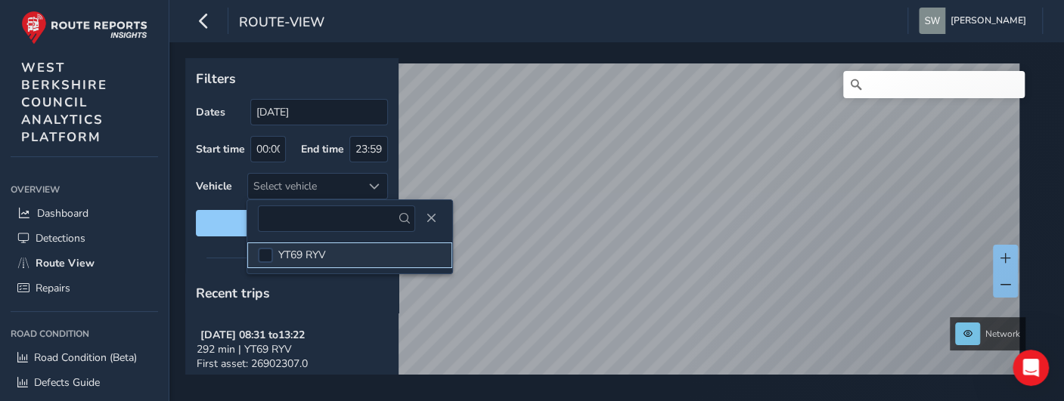
click at [317, 260] on span "YT69 RYV" at bounding box center [302, 255] width 48 height 14
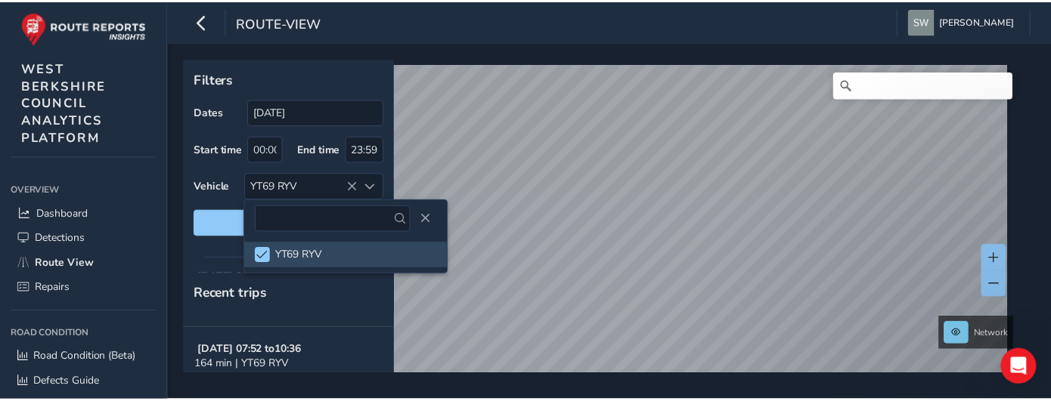
scroll to position [89, 0]
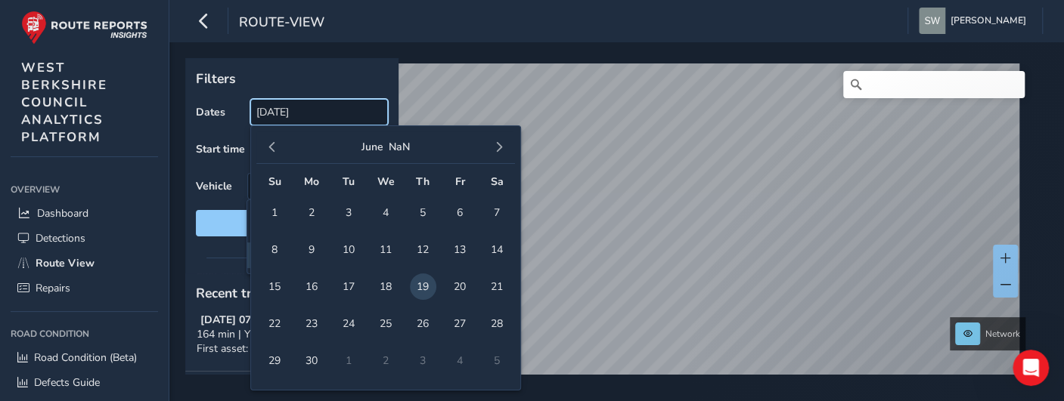
click at [317, 110] on input "19/06/2025" at bounding box center [319, 112] width 138 height 26
click at [495, 152] on span "button" at bounding box center [499, 147] width 11 height 11
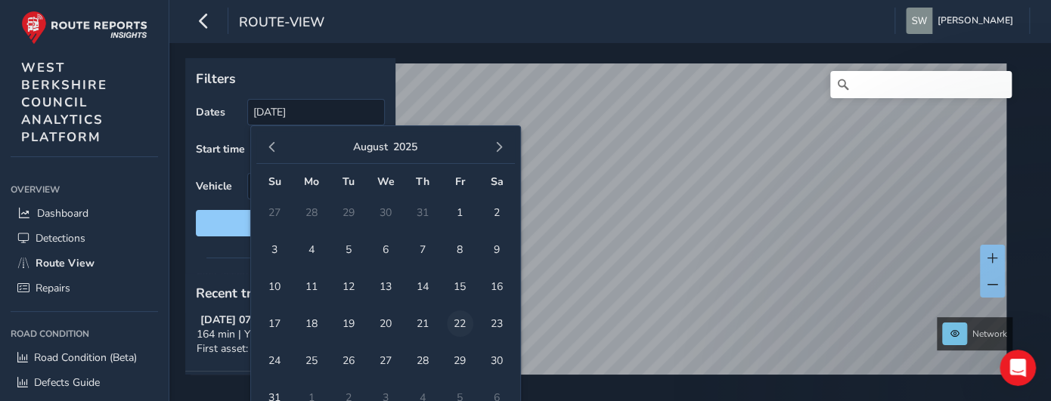
click at [460, 315] on span "22" at bounding box center [460, 324] width 26 height 26
type input "19/06/2025 - 22/08/2025"
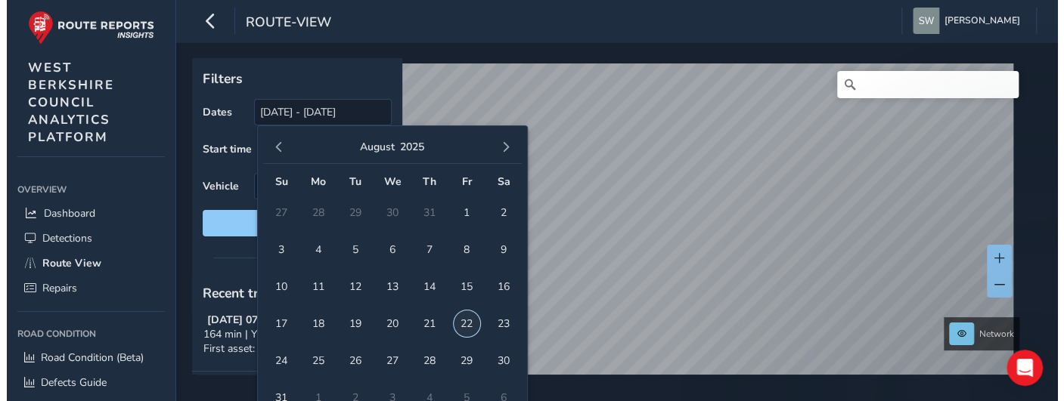
scroll to position [77, 0]
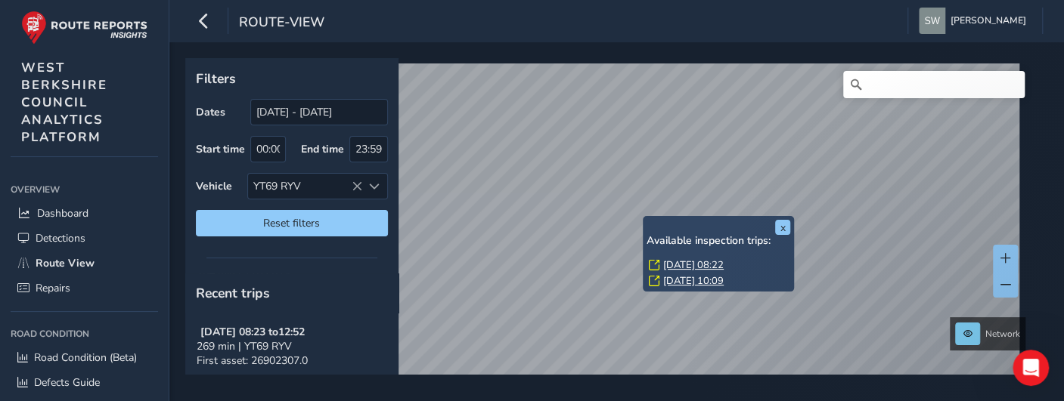
click at [677, 265] on link "[DATE] 08:22" at bounding box center [693, 266] width 60 height 14
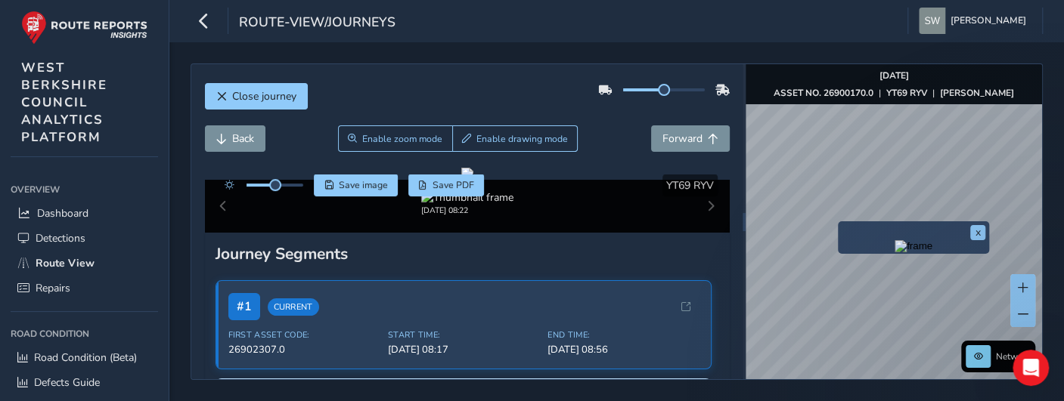
click at [839, 221] on div "x" at bounding box center [913, 237] width 151 height 33
click at [894, 252] on img "Preview frame" at bounding box center [913, 246] width 38 height 12
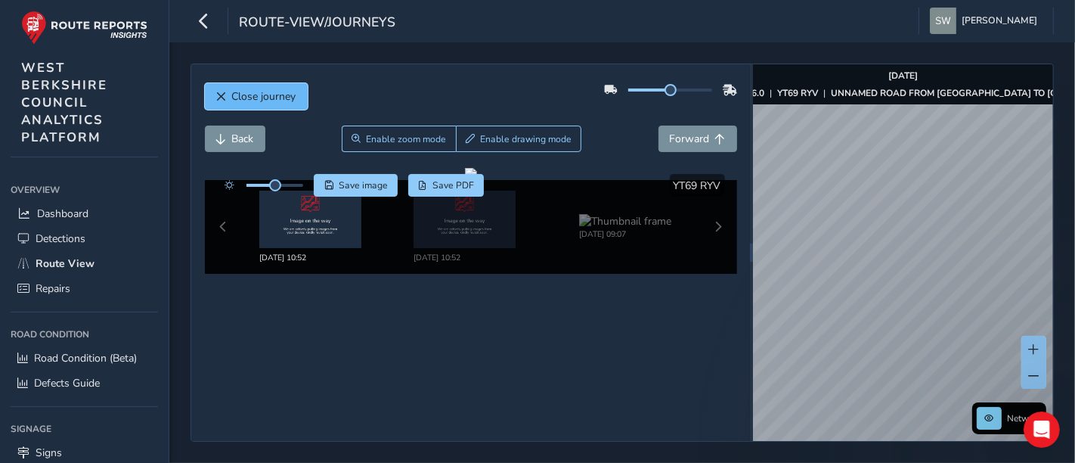
click at [242, 90] on span "Close journey" at bounding box center [264, 96] width 64 height 14
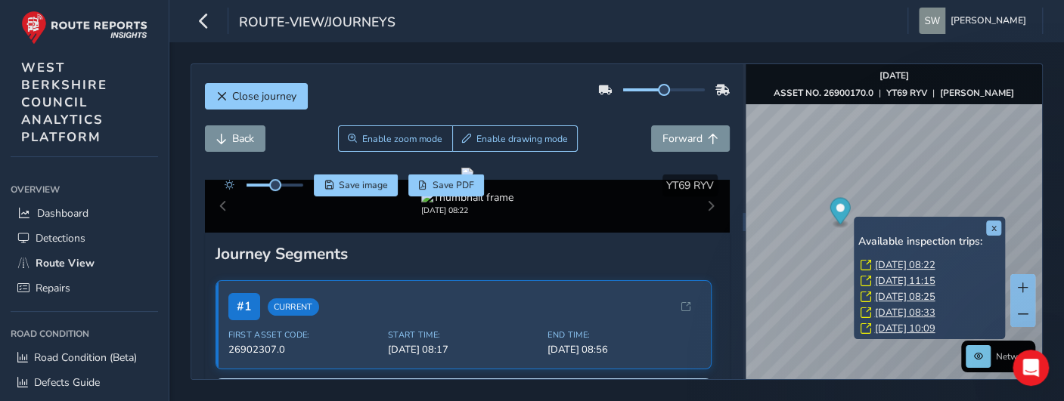
click at [902, 327] on link "[DATE] 10:09" at bounding box center [904, 329] width 60 height 14
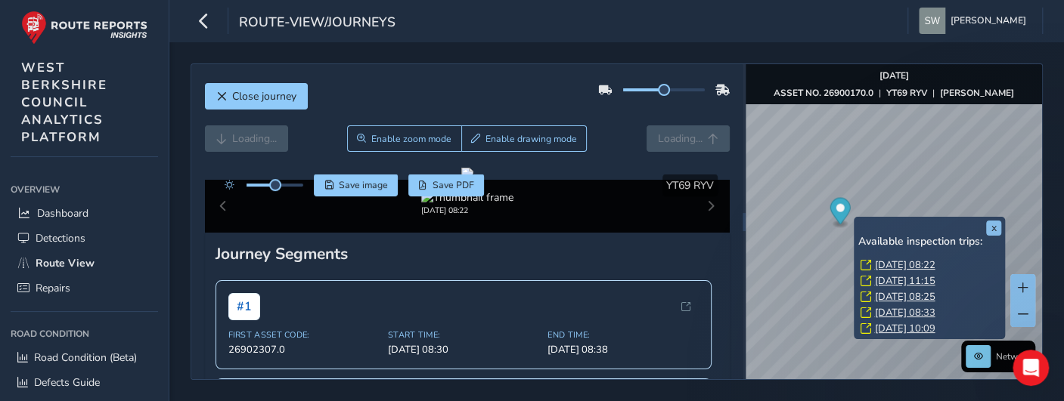
click at [902, 327] on link "[DATE] 10:09" at bounding box center [904, 329] width 60 height 14
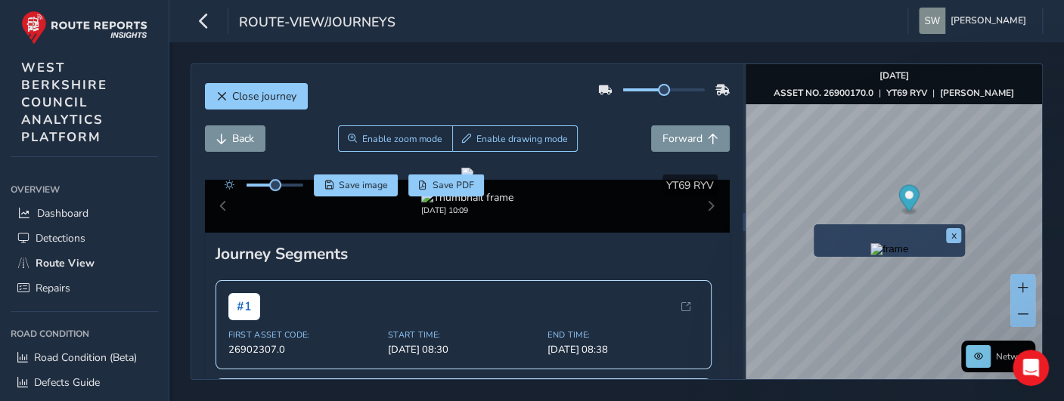
click at [870, 249] on img "Preview frame" at bounding box center [889, 249] width 38 height 12
click at [882, 255] on img "Preview frame" at bounding box center [889, 249] width 38 height 12
click at [949, 236] on button "x" at bounding box center [953, 235] width 15 height 15
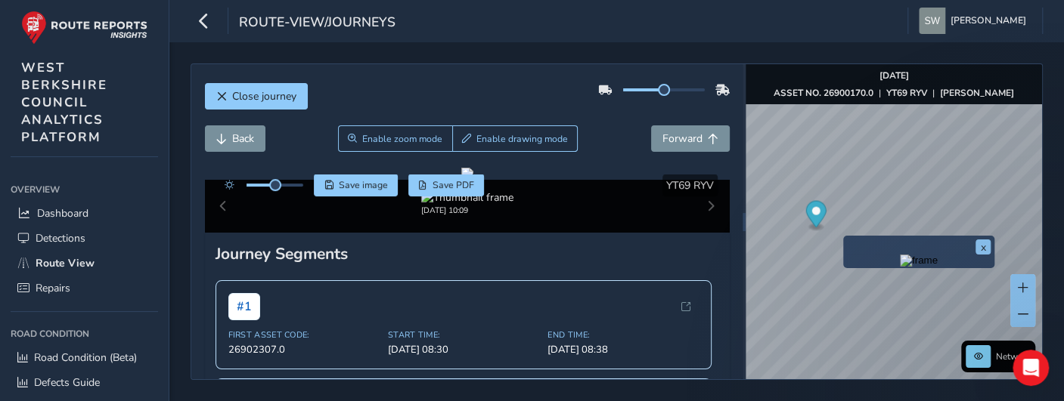
click at [900, 267] on img "Preview frame" at bounding box center [919, 261] width 38 height 12
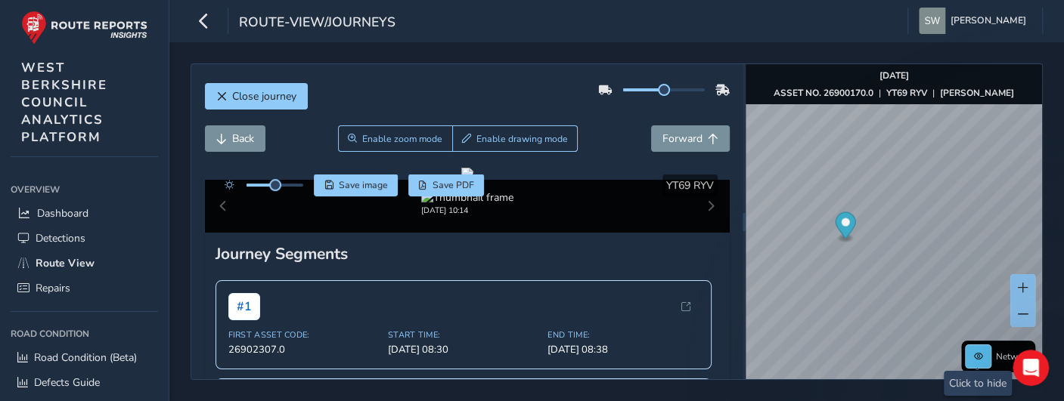
click at [977, 353] on span at bounding box center [978, 356] width 9 height 9
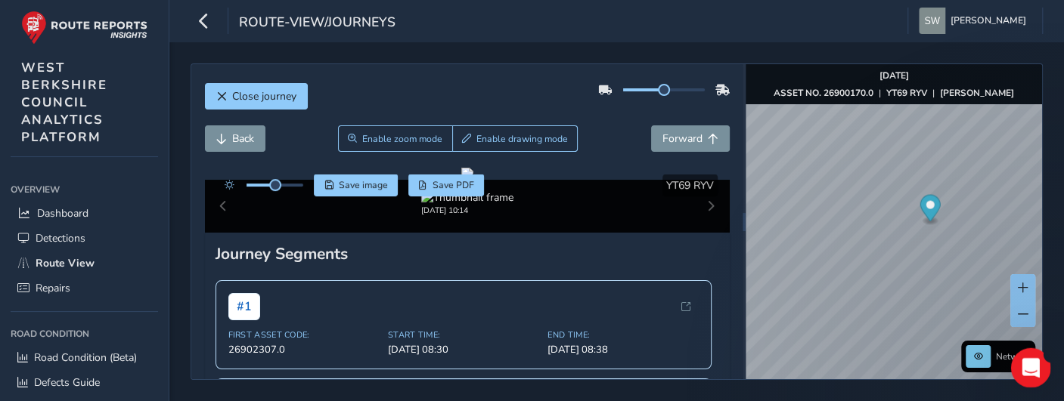
click at [1029, 370] on icon "Open Intercom Messenger" at bounding box center [1028, 366] width 25 height 25
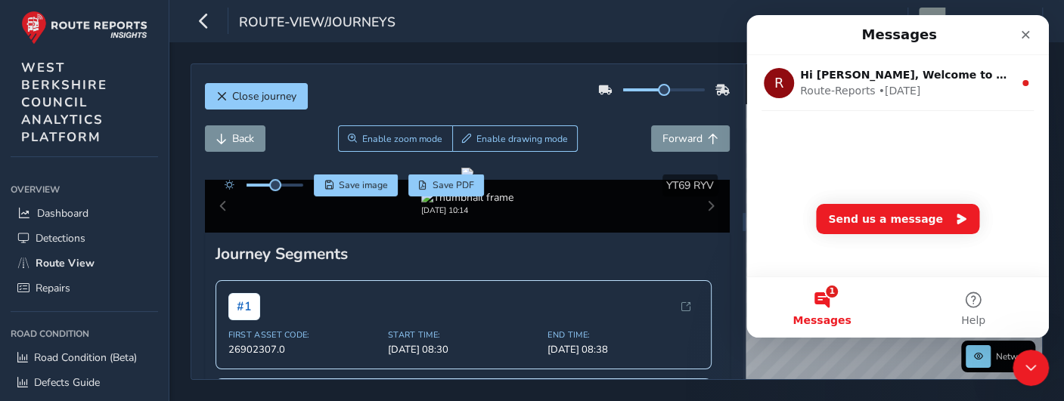
click at [890, 158] on div "R Hi [PERSON_NAME], Welcome to Route Reports! We have articles which will help …" at bounding box center [897, 113] width 302 height 116
click at [893, 228] on button "Send us a message" at bounding box center [897, 219] width 163 height 30
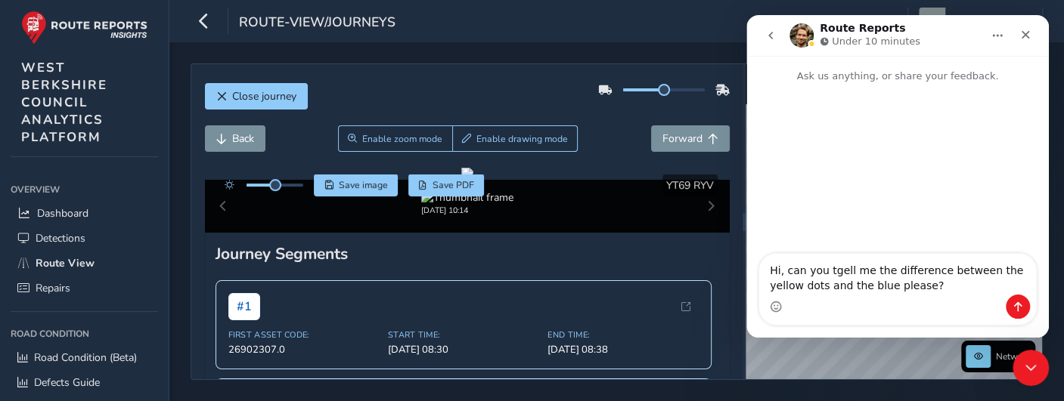
click at [835, 276] on textarea "Hi, can you tgell me the difference between the yellow dots and the blue please?" at bounding box center [897, 274] width 277 height 41
click at [856, 289] on textarea "Hi, can you tell me the difference between the yellow dots and the blue please?" at bounding box center [897, 274] width 277 height 41
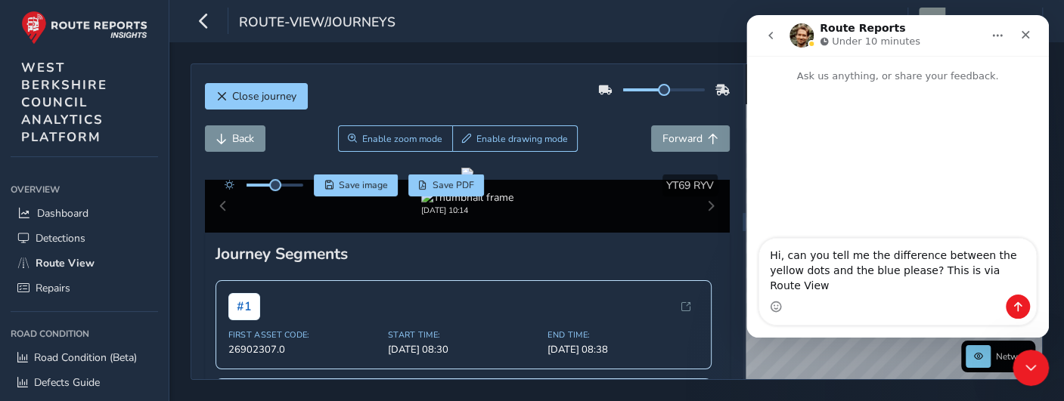
type textarea "Hi, can you tell me the difference between the yellow dots and the blue please?…"
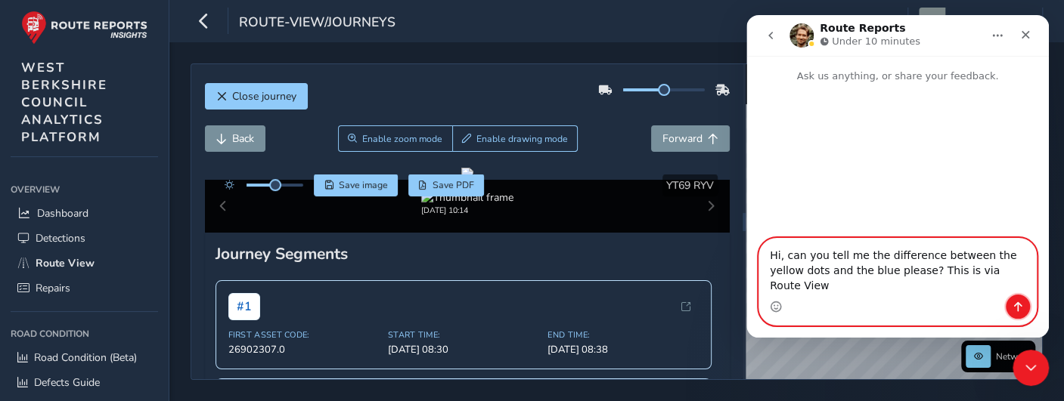
click at [1014, 307] on icon "Send a message…" at bounding box center [1017, 307] width 12 height 12
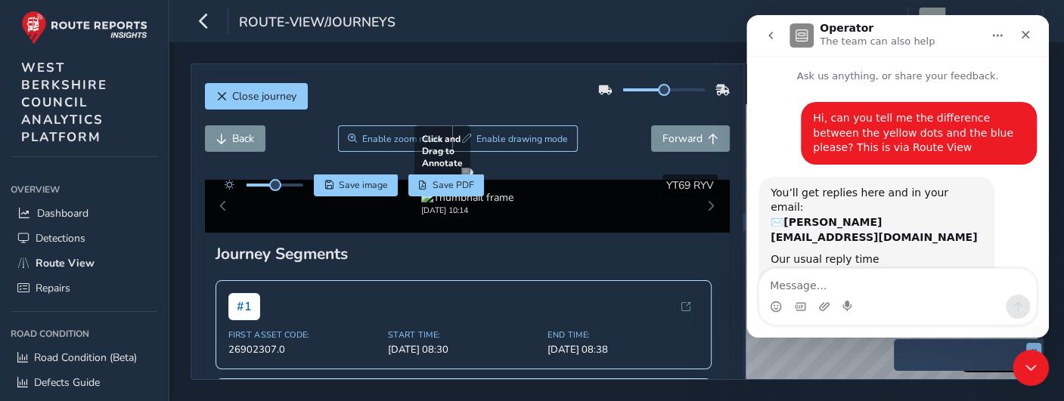
scroll to position [23, 0]
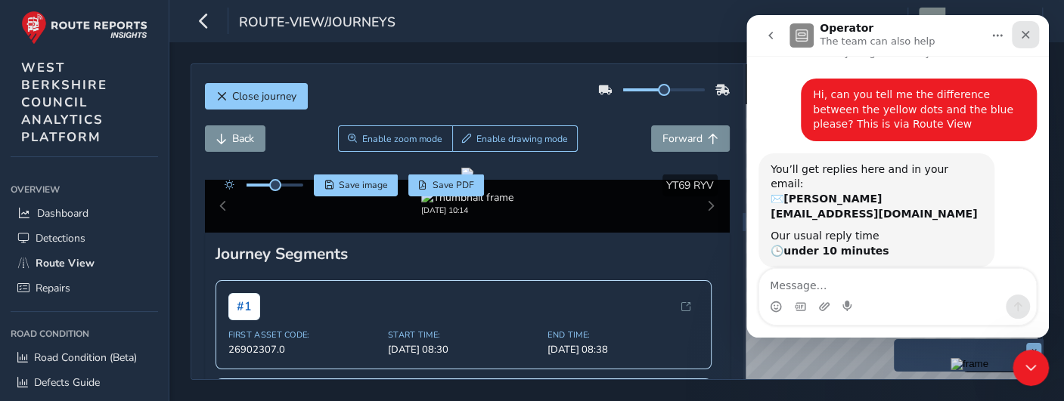
click at [1034, 31] on div "Close" at bounding box center [1024, 34] width 27 height 27
